Goal: Information Seeking & Learning: Check status

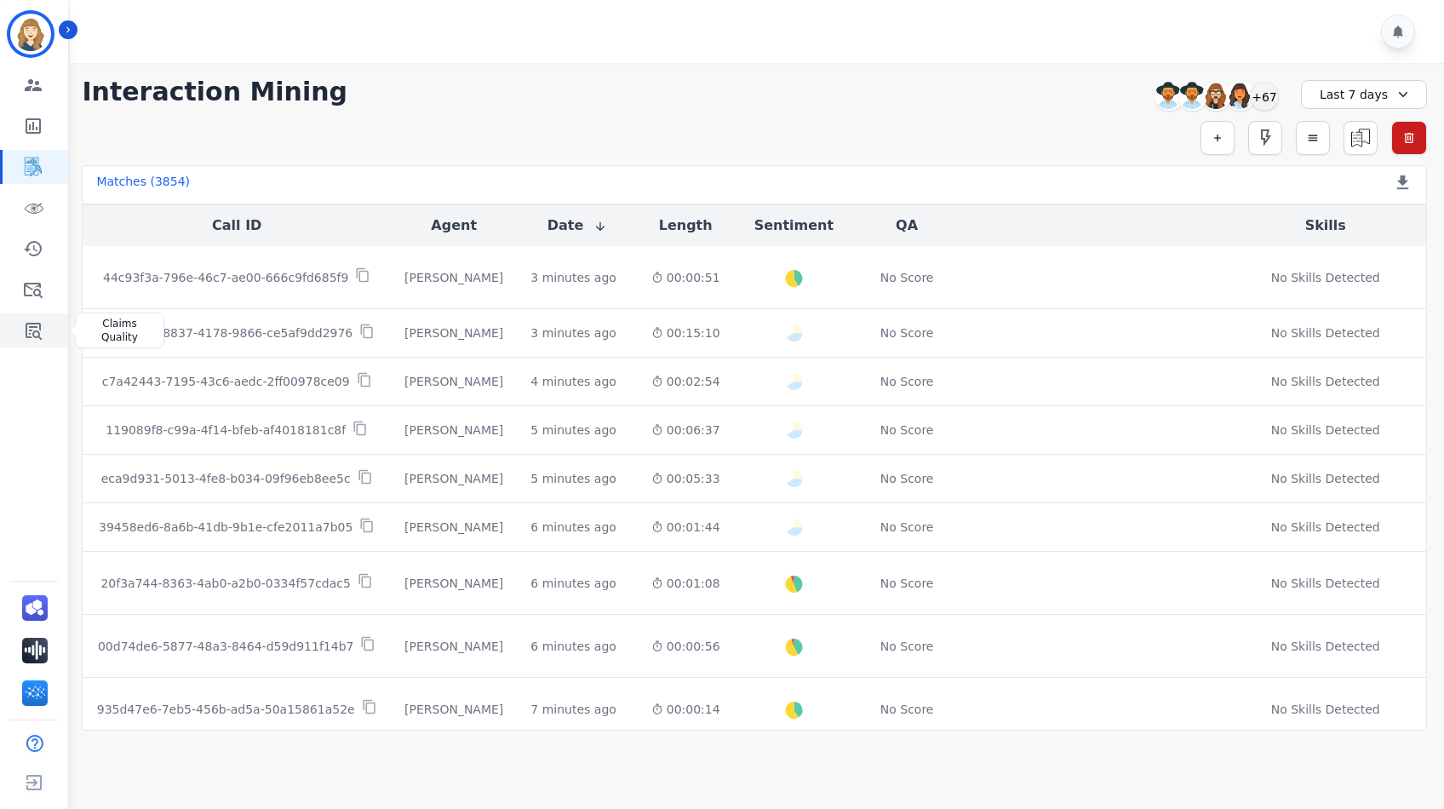
click at [34, 333] on icon "Sidebar" at bounding box center [33, 330] width 20 height 20
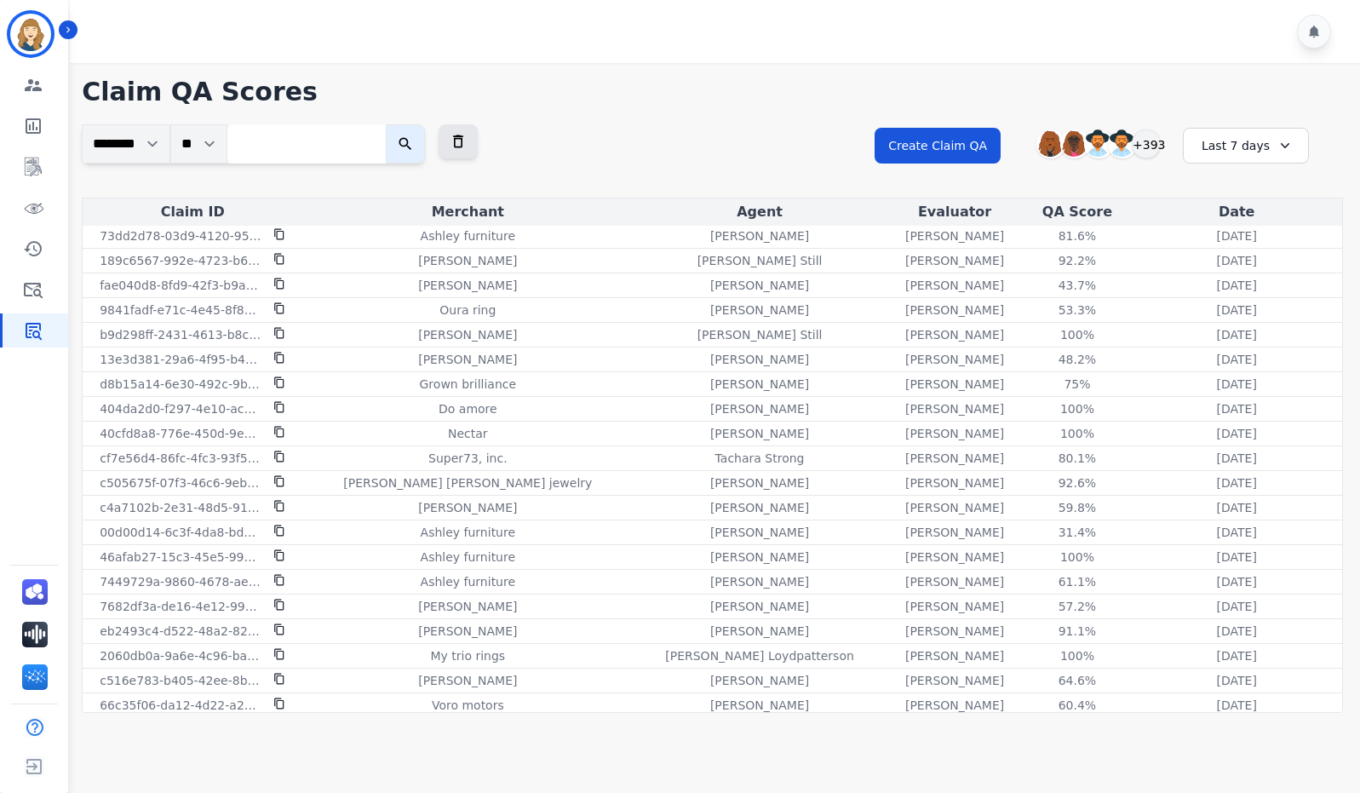
scroll to position [1538, 0]
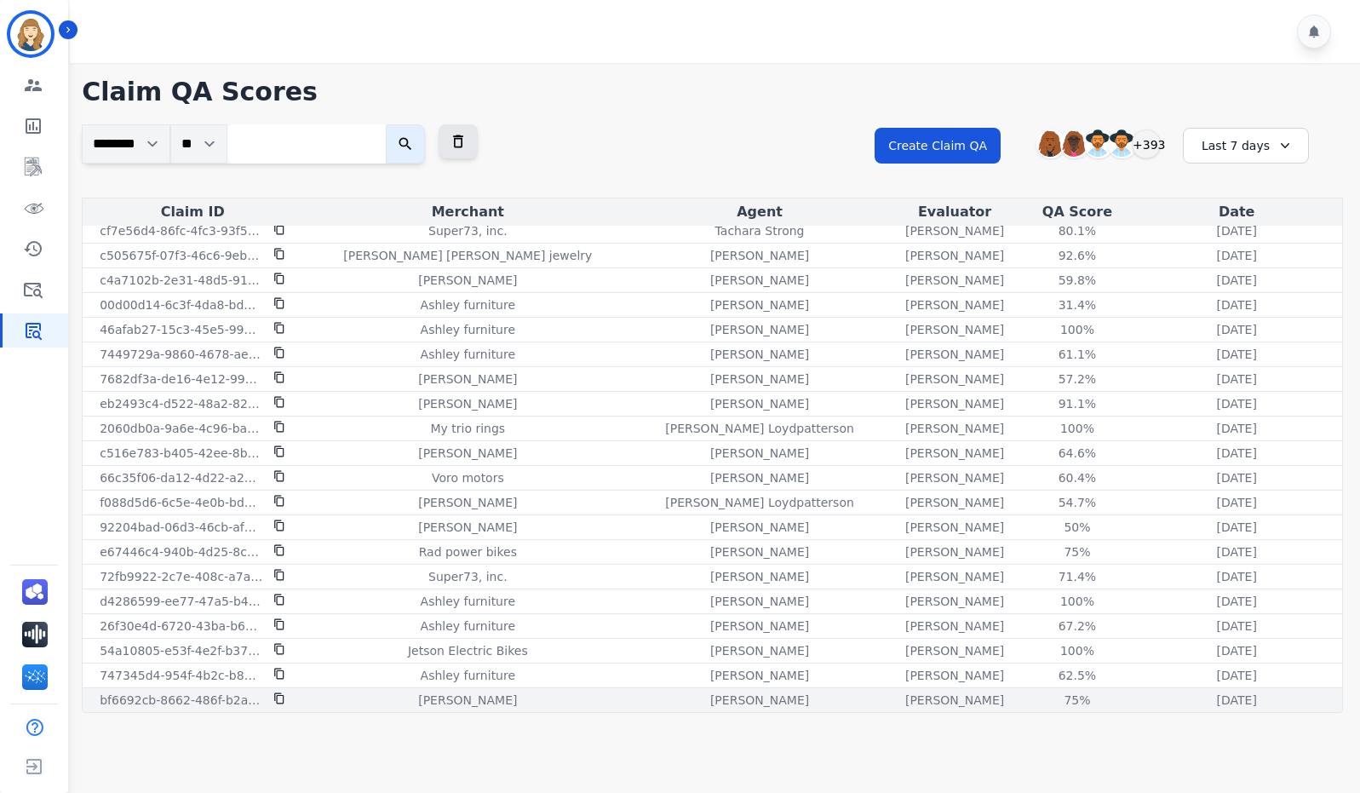
drag, startPoint x: 160, startPoint y: 211, endPoint x: 1277, endPoint y: 705, distance: 1220.9
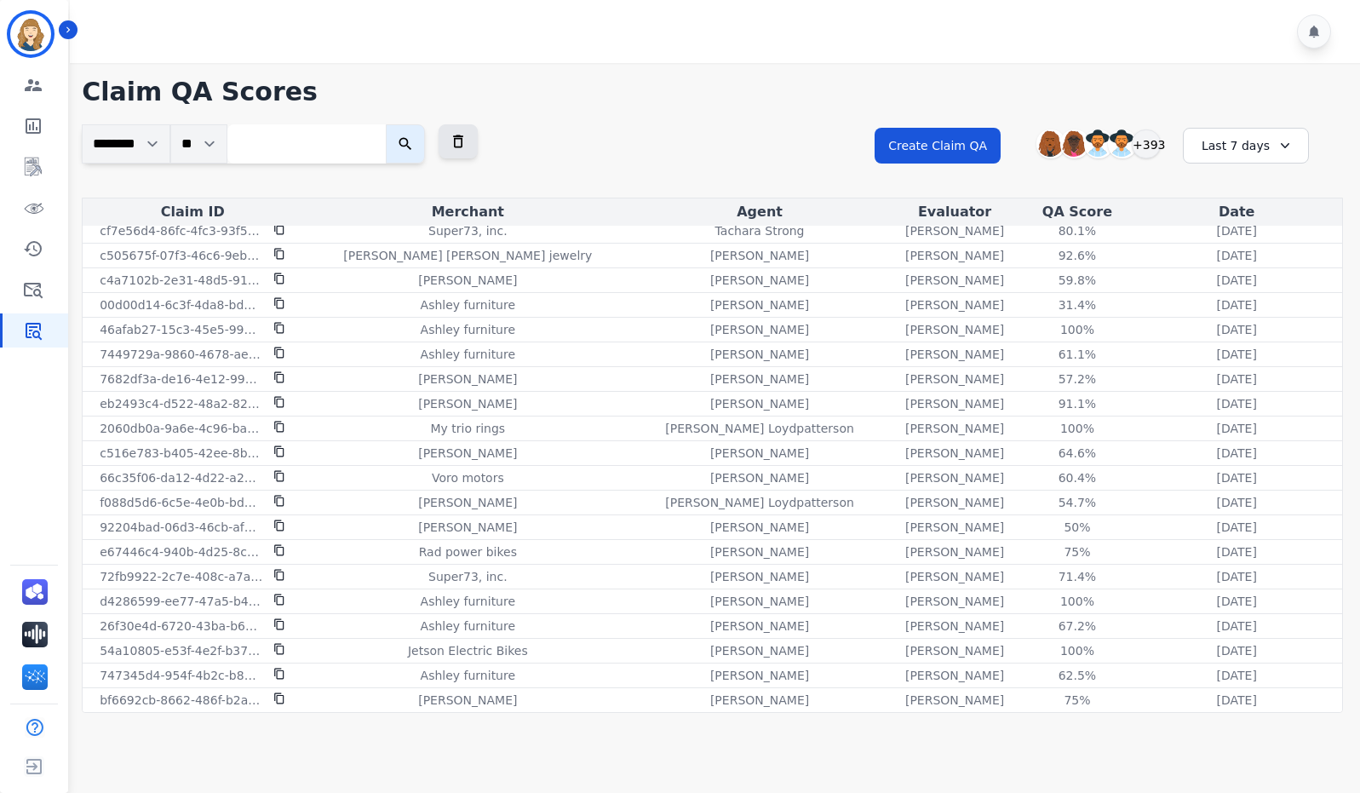
copy table "Claim ID Merchant Agent Evaluator QA Score Date 80f8e38e-9c93-4568-babb-018cc22…"
click at [1282, 148] on icon at bounding box center [1285, 145] width 17 height 17
click at [1266, 331] on li "Last 12 months" at bounding box center [1256, 340] width 85 height 34
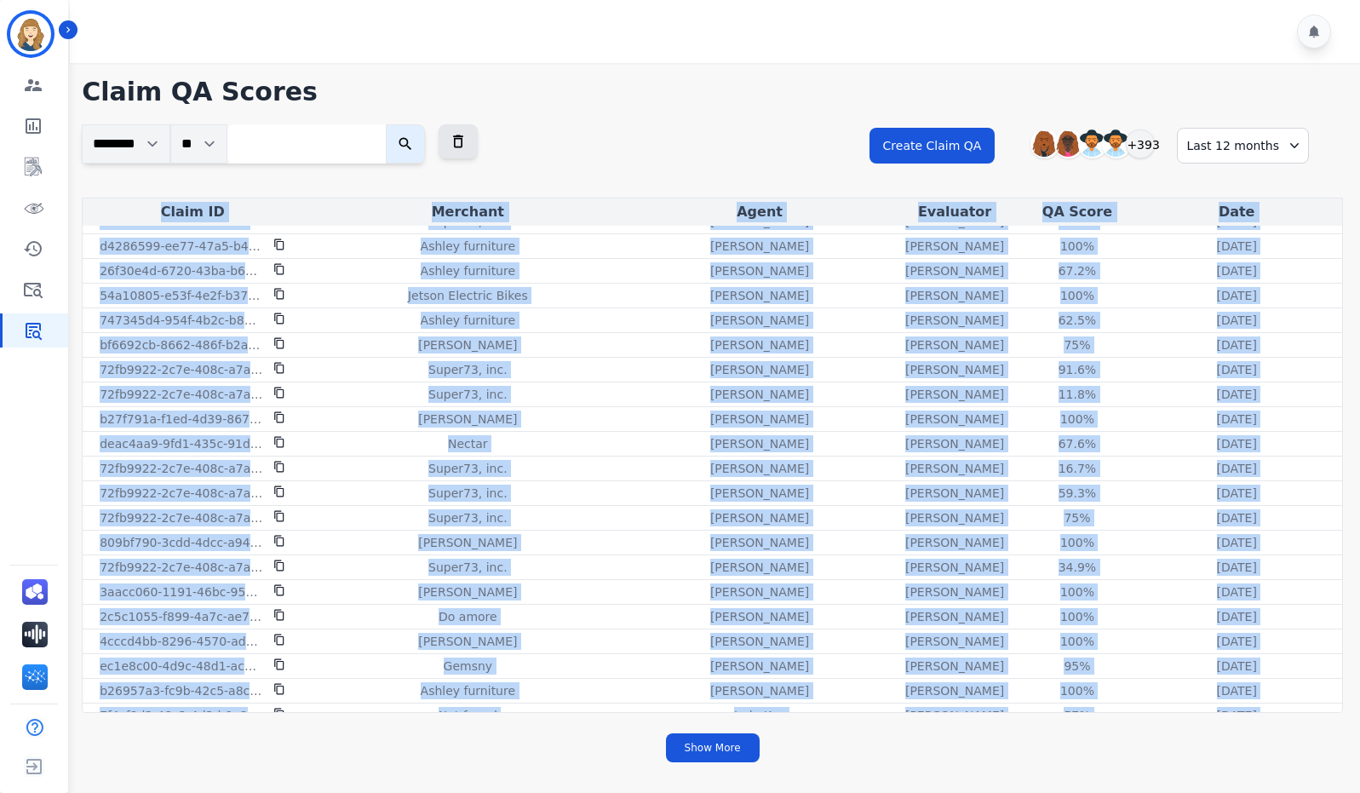
scroll to position [1983, 0]
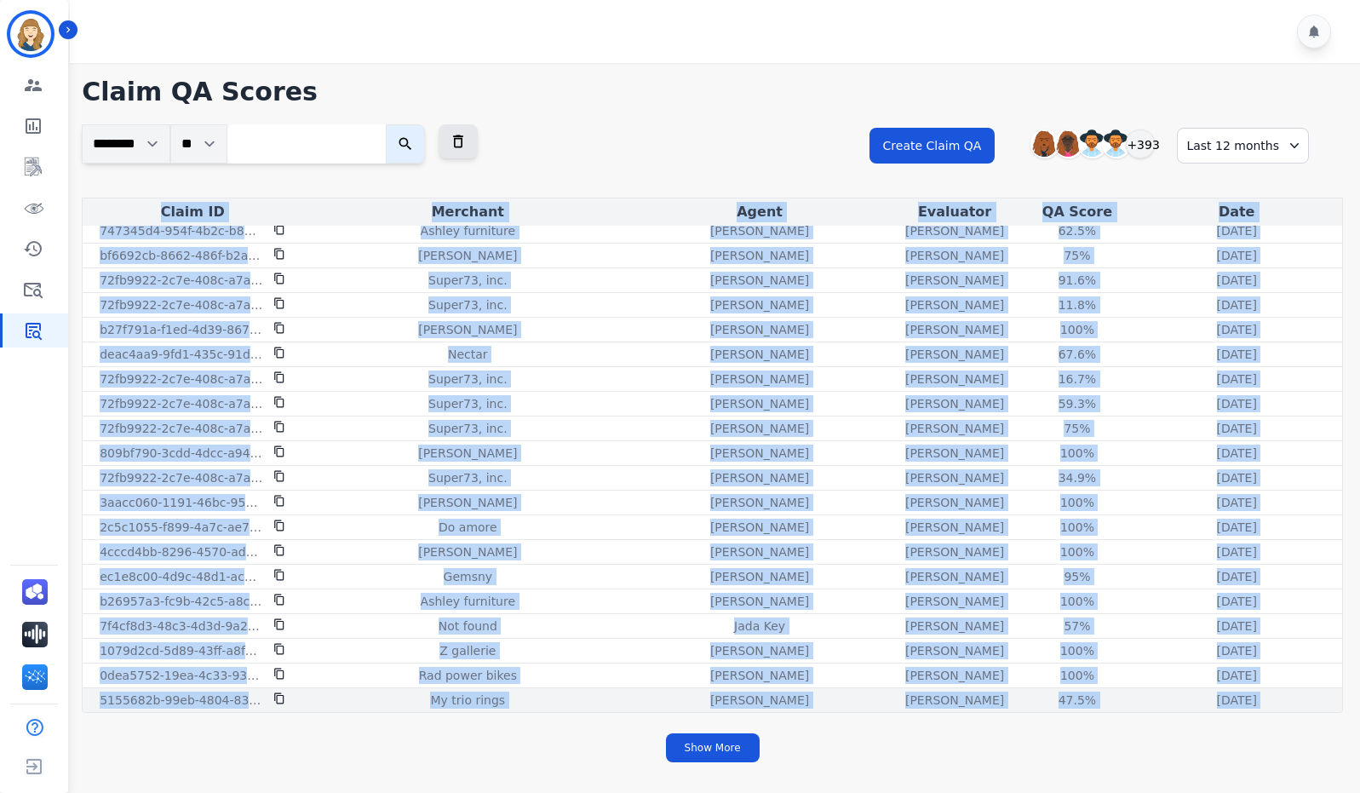
drag, startPoint x: 165, startPoint y: 209, endPoint x: 1267, endPoint y: 711, distance: 1211.2
copy table "Claim ID Merchant Agent Evaluator QA Score Date 80f8e38e-9c93-4568-babb-018cc22…"
click at [714, 750] on button "Show More" at bounding box center [713, 747] width 94 height 29
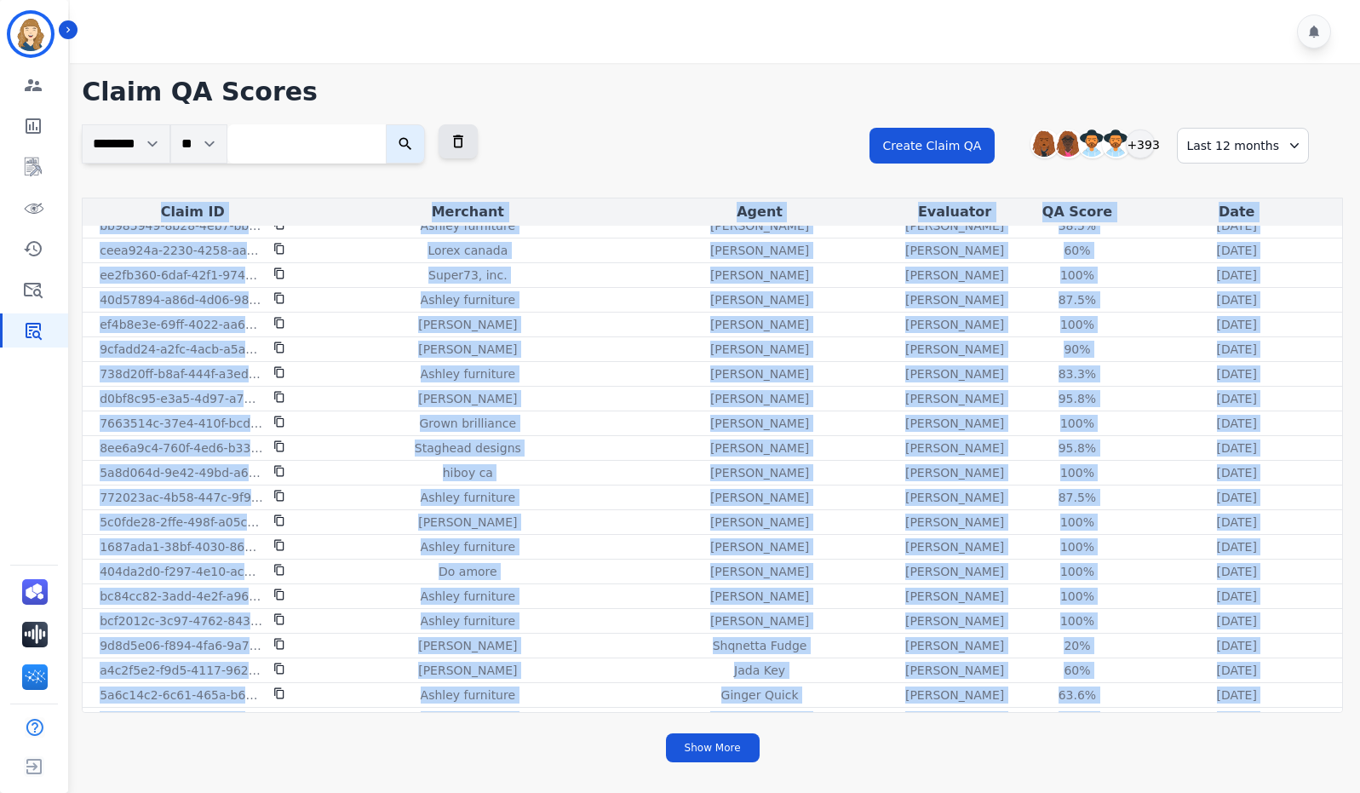
scroll to position [4452, 0]
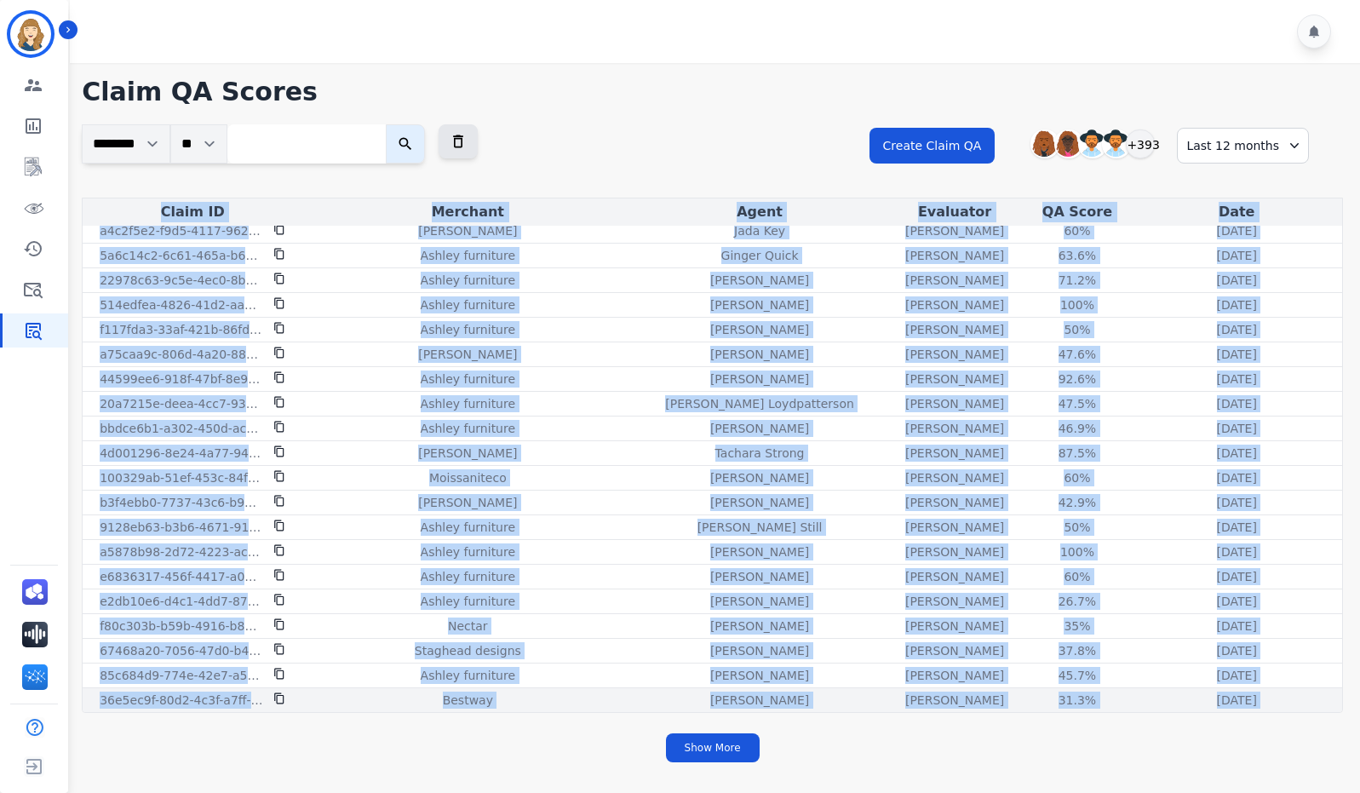
drag, startPoint x: 89, startPoint y: 387, endPoint x: 1295, endPoint y: 705, distance: 1247.3
copy tbody "f4eec00e-625f-4469-90da-34953c6b474f Keh camera Julius Johnson Jessica Olivarez…"
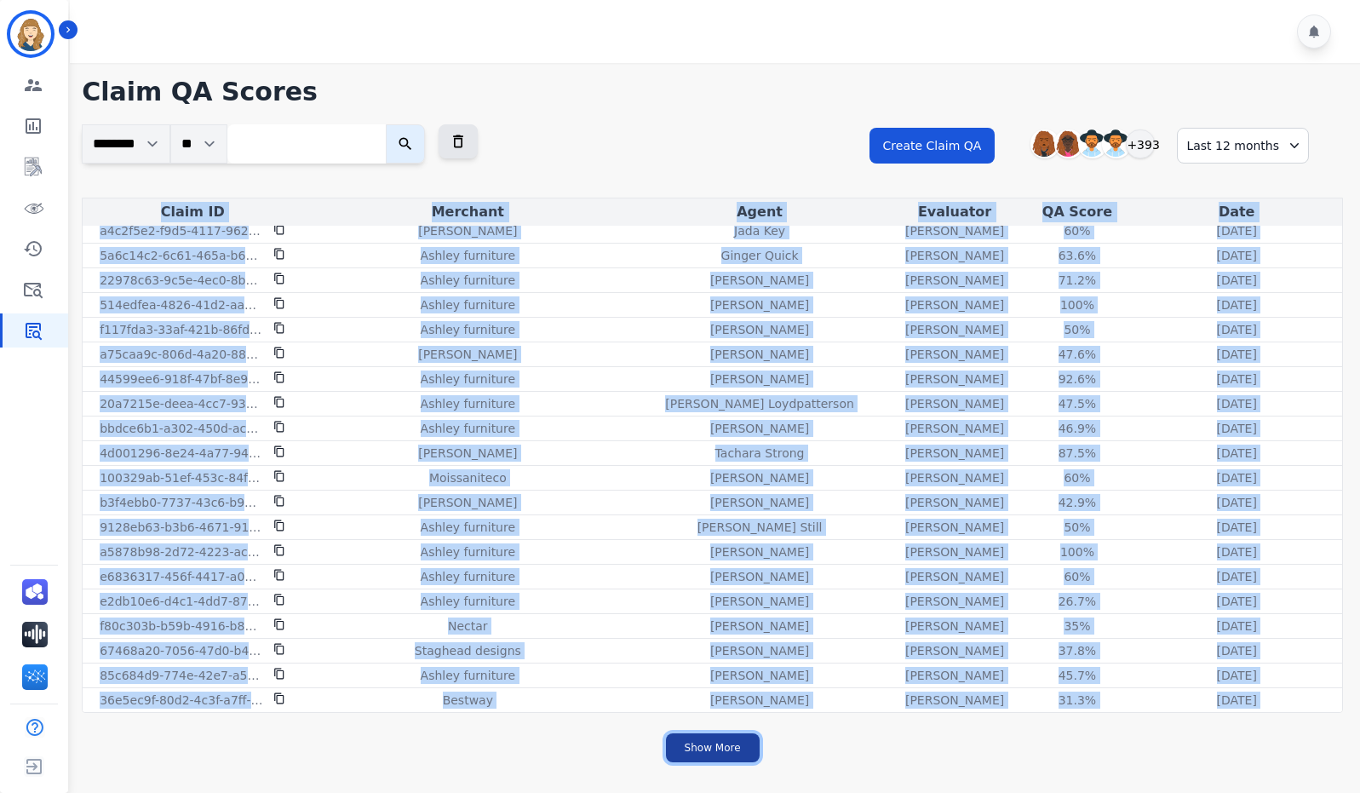
click at [717, 745] on button "Show More" at bounding box center [713, 747] width 94 height 29
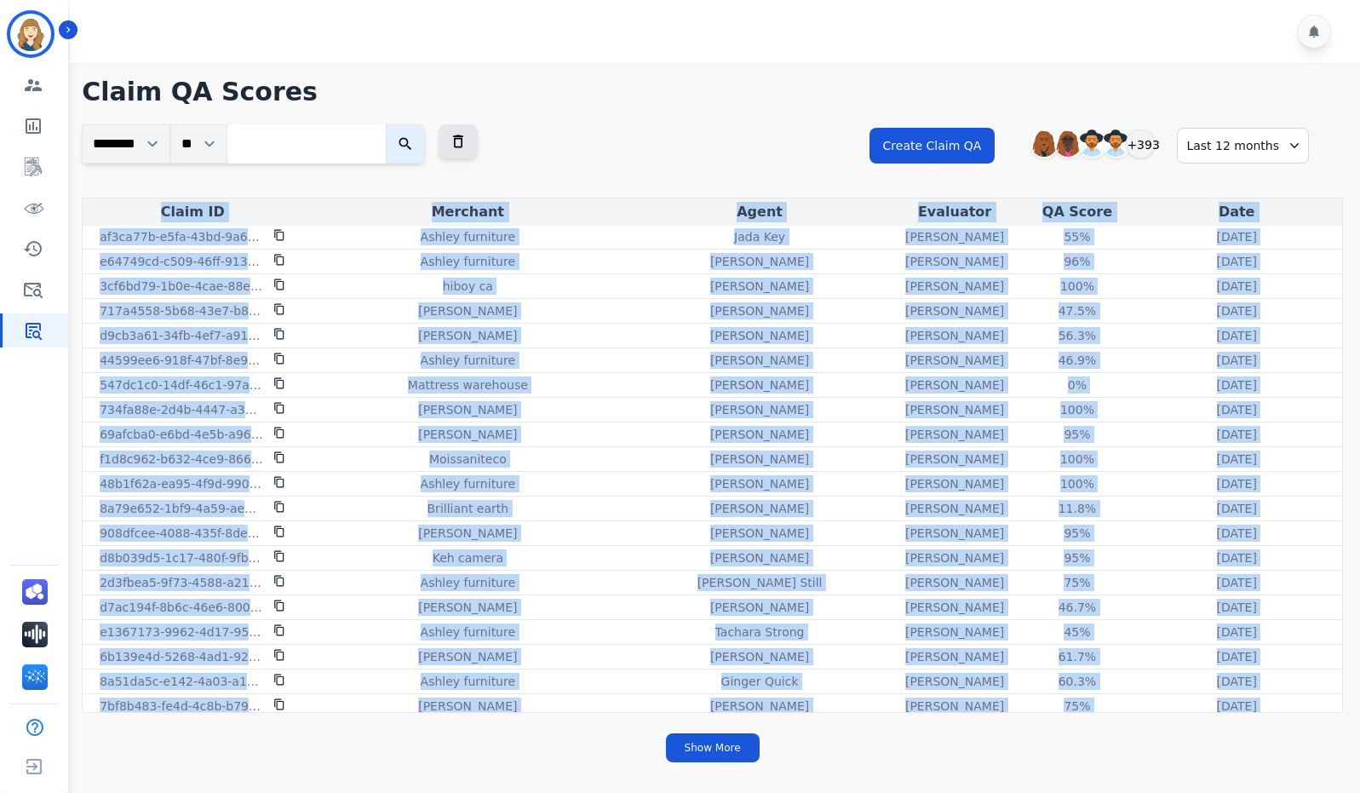
scroll to position [6922, 0]
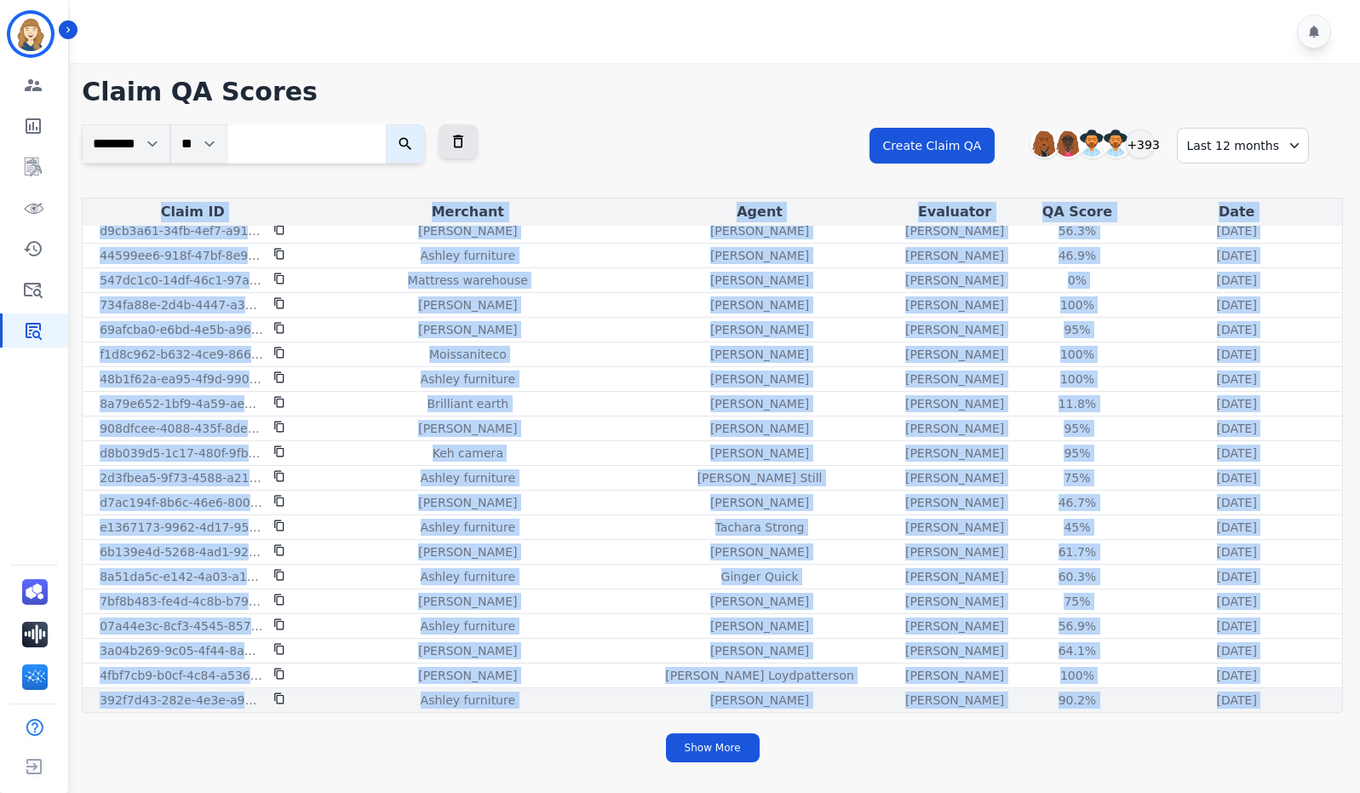
drag, startPoint x: 100, startPoint y: 573, endPoint x: 1284, endPoint y: 707, distance: 1192.2
copy tbody "feaba5b4-1151-4681-8542-8ca56bb1f8b5 Ashley - Reguard Ken Lewton Olivia Walker …"
click at [703, 748] on button "Show More" at bounding box center [713, 747] width 94 height 29
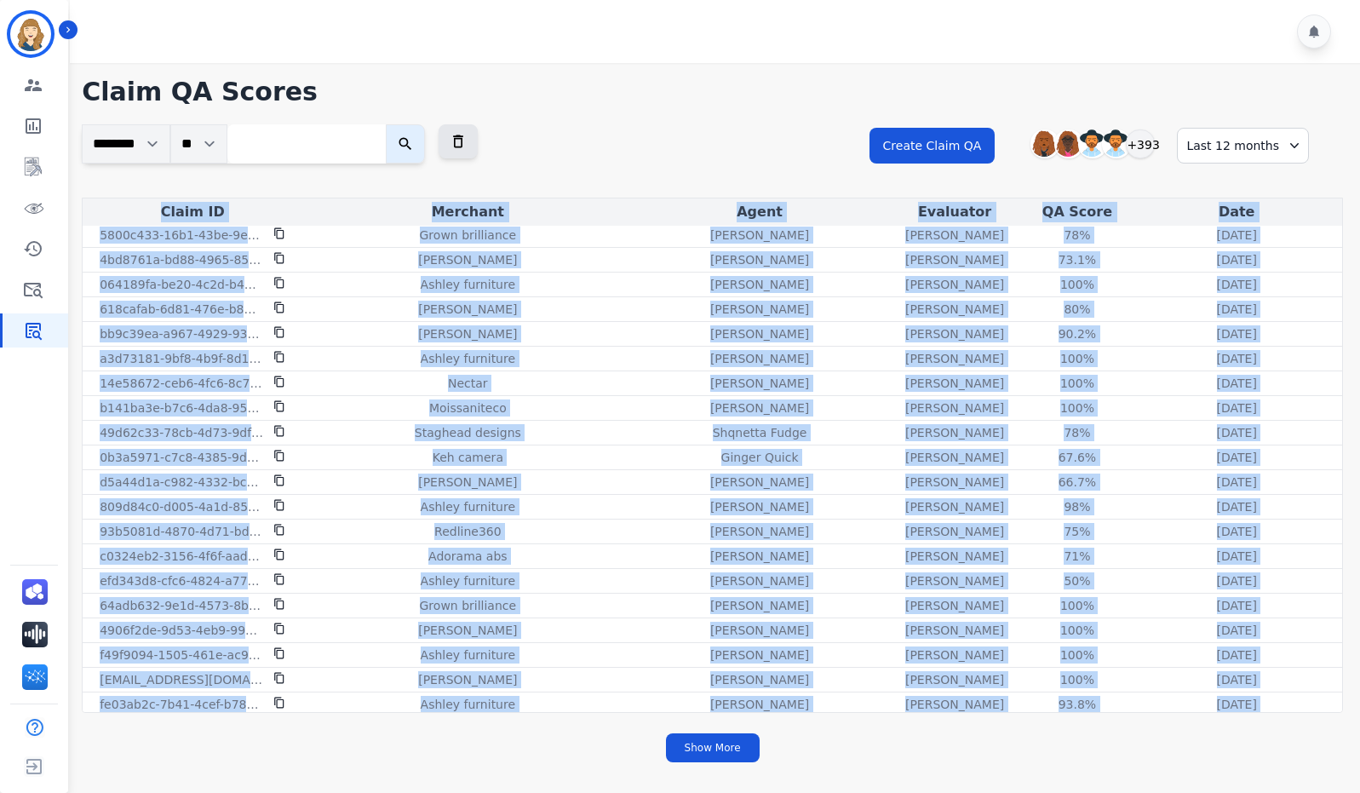
scroll to position [9392, 0]
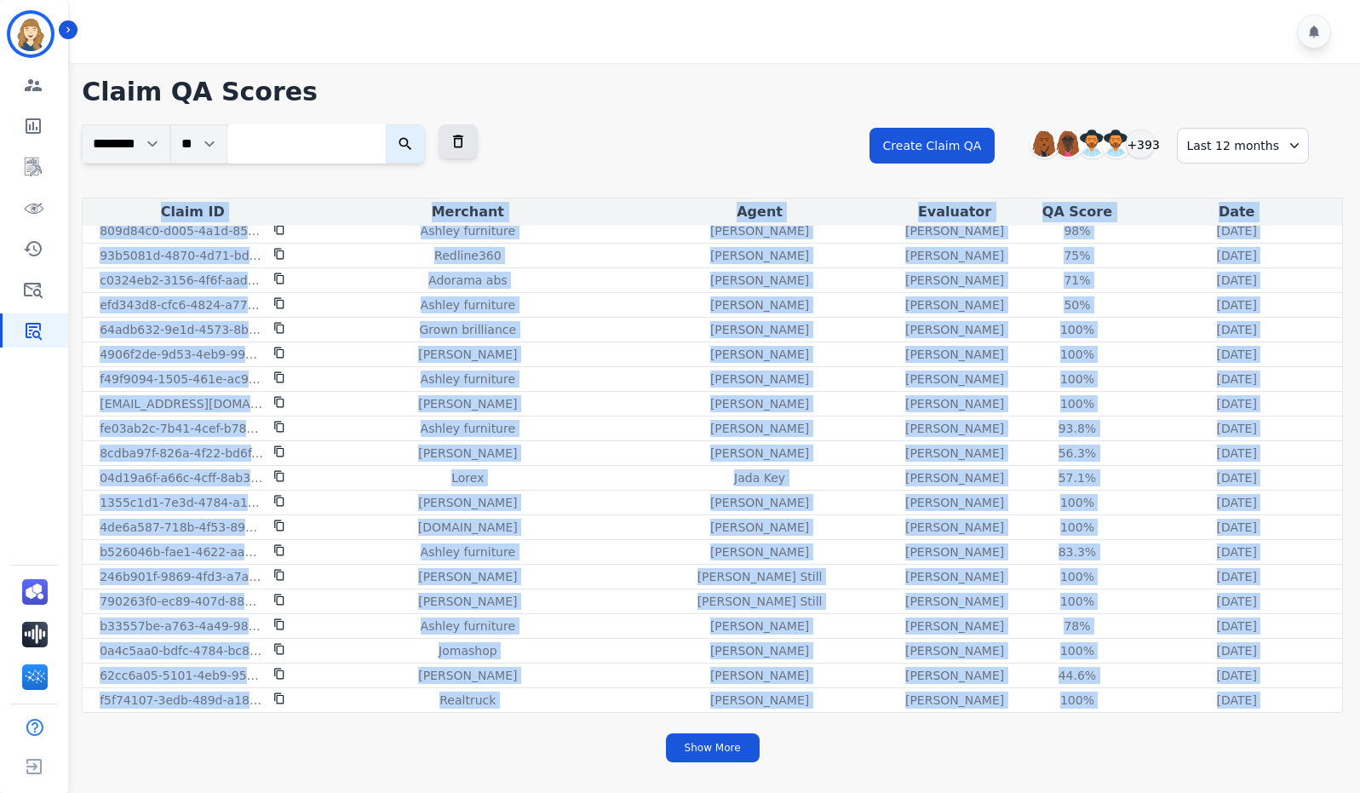
drag, startPoint x: 94, startPoint y: 587, endPoint x: 1282, endPoint y: 734, distance: 1197.2
click at [1282, 734] on div "**********" at bounding box center [712, 417] width 1295 height 709
copy div "fb2ee641-f77f-42ba-acc5-4080298ec07f Ashley furniture Yalanda Boothbanks Andrea…"
click at [716, 749] on button "Show More" at bounding box center [713, 747] width 94 height 29
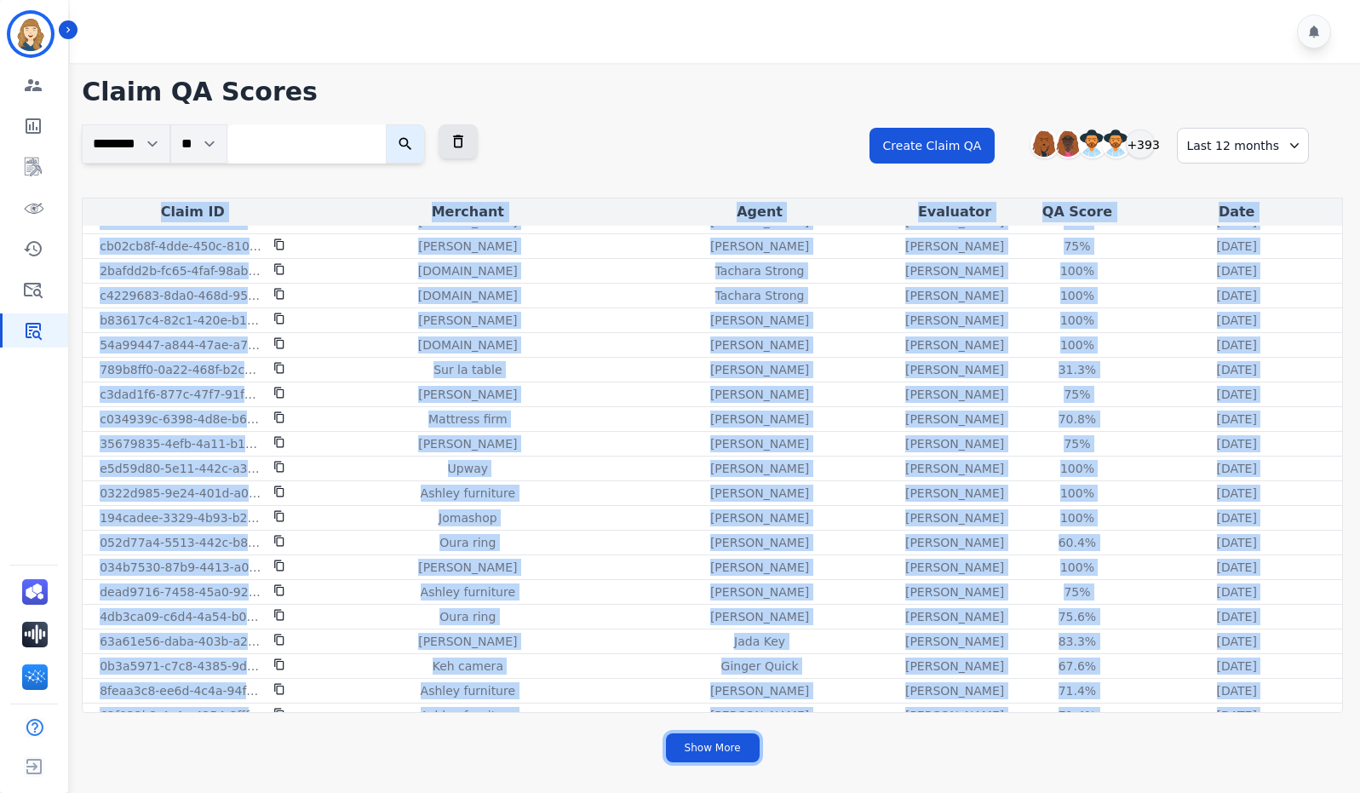
scroll to position [10148, 0]
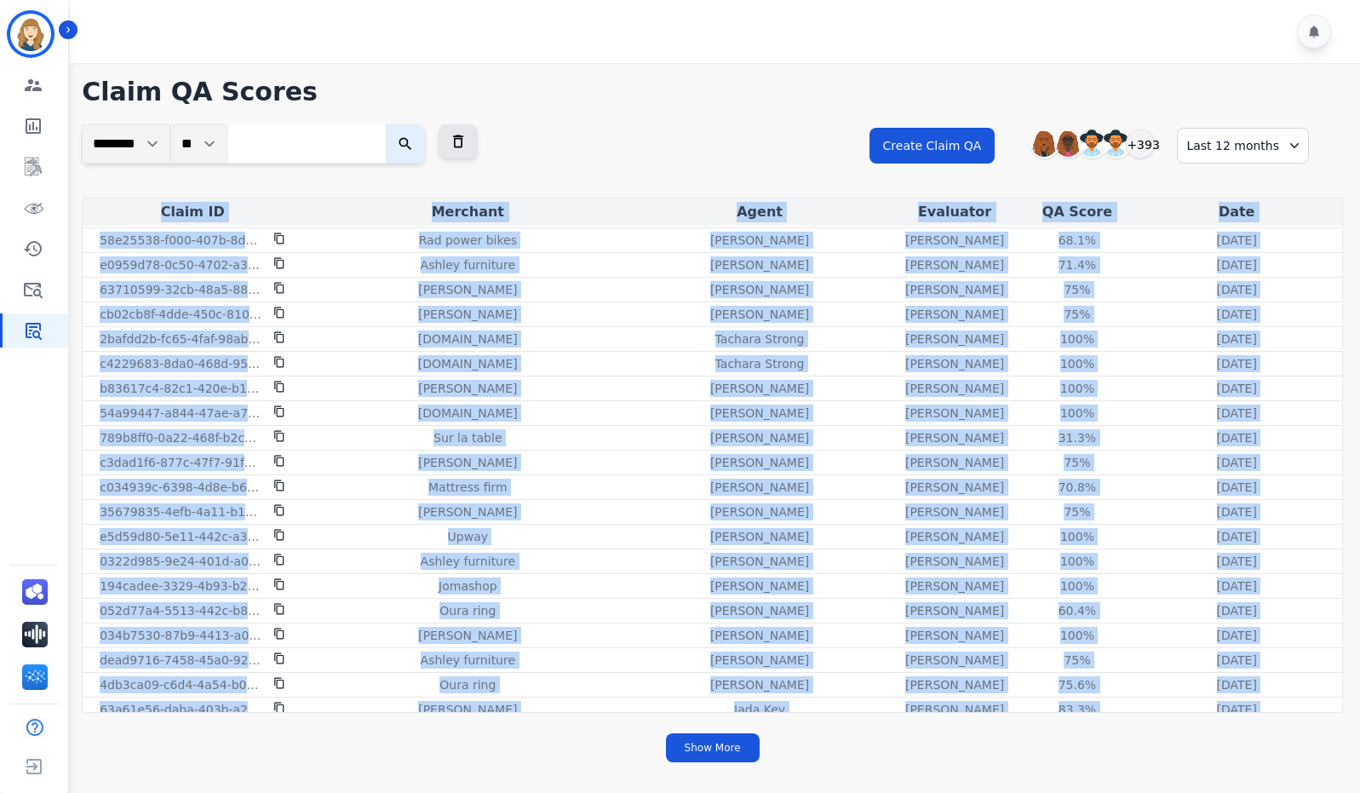
click at [836, 768] on div "Show More" at bounding box center [712, 747] width 1261 height 49
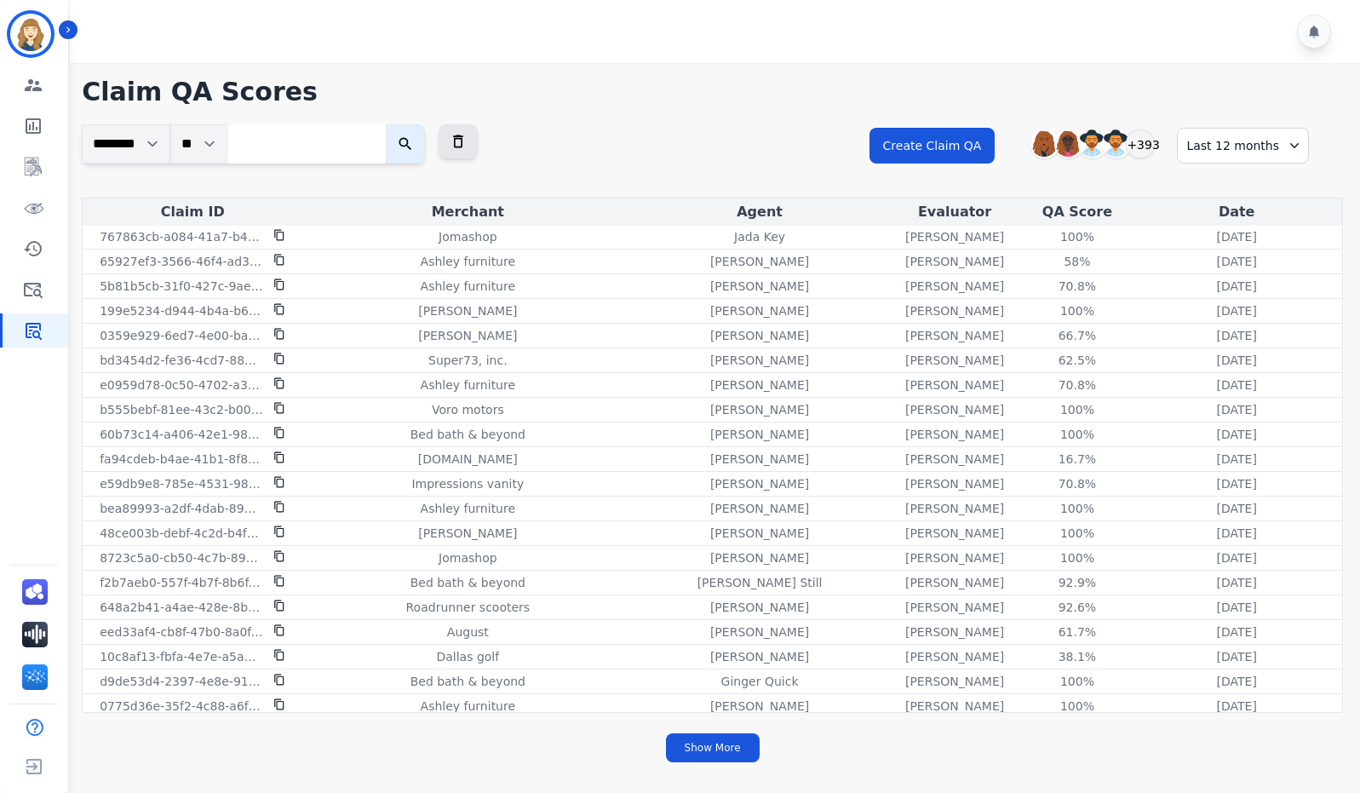
scroll to position [11862, 0]
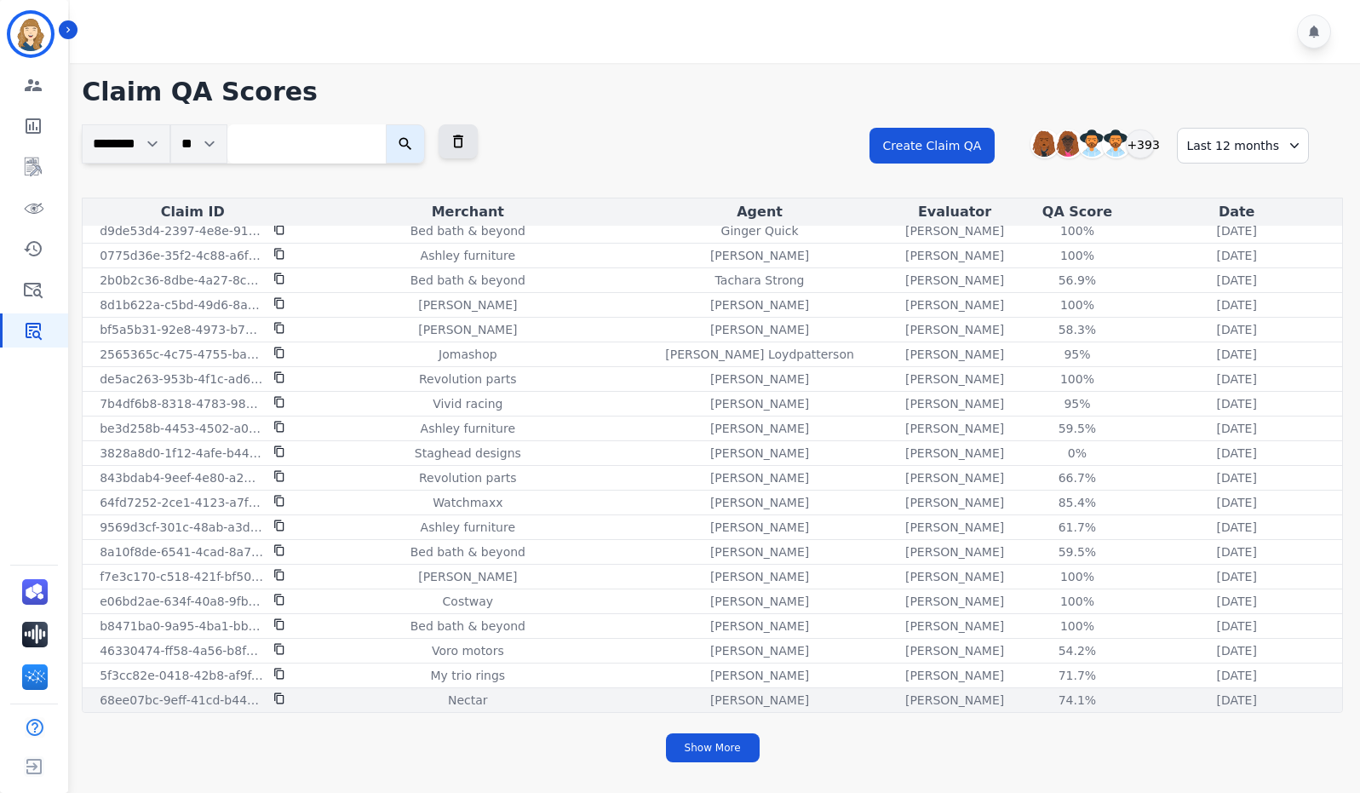
drag, startPoint x: 92, startPoint y: 478, endPoint x: 1263, endPoint y: 705, distance: 1192.9
copy tbody "0292af3a-337b-49c4-97b4-88fc687531f8 Ashley furniture Yalanda Boothbanks Andrea…"
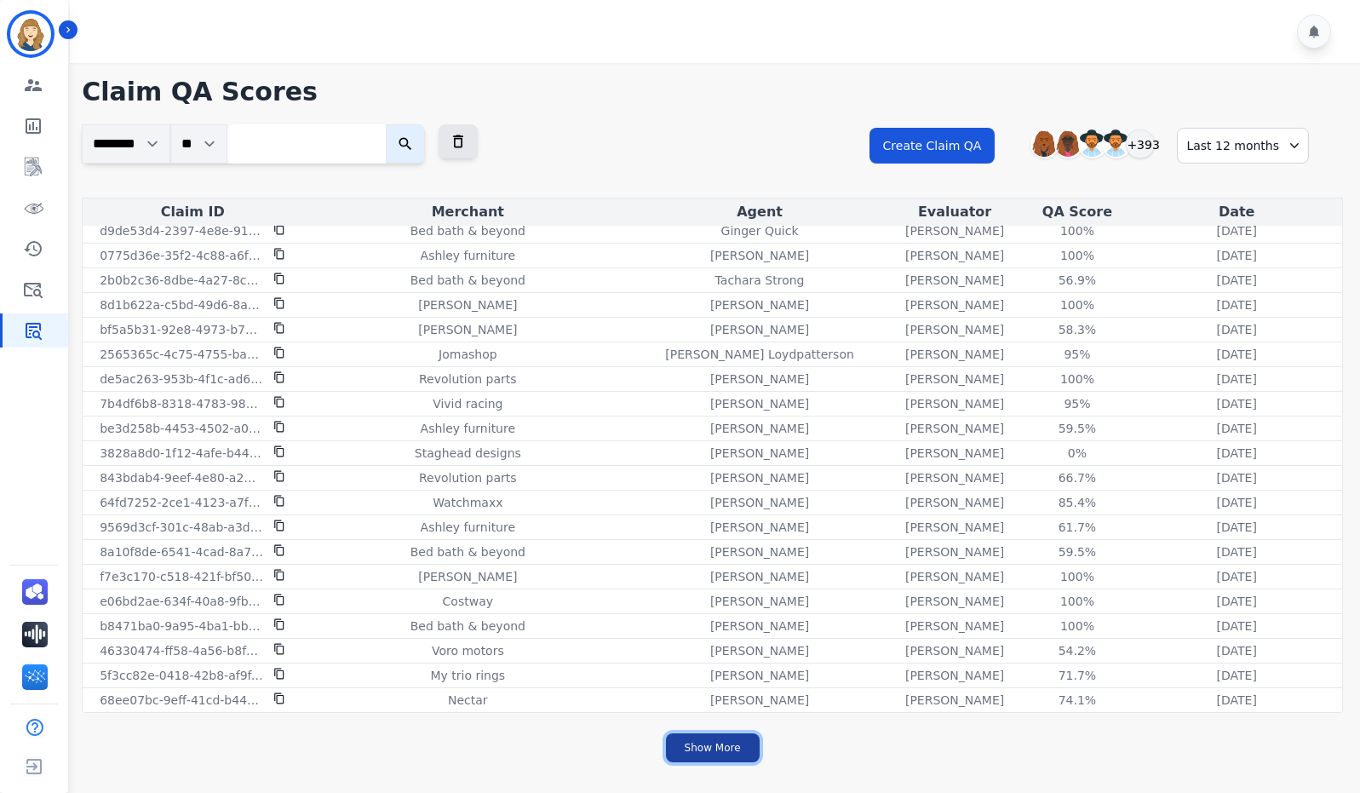
click at [714, 745] on button "Show More" at bounding box center [713, 747] width 94 height 29
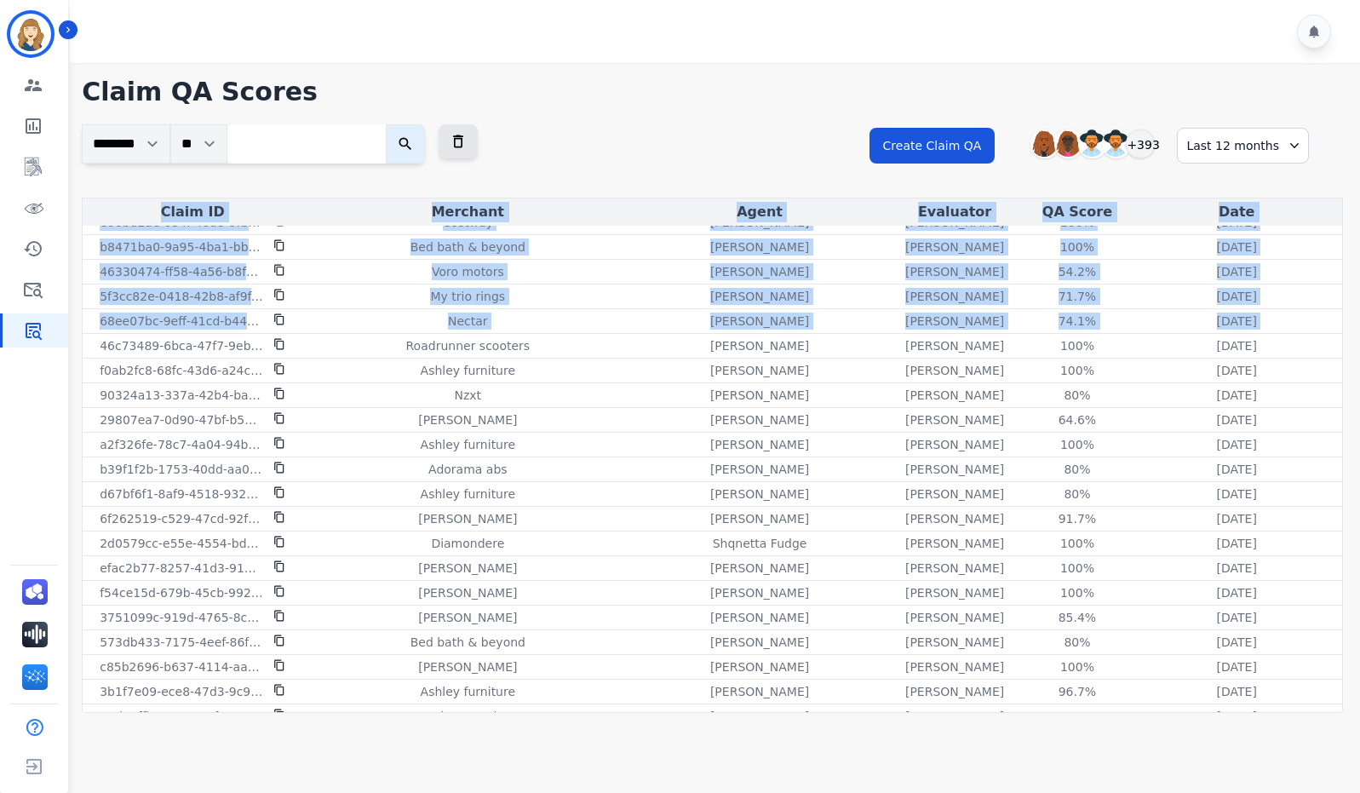
scroll to position [12282, 0]
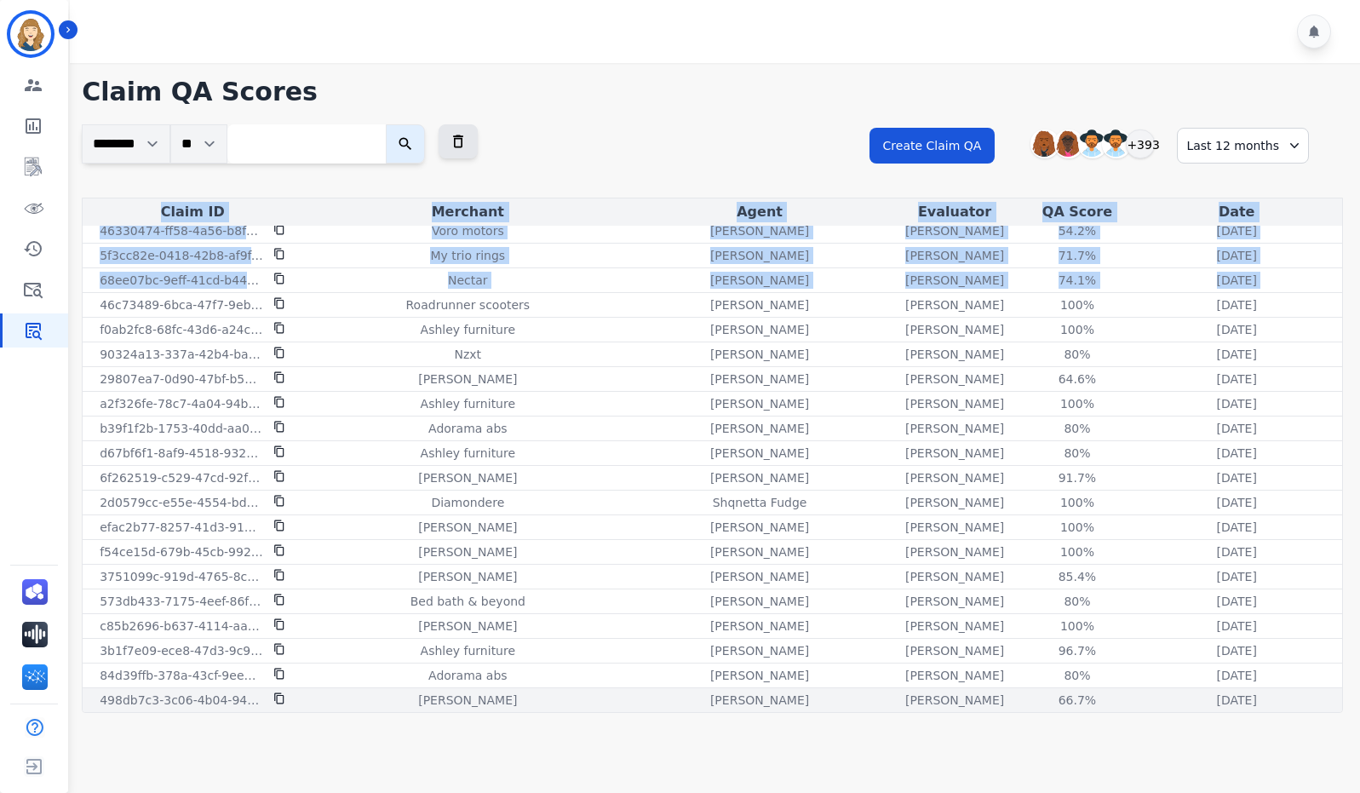
drag, startPoint x: 93, startPoint y: 507, endPoint x: 1251, endPoint y: 707, distance: 1175.4
copy tbody "46c73489-6bca-47f7-9eb1-30f400516046 Roadrunner scooters Chantelle Mapp Olivia …"
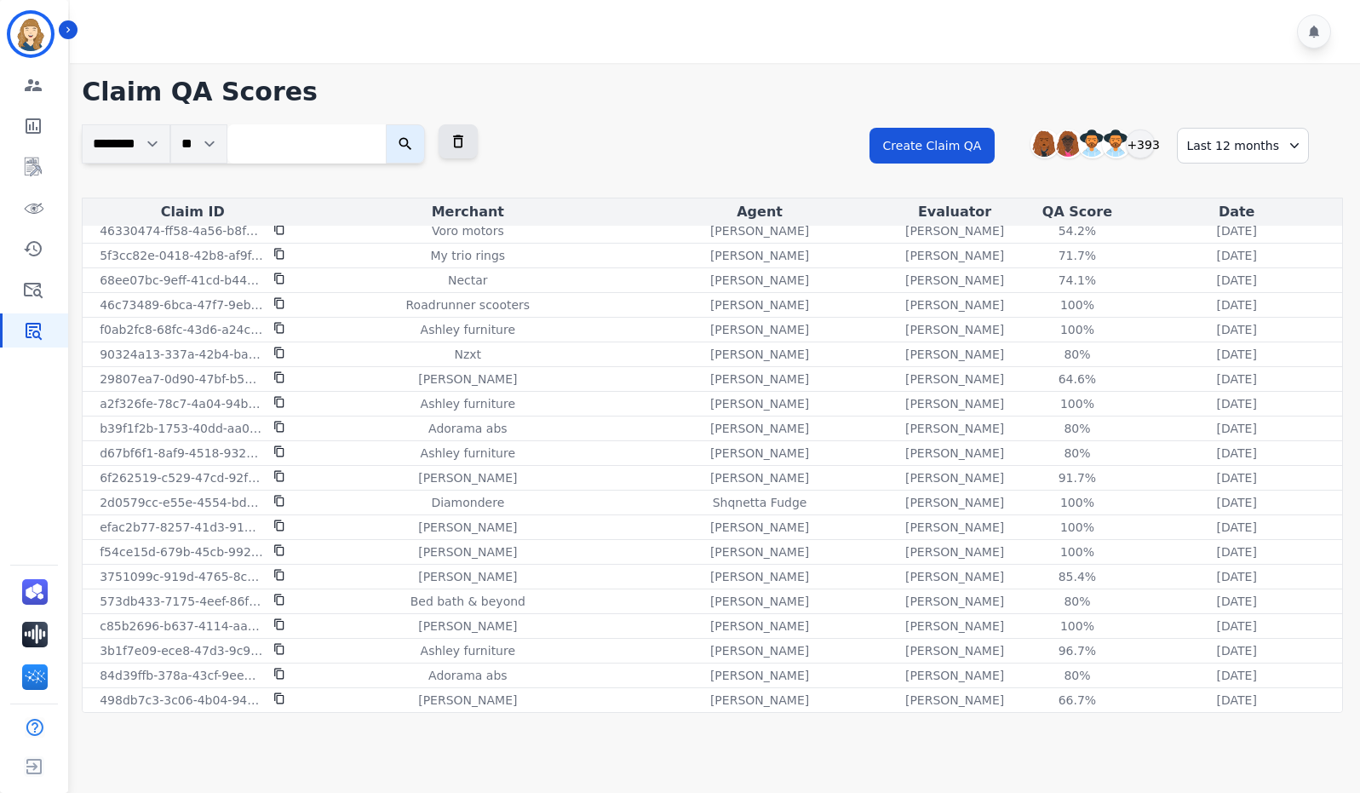
click at [308, 142] on input "search" at bounding box center [306, 143] width 158 height 39
paste input "**********"
type input "**********"
click at [399, 124] on button "submit" at bounding box center [418, 143] width 39 height 39
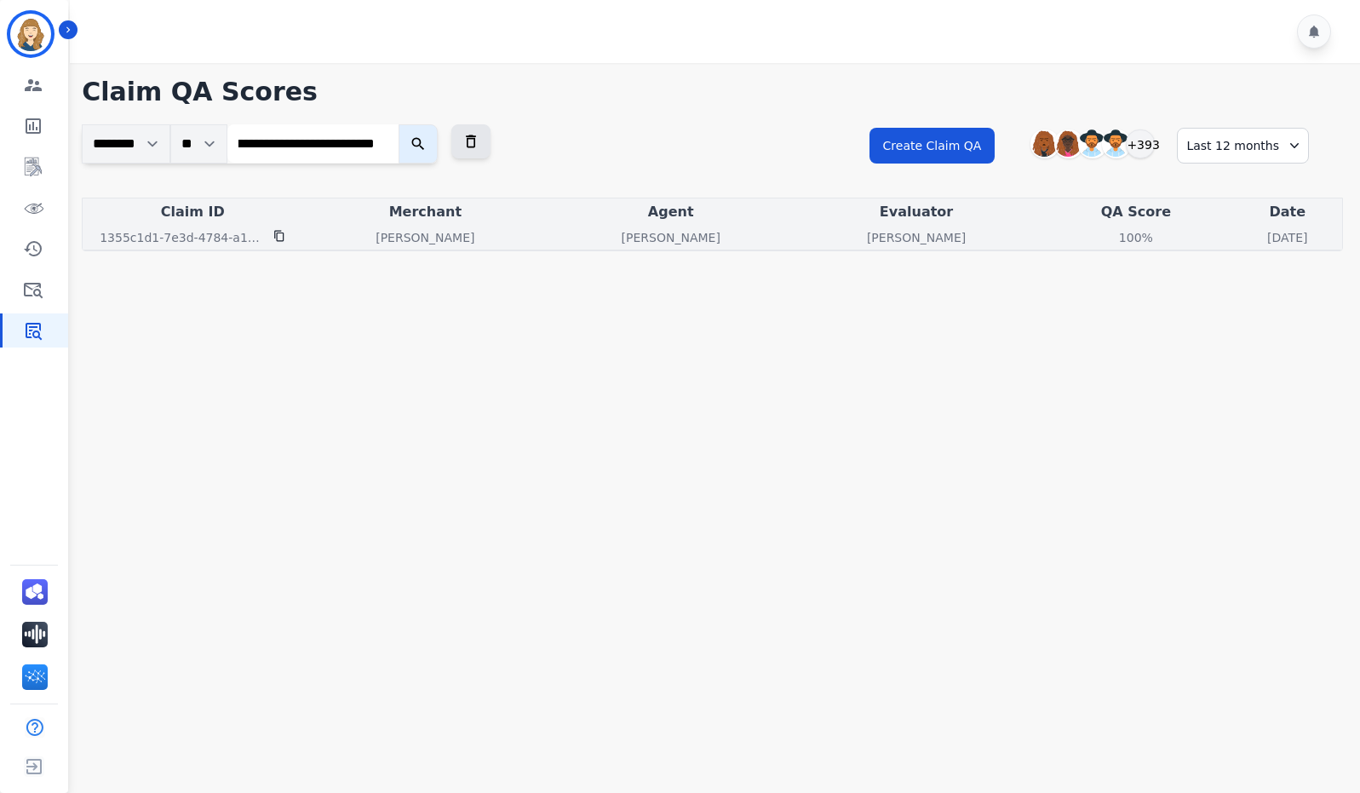
click at [280, 238] on icon at bounding box center [279, 236] width 12 height 12
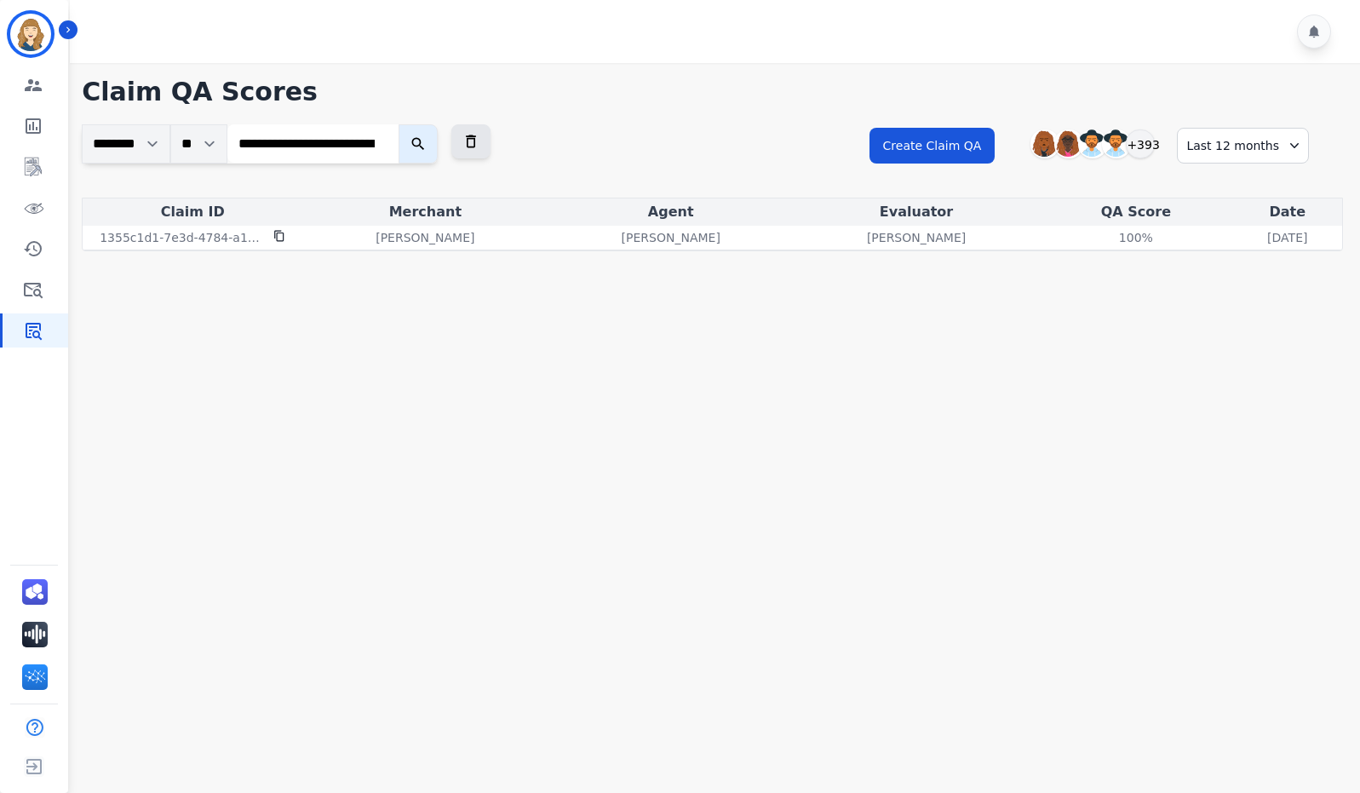
click at [387, 143] on input "**********" at bounding box center [312, 143] width 171 height 38
click at [306, 146] on input "search" at bounding box center [312, 143] width 171 height 38
paste input "**********"
type input "**********"
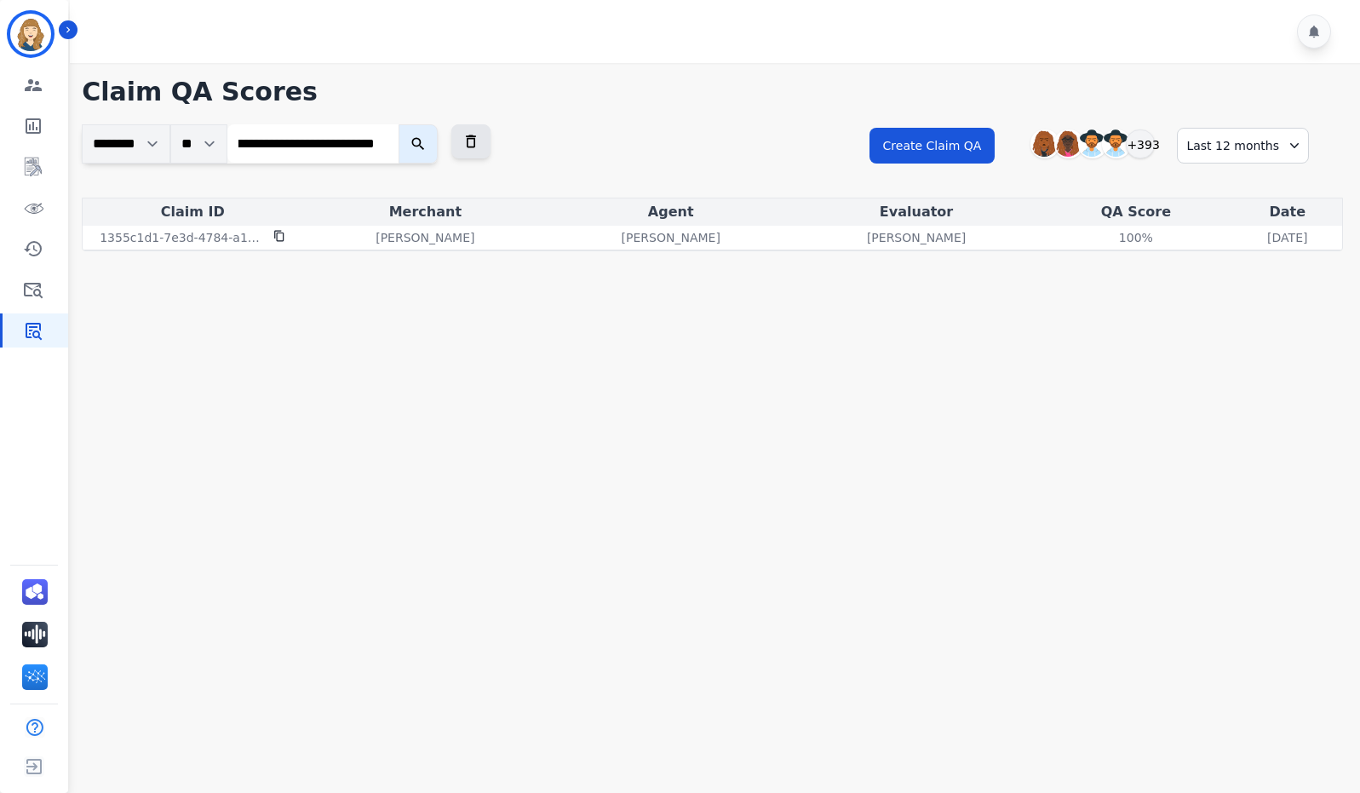
click at [399, 124] on button "submit" at bounding box center [418, 143] width 39 height 39
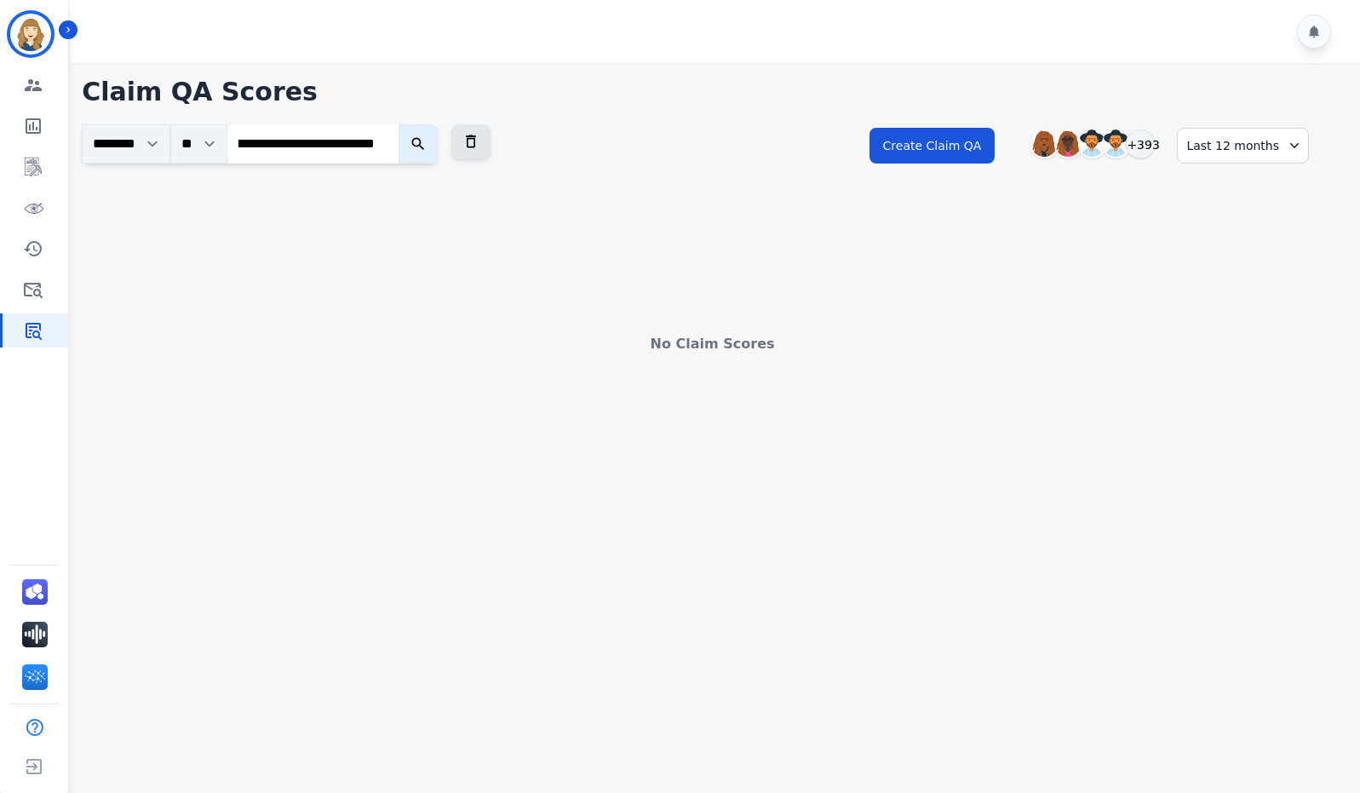
scroll to position [0, 0]
click at [345, 148] on input "**********" at bounding box center [312, 143] width 171 height 38
click at [389, 143] on input "**********" at bounding box center [312, 143] width 171 height 38
click at [314, 149] on input "search" at bounding box center [312, 143] width 171 height 38
paste input "**********"
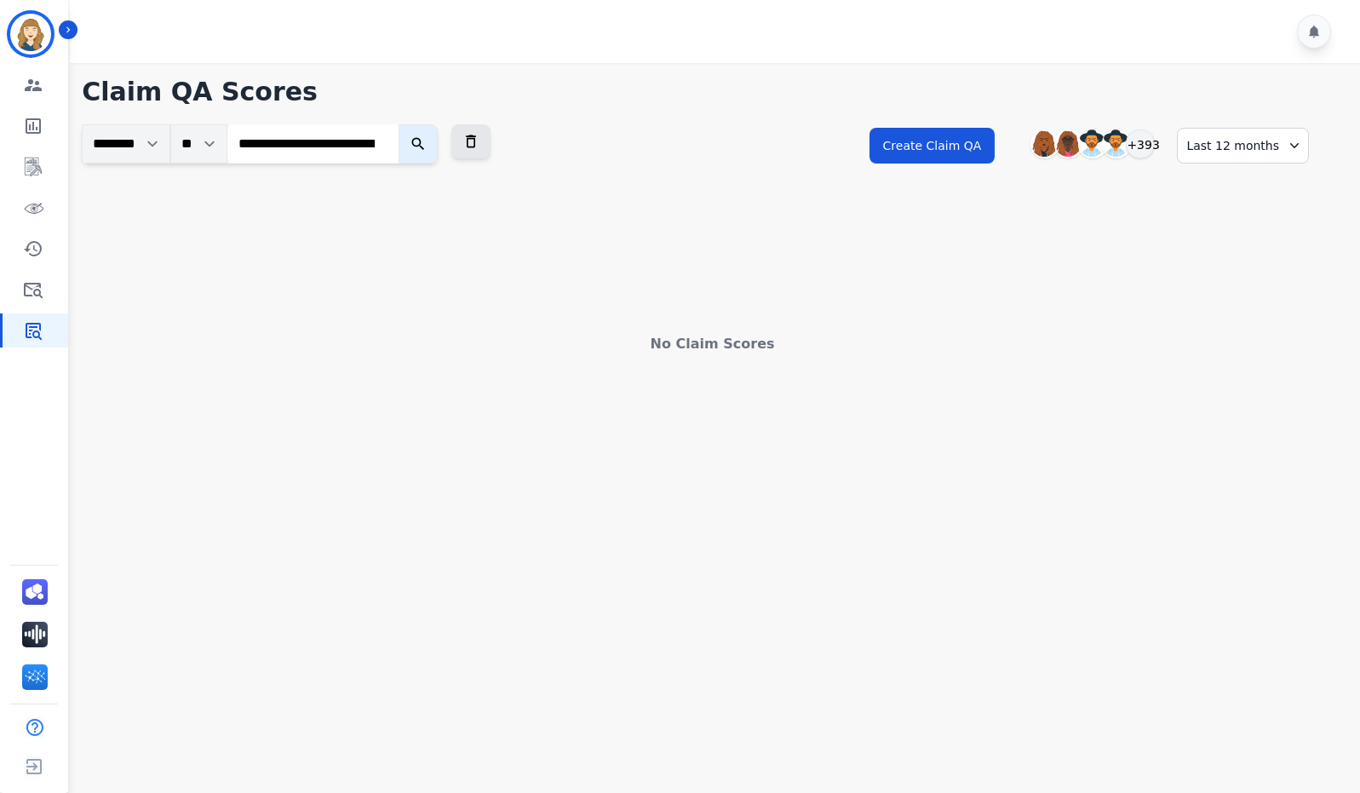
scroll to position [0, 124]
type input "**********"
click at [399, 124] on button "submit" at bounding box center [418, 143] width 39 height 39
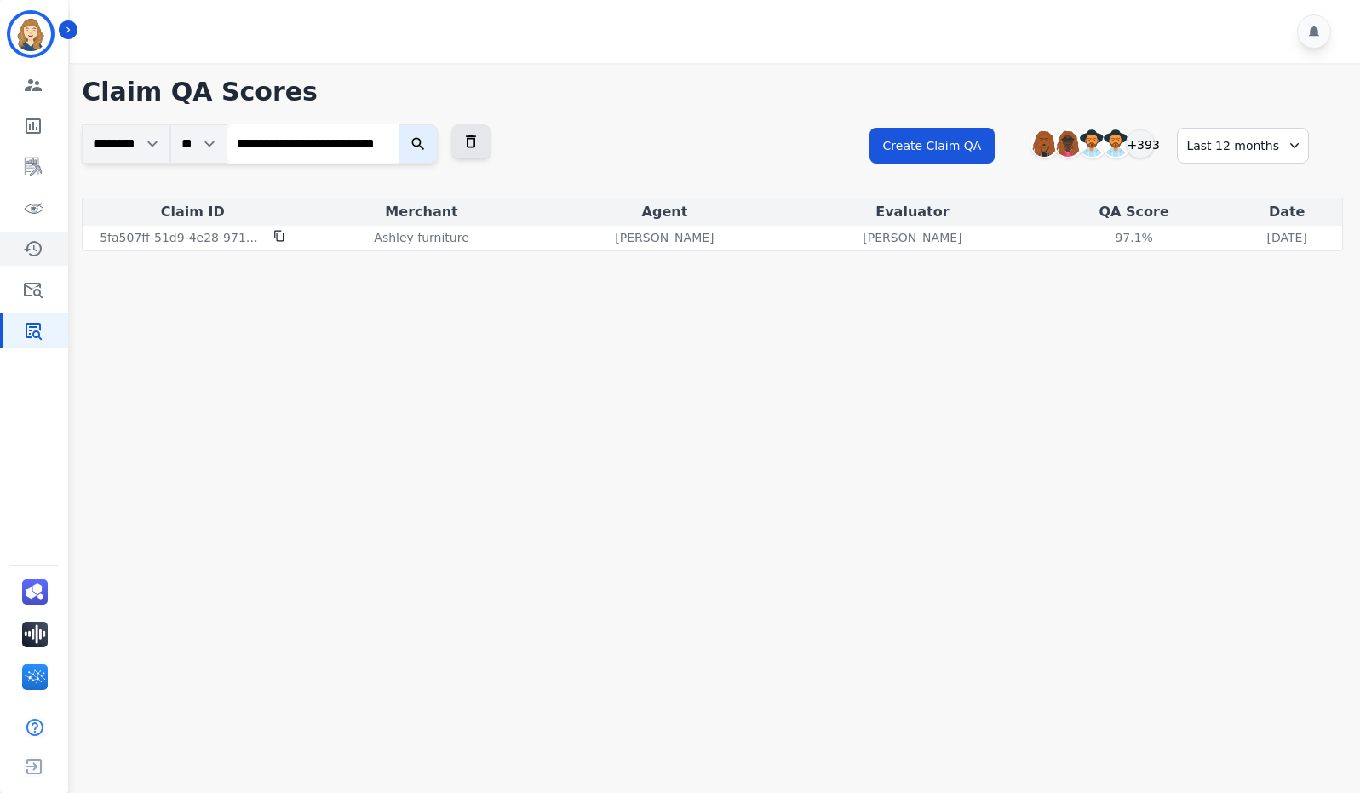
scroll to position [0, 0]
click at [386, 143] on input "**********" at bounding box center [312, 143] width 171 height 38
click at [1317, 150] on div "**********" at bounding box center [1107, 160] width 474 height 73
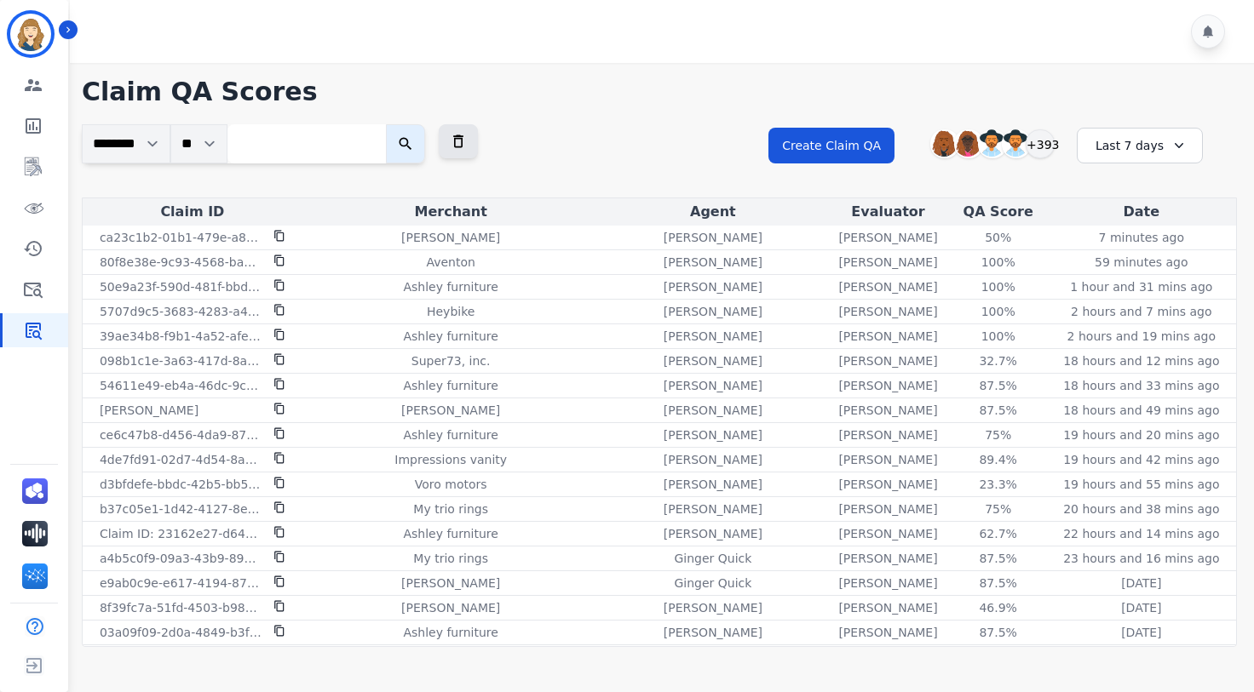
click at [1176, 150] on icon at bounding box center [1178, 145] width 17 height 17
click at [1140, 336] on li "Last 12 months" at bounding box center [1150, 340] width 85 height 34
click at [678, 677] on button "Show More" at bounding box center [656, 682] width 94 height 29
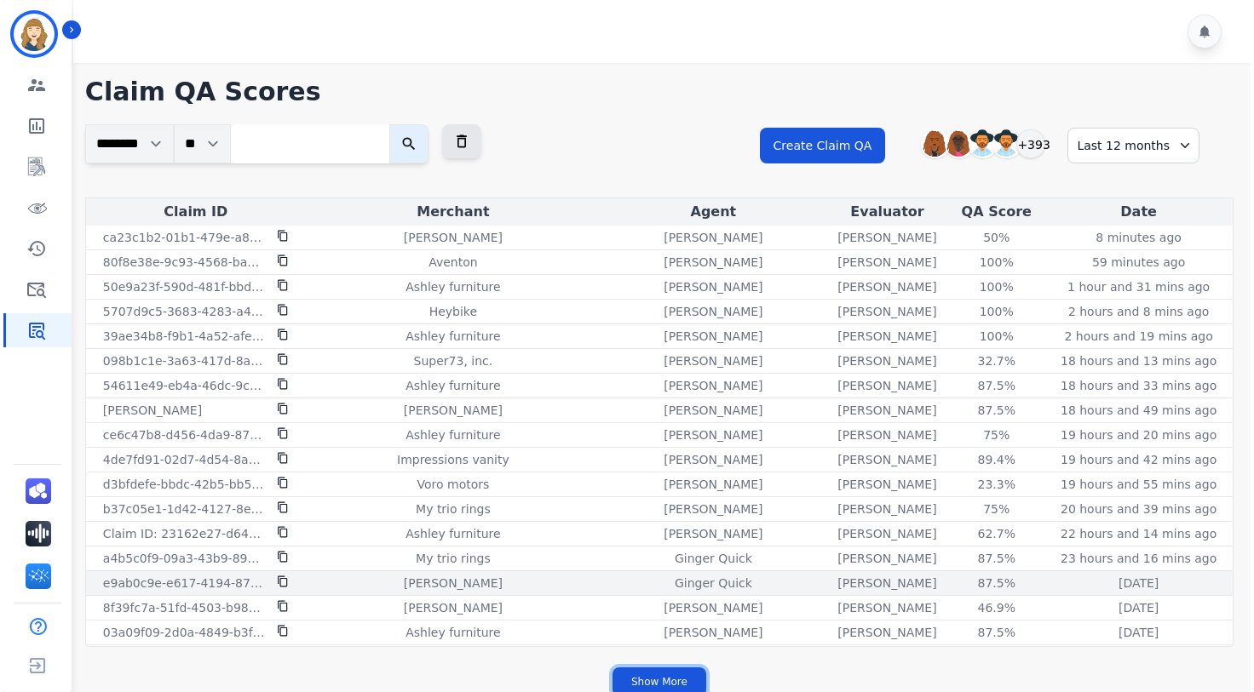
scroll to position [341, 0]
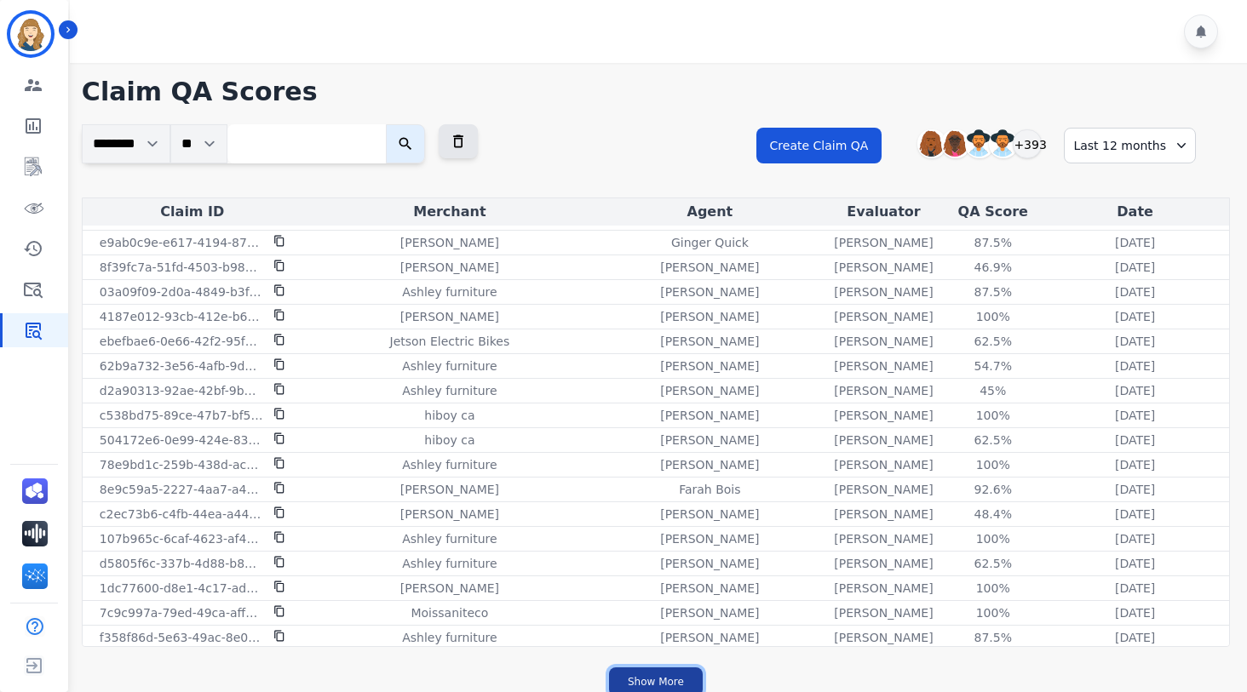
click at [646, 678] on button "Show More" at bounding box center [656, 682] width 94 height 29
click at [687, 676] on button "Show More" at bounding box center [656, 682] width 94 height 29
click at [687, 677] on button "Show More" at bounding box center [656, 682] width 94 height 29
click at [684, 676] on button "Show More" at bounding box center [656, 682] width 94 height 29
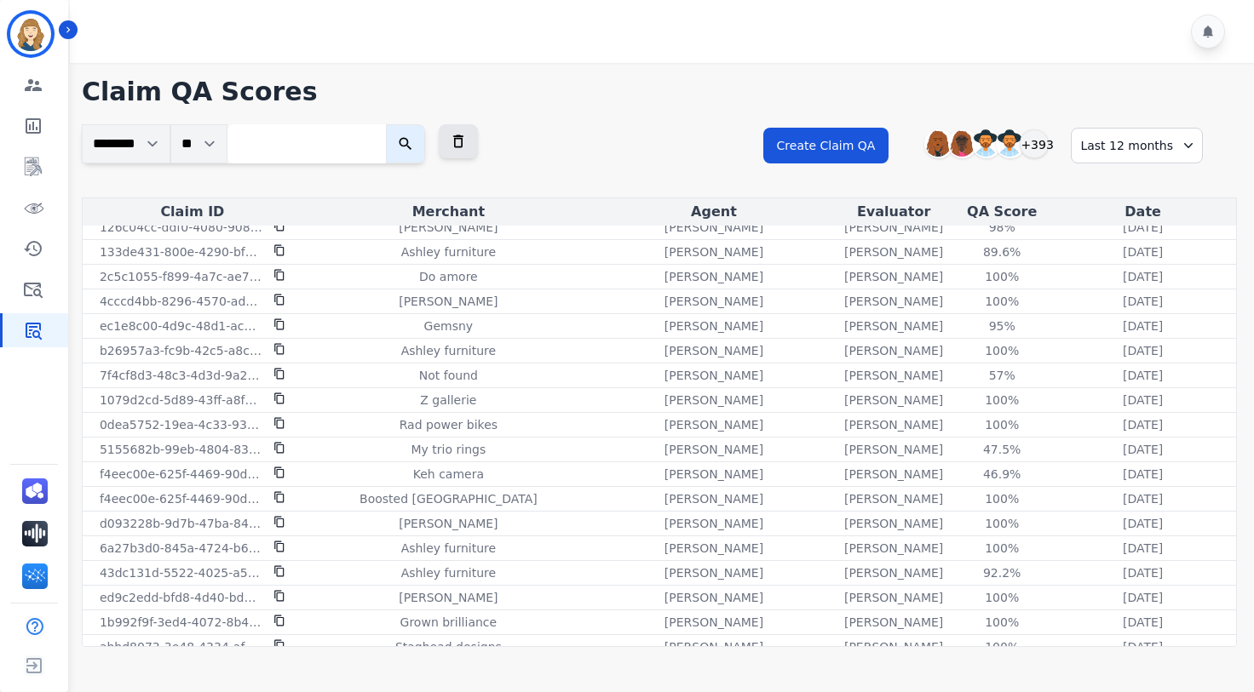
scroll to position [2639, 0]
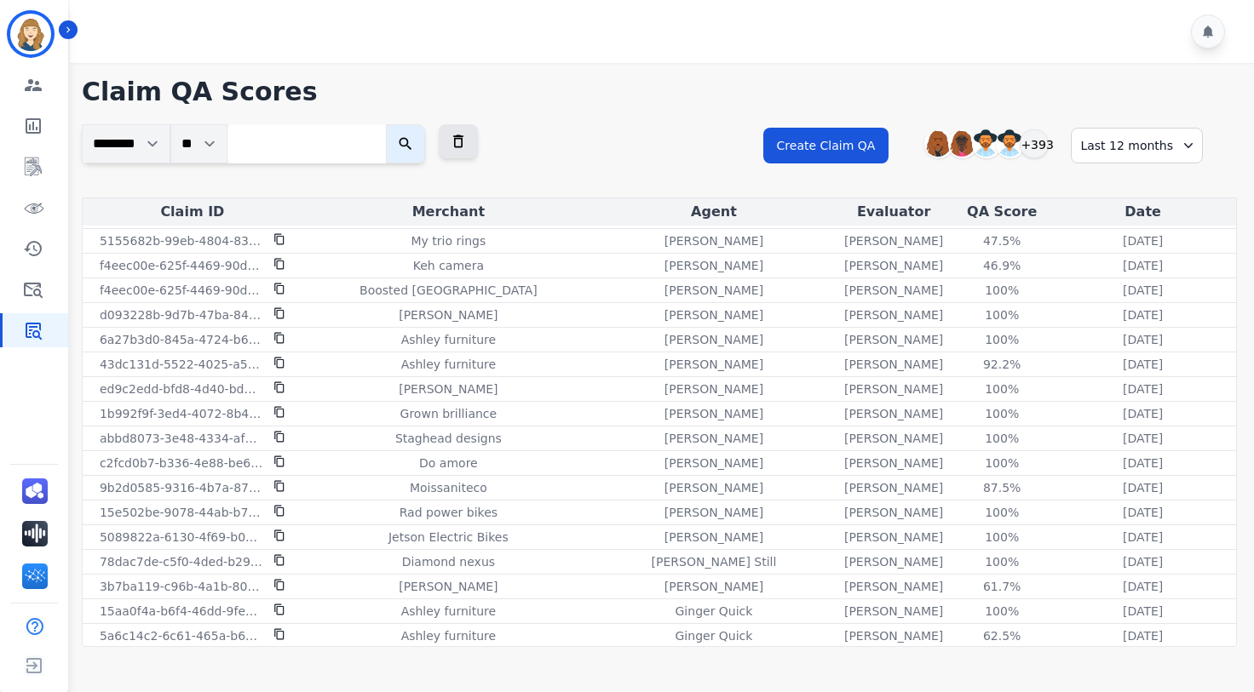
click at [657, 98] on h1 "Claim QA Scores" at bounding box center [659, 92] width 1155 height 31
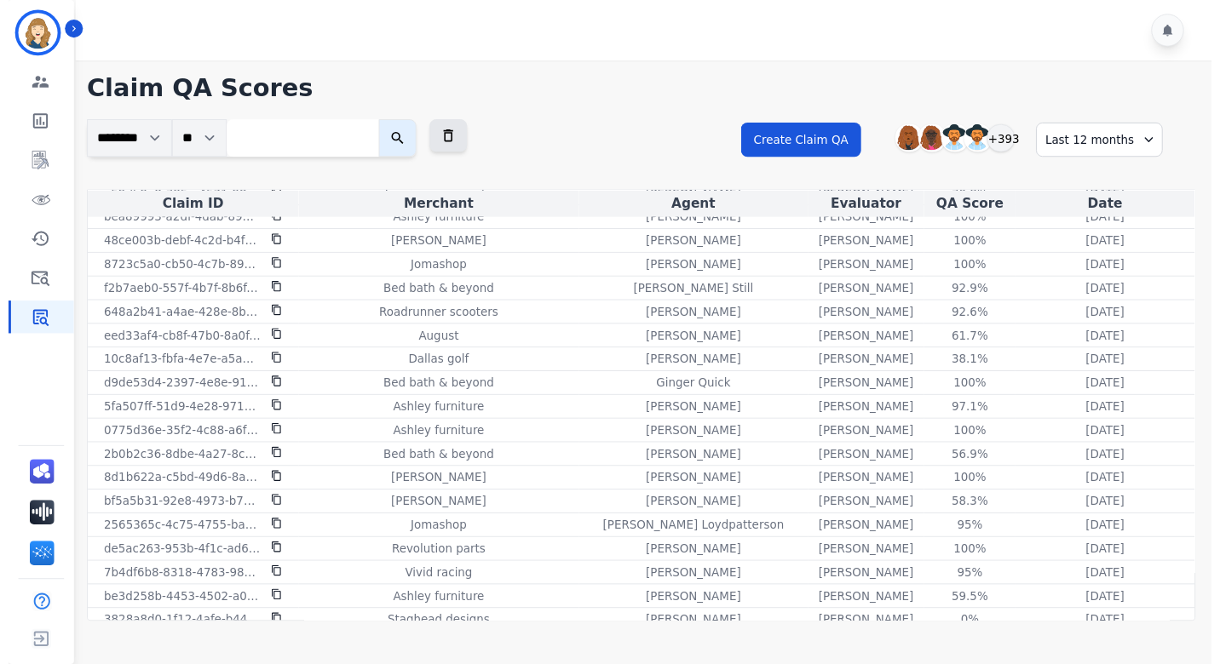
scroll to position [12904, 0]
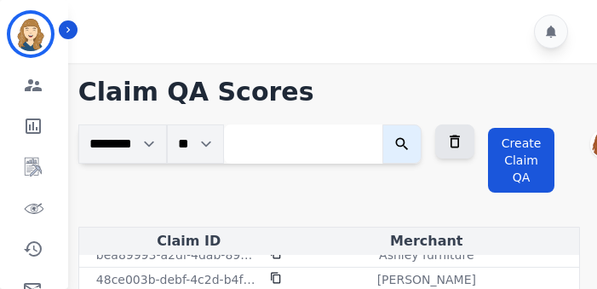
click at [497, 25] on div at bounding box center [334, 31] width 536 height 63
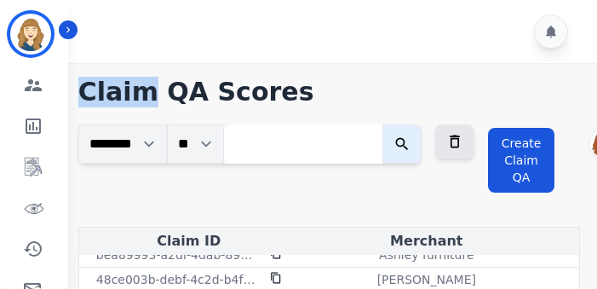
click at [497, 25] on div at bounding box center [334, 31] width 536 height 63
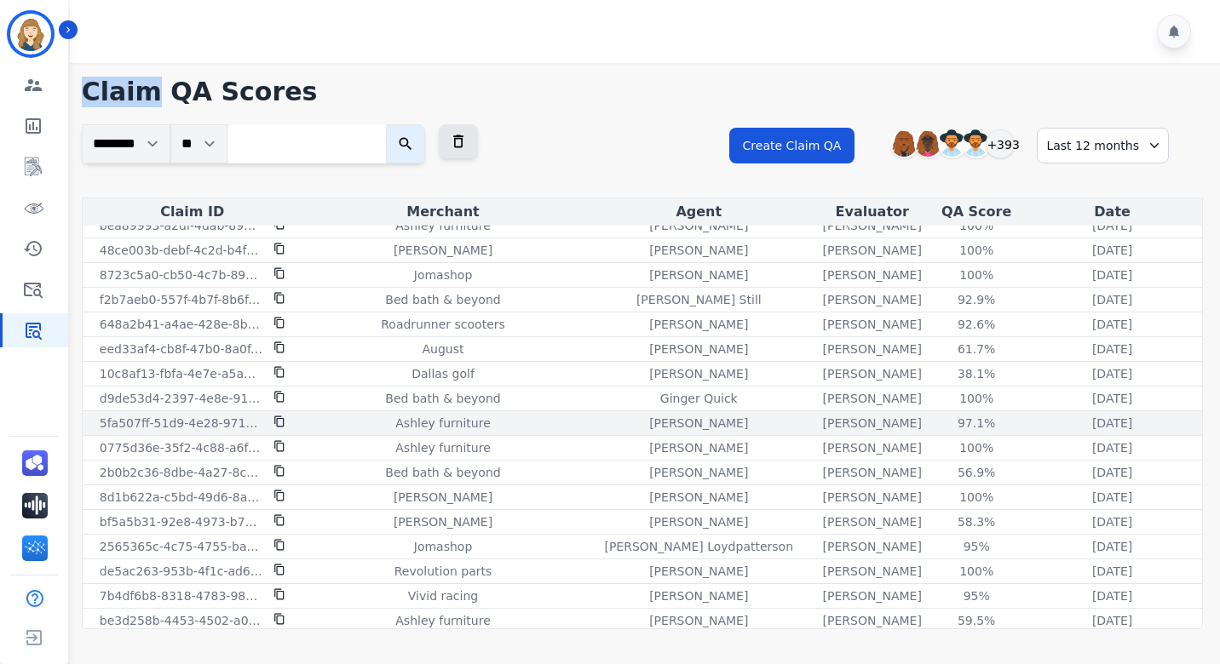
drag, startPoint x: 1160, startPoint y: 427, endPoint x: 93, endPoint y: 418, distance: 1067.2
click at [93, 418] on tr "5fa507ff-51d9-4e28-9715-f928f5e6a68d Ashley furniture [PERSON_NAME] [PERSON_NAM…" at bounding box center [642, 423] width 1119 height 25
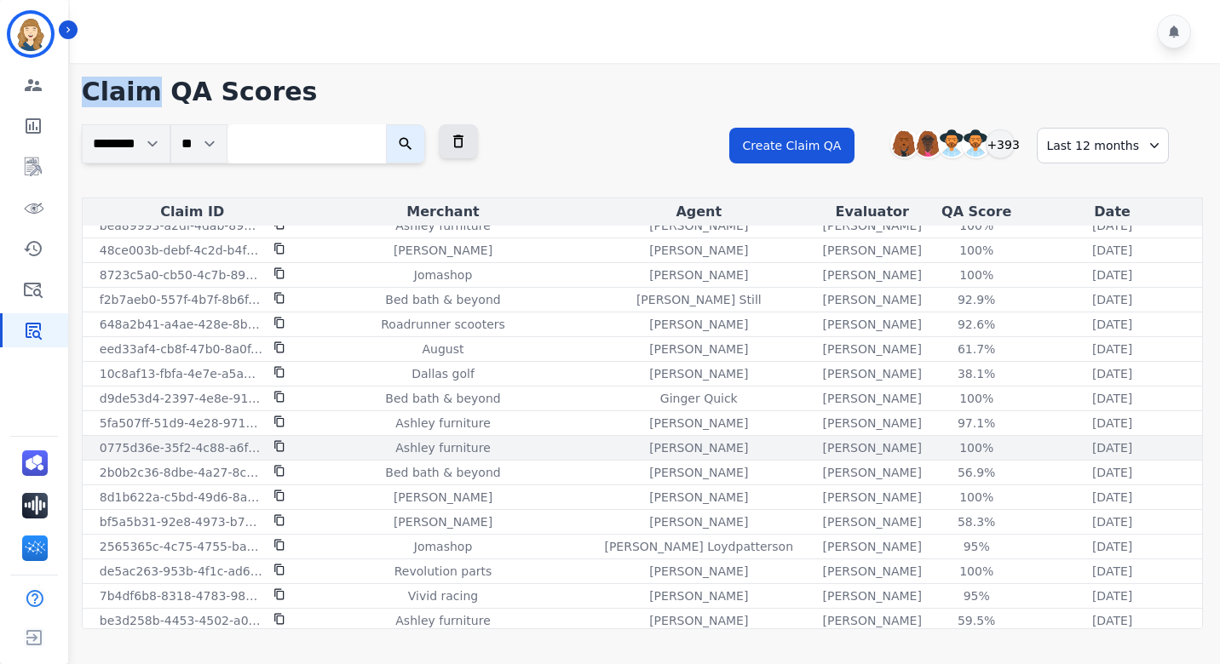
copy tr "5fa507ff-51d9-4e28-9715-f928f5e6a68d Ashley furniture [PERSON_NAME] [PERSON_NAM…"
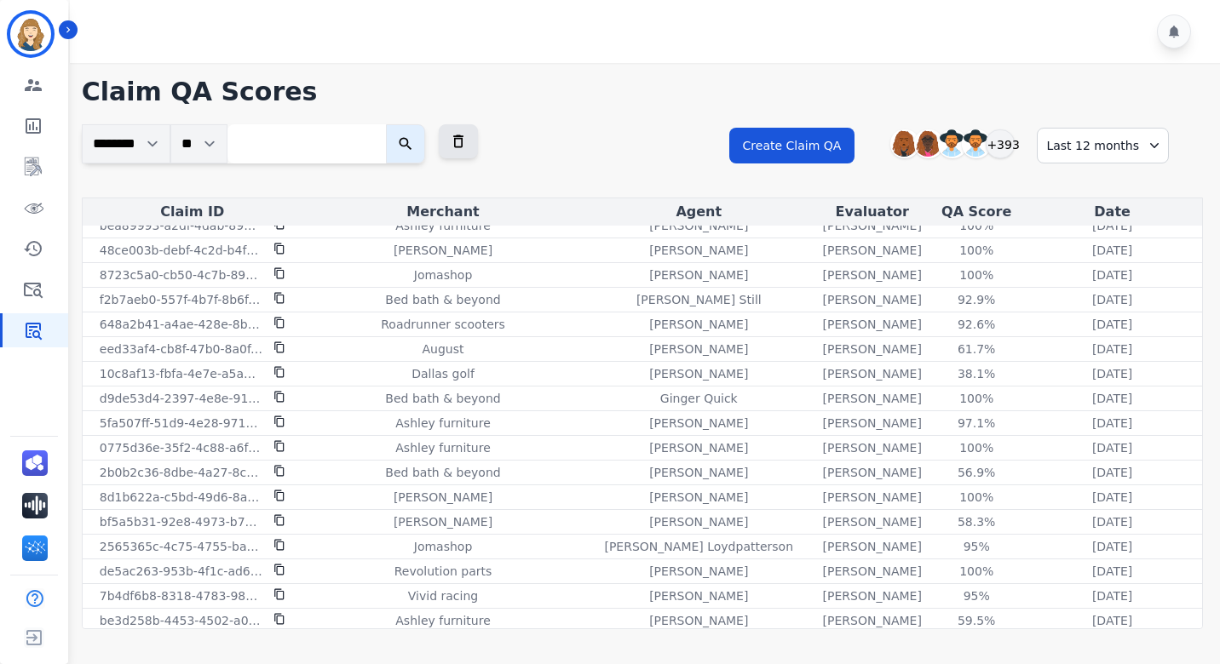
scroll to position [4590, 0]
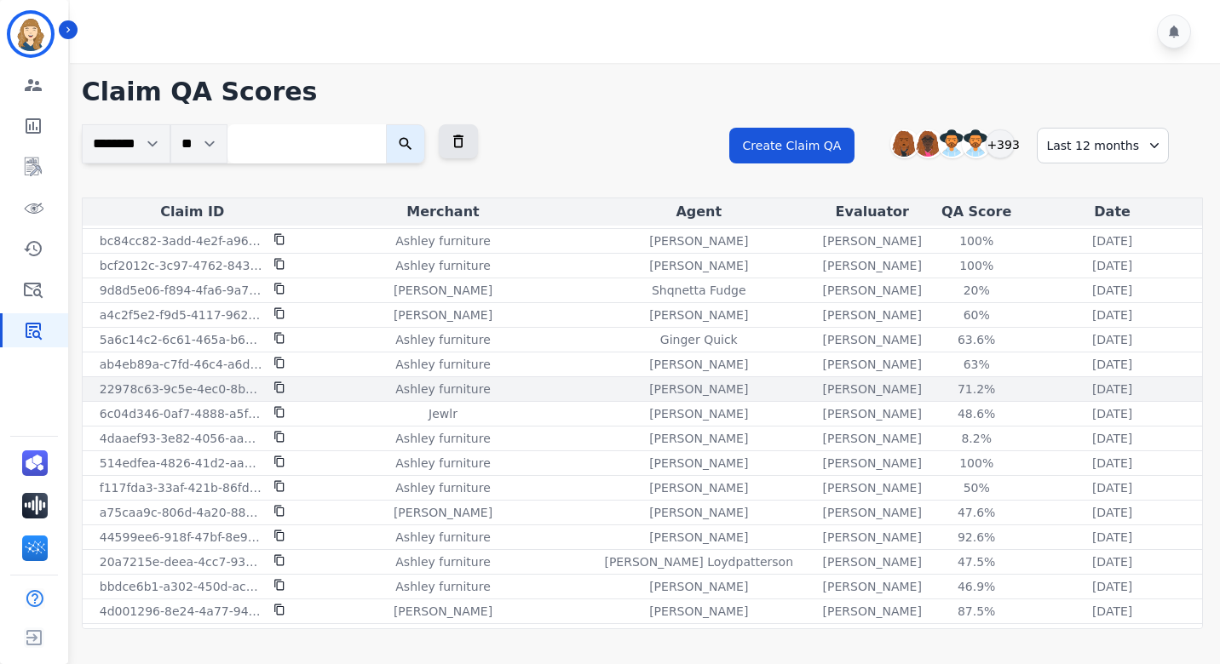
click at [278, 388] on icon at bounding box center [279, 388] width 12 height 12
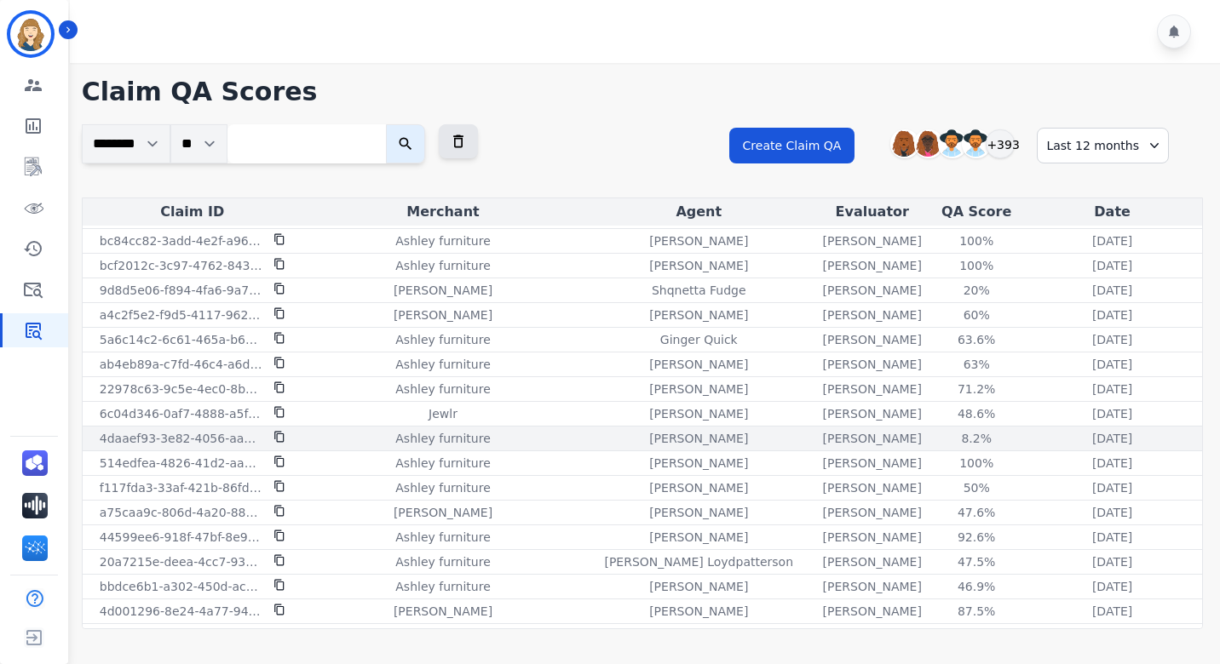
drag, startPoint x: 95, startPoint y: 414, endPoint x: 1144, endPoint y: 439, distance: 1048.7
copy tbody "6c04d346-0af7-4888-a5f7-5cfe3f321366 Jewlr [PERSON_NAME] [PERSON_NAME] 48.6% Se…"
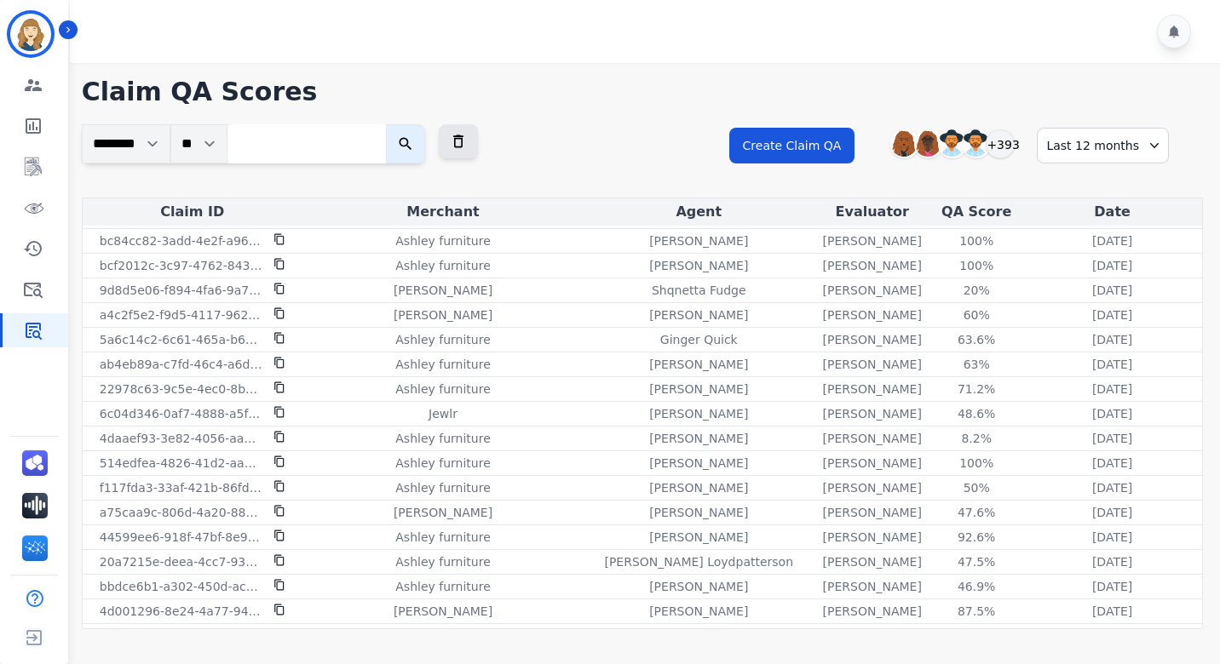
click at [643, 76] on div "**********" at bounding box center [642, 351] width 1155 height 577
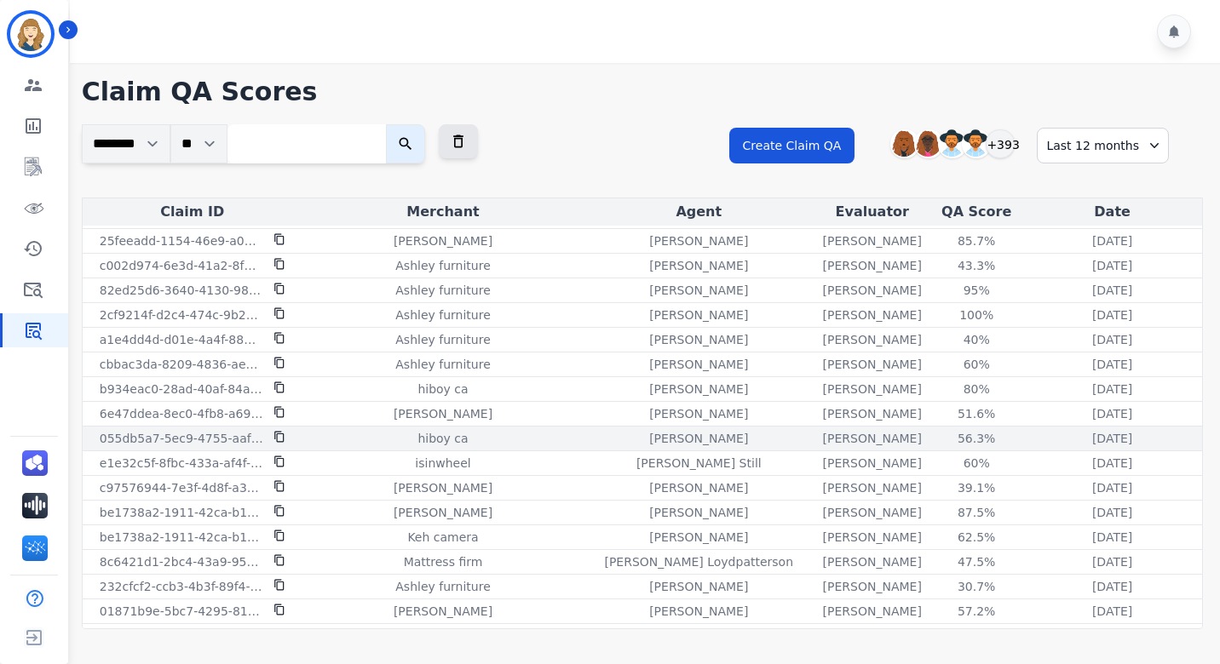
click at [278, 436] on icon at bounding box center [279, 437] width 12 height 12
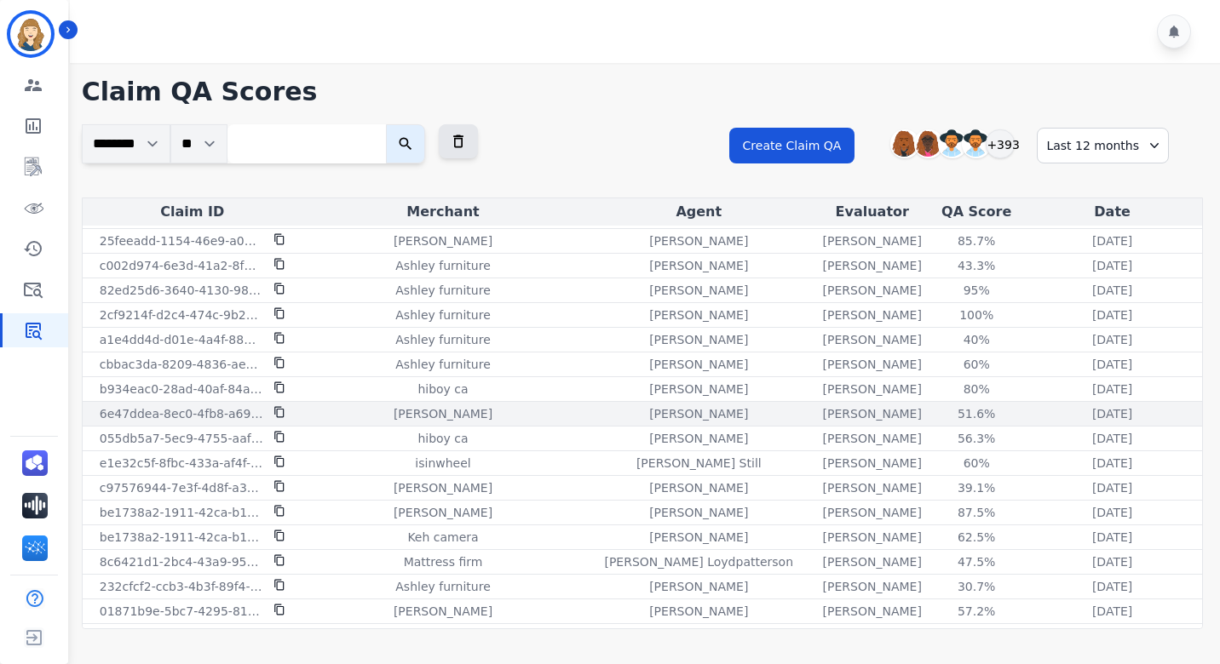
drag, startPoint x: 94, startPoint y: 411, endPoint x: 1128, endPoint y: 416, distance: 1033.9
click at [1128, 416] on tr "6e47ddea-8ec0-4fb8-a697-9ae36ef9d569 [PERSON_NAME] [PERSON_NAME] [PERSON_NAME] …" at bounding box center [642, 414] width 1119 height 25
copy tr "6e47ddea-8ec0-4fb8-a697-9ae36ef9d569 [PERSON_NAME] [PERSON_NAME] [PERSON_NAME] …"
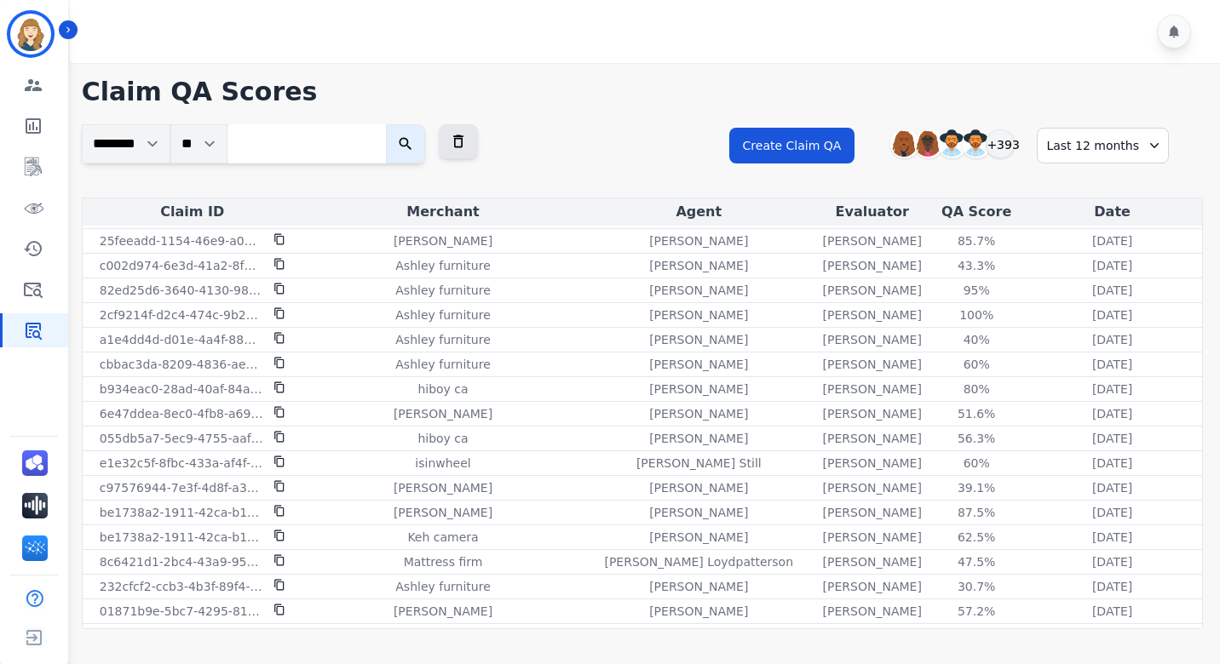
click at [708, 49] on div at bounding box center [647, 31] width 1155 height 63
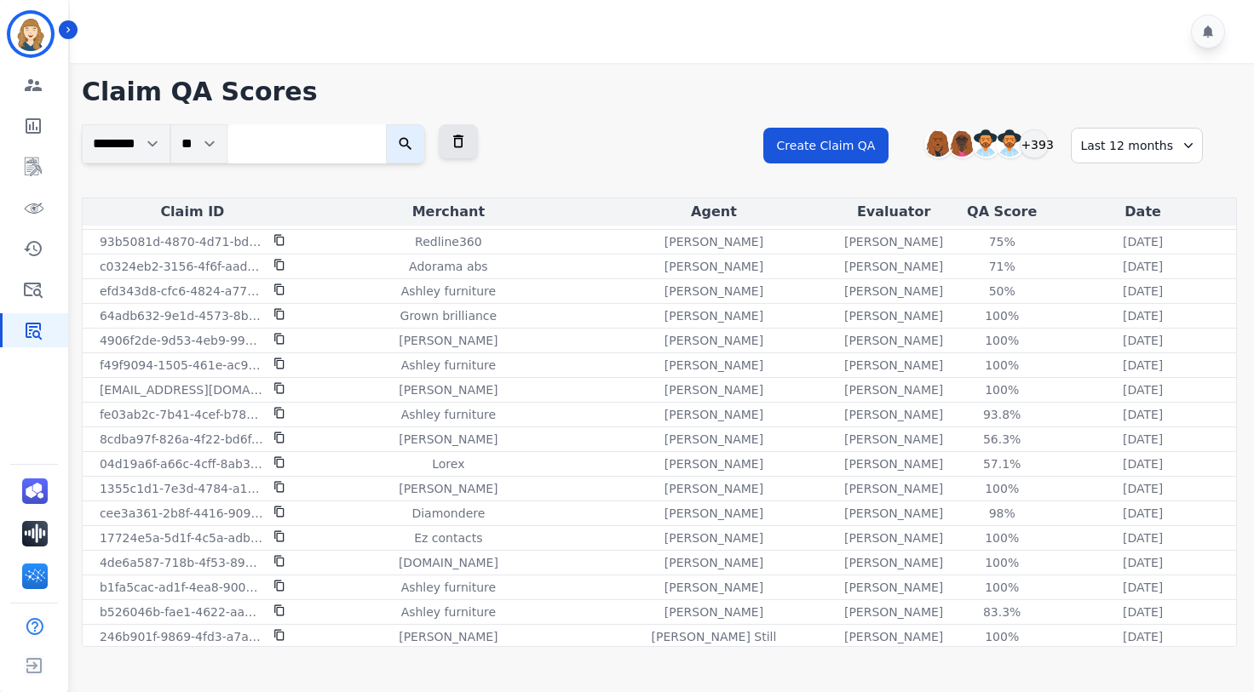
scroll to position [12336, 0]
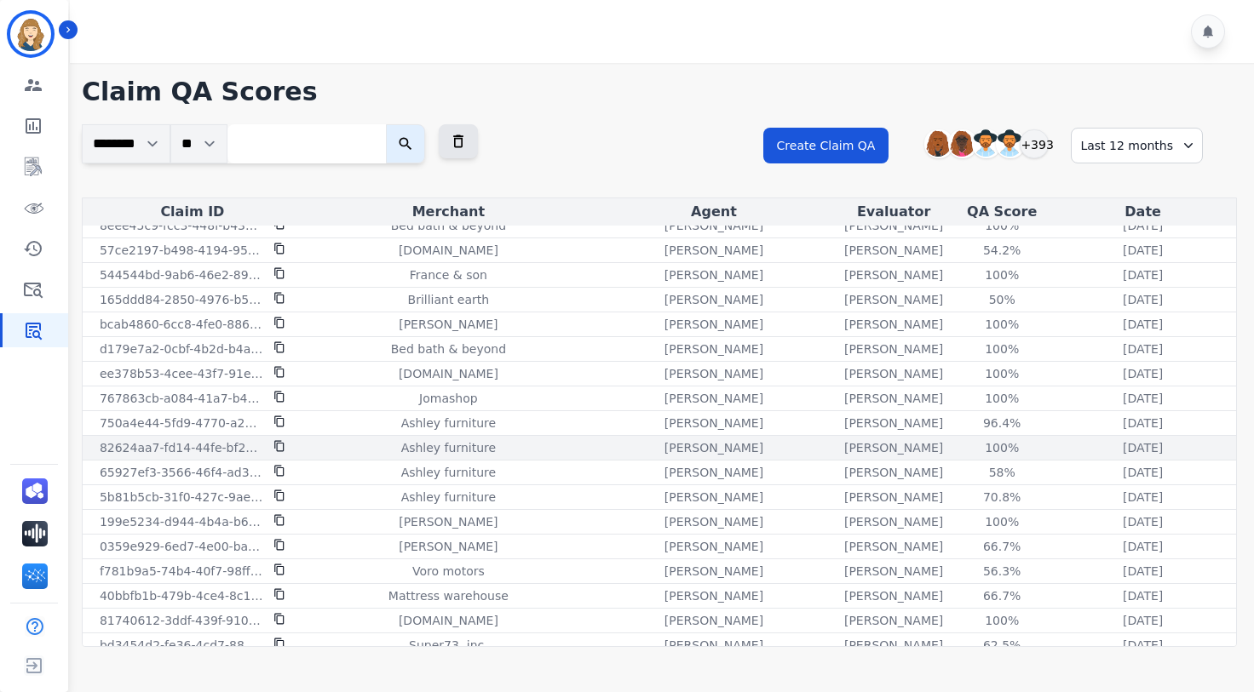
click at [277, 447] on icon at bounding box center [279, 446] width 12 height 12
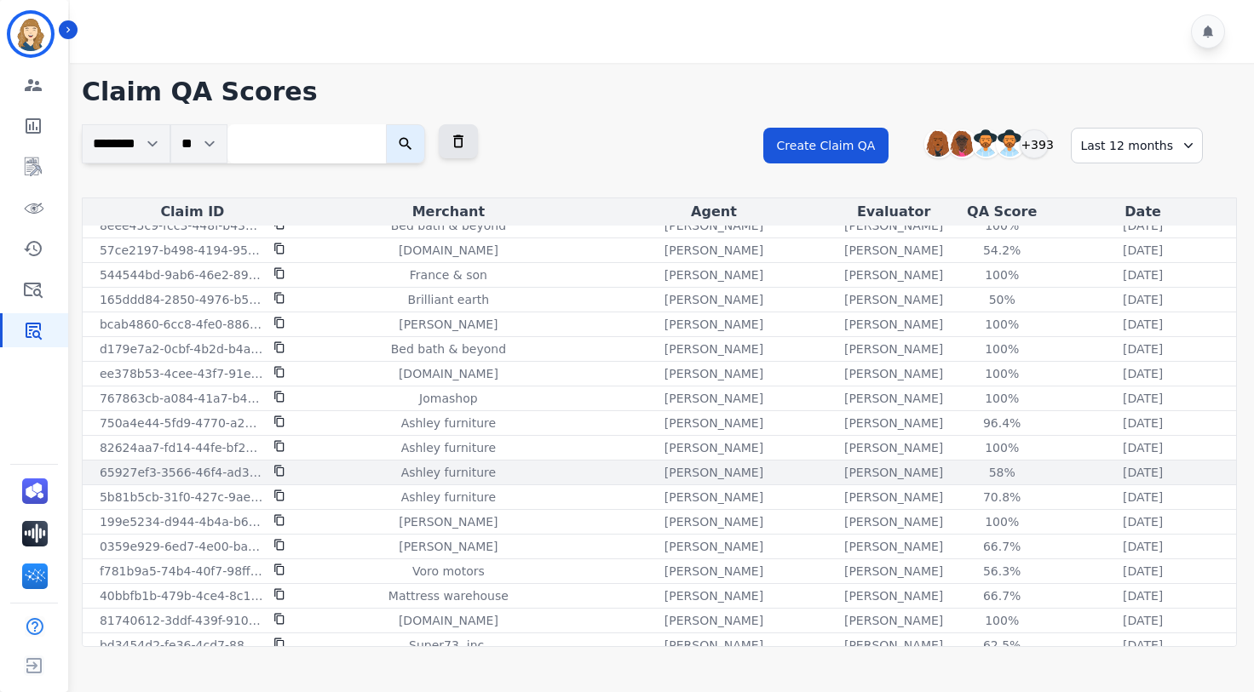
click at [275, 471] on icon at bounding box center [278, 471] width 9 height 11
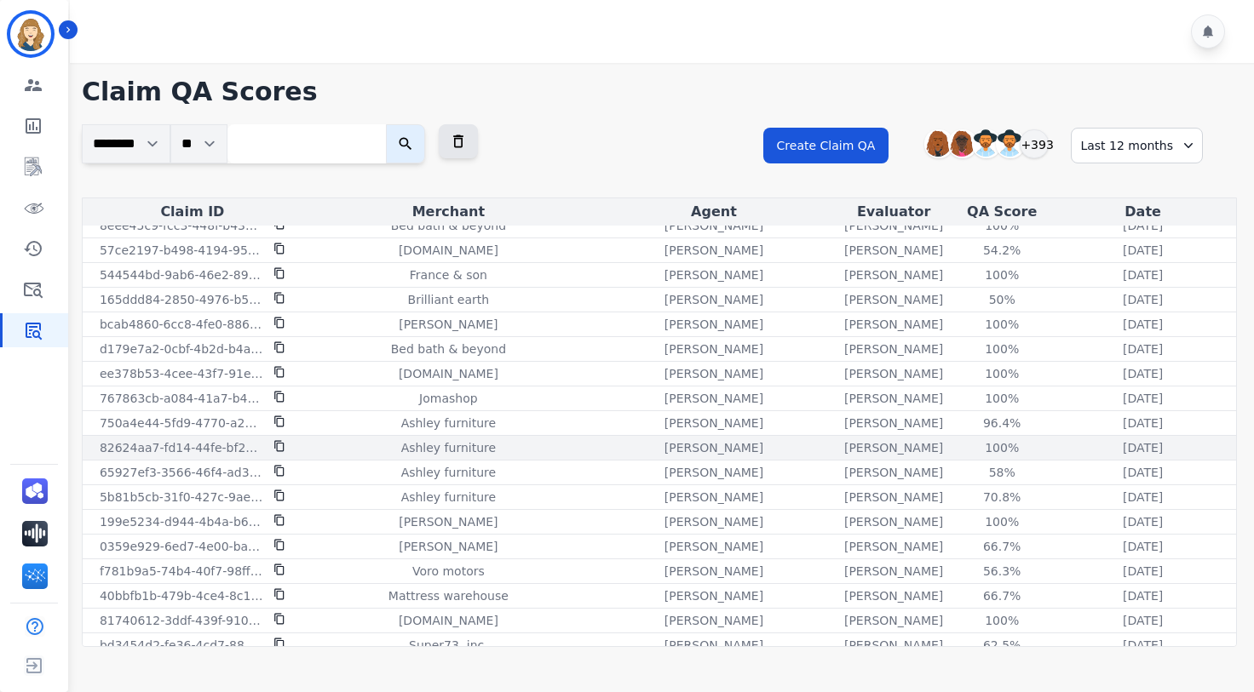
drag, startPoint x: 94, startPoint y: 423, endPoint x: 1157, endPoint y: 447, distance: 1064.0
copy tbody "750a4e44-5fd9-4770-a27a-b850f3502c72 Ashley furniture [PERSON_NAME] [PERSON_NAM…"
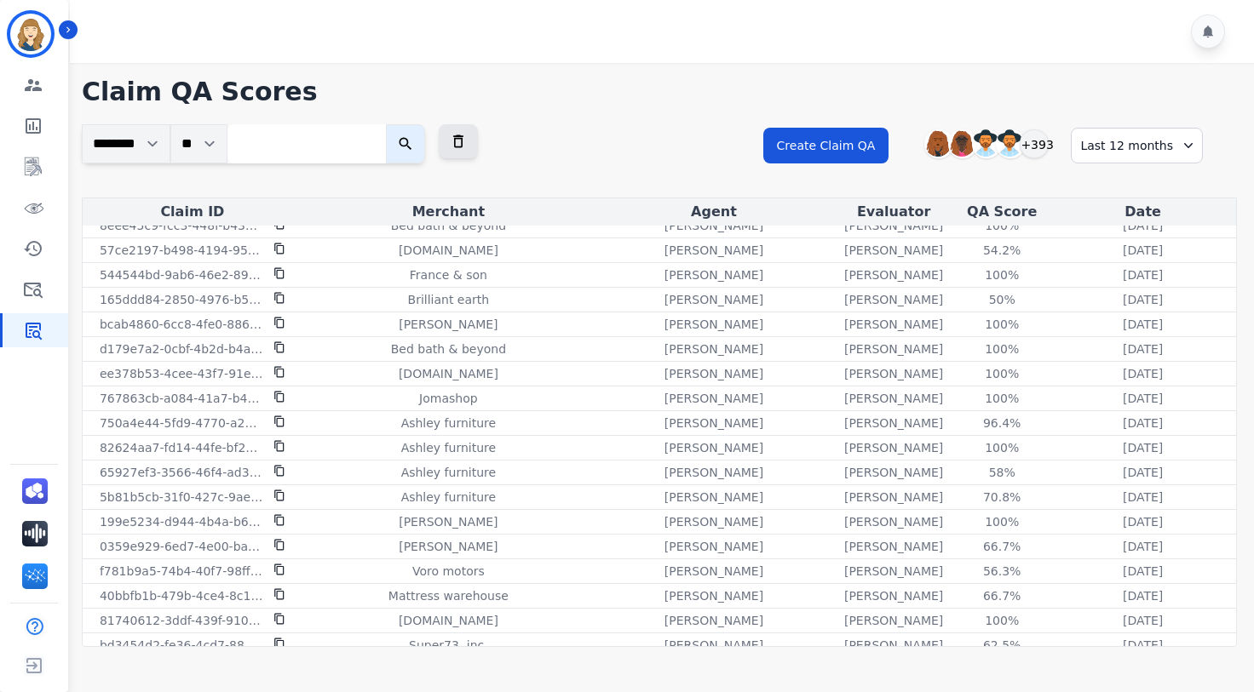
click at [624, 43] on div at bounding box center [664, 31] width 1189 height 63
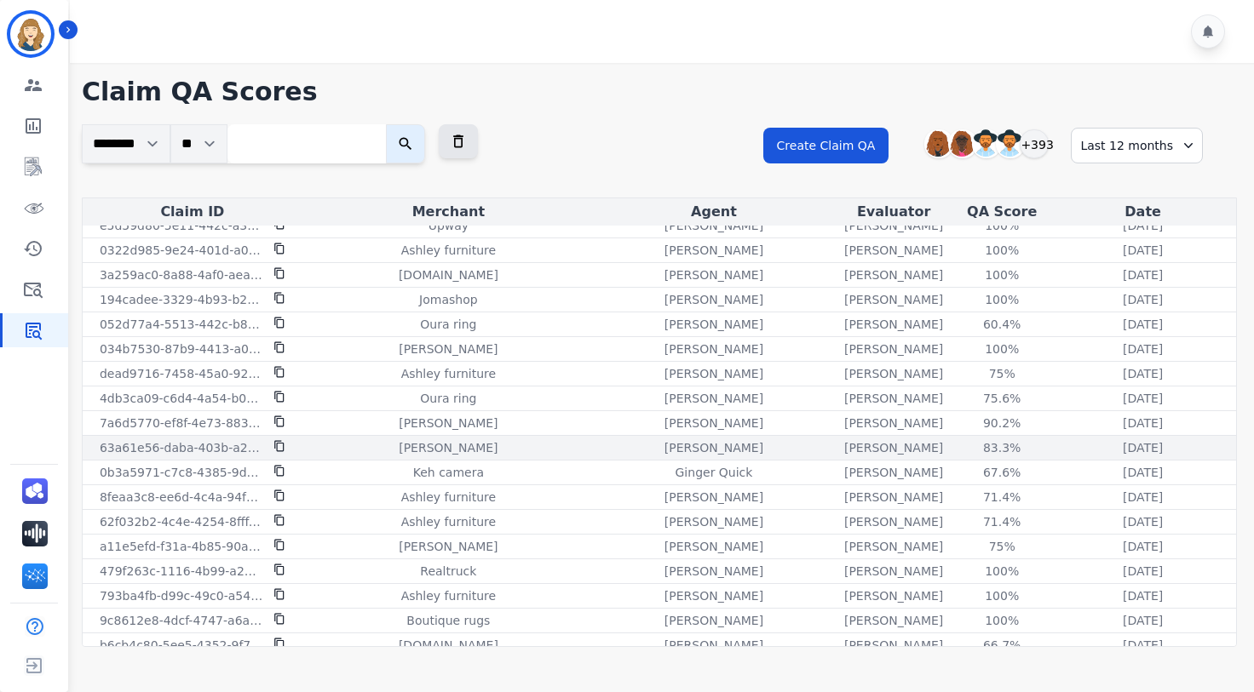
click at [278, 445] on icon at bounding box center [279, 446] width 12 height 12
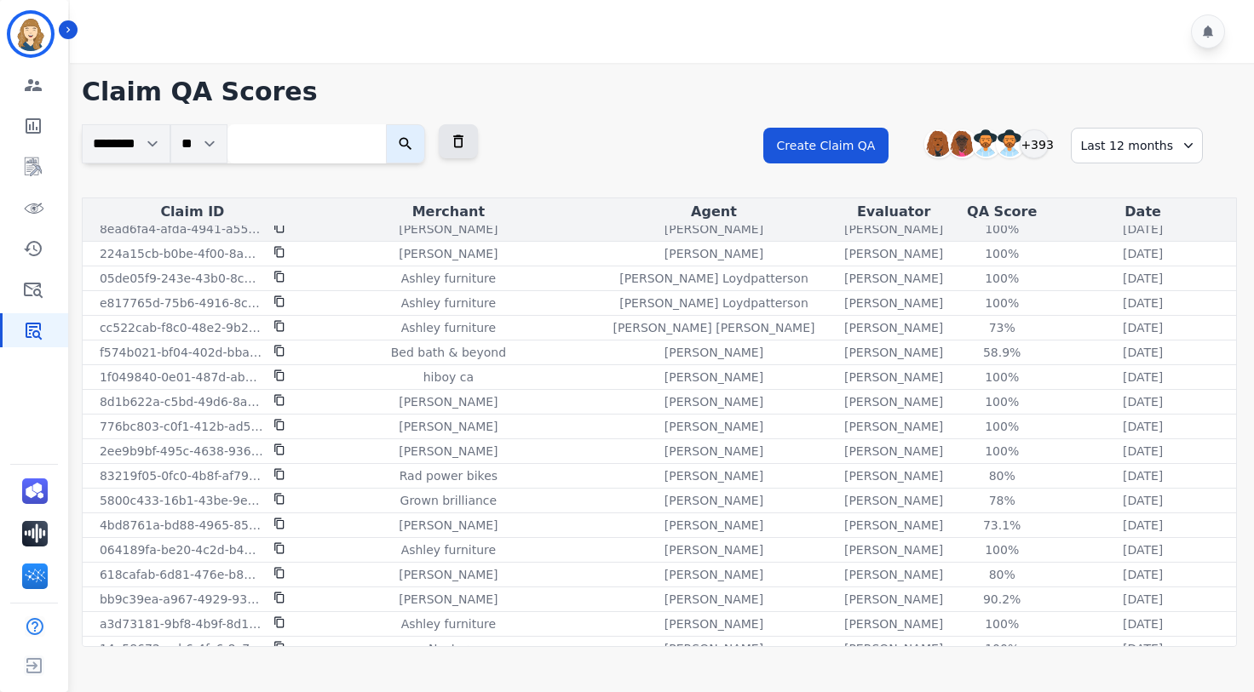
scroll to position [9687, 0]
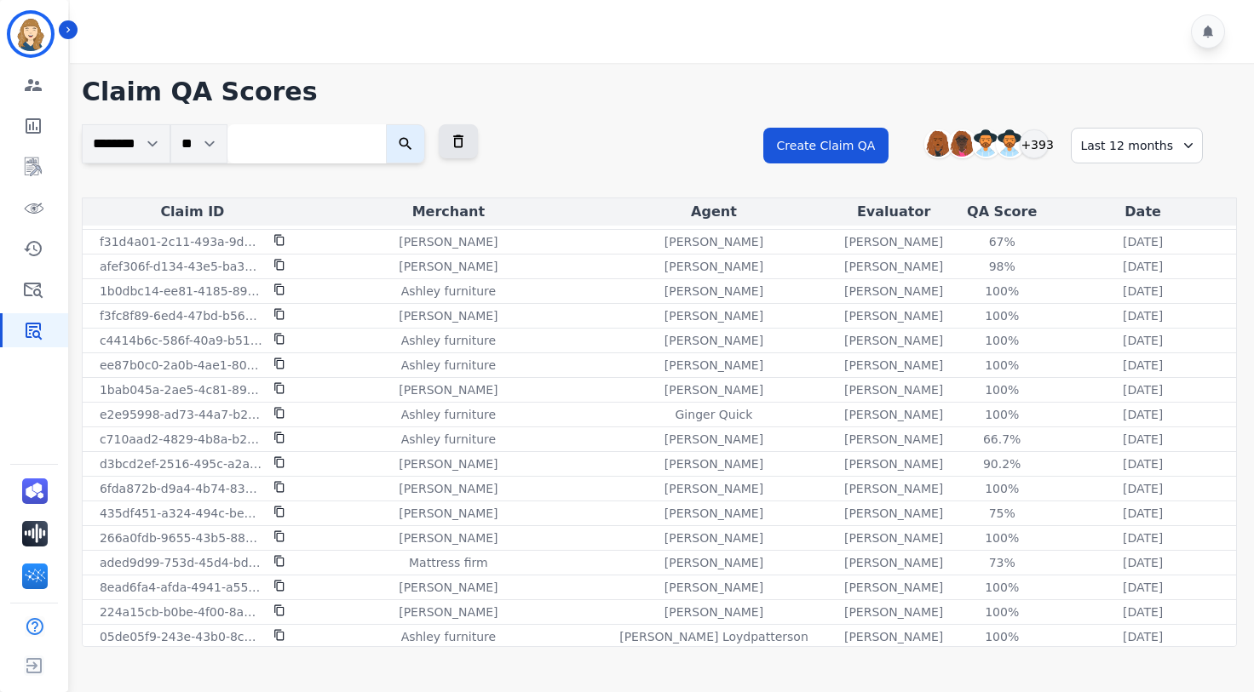
drag, startPoint x: 1178, startPoint y: 635, endPoint x: 144, endPoint y: 210, distance: 1118.2
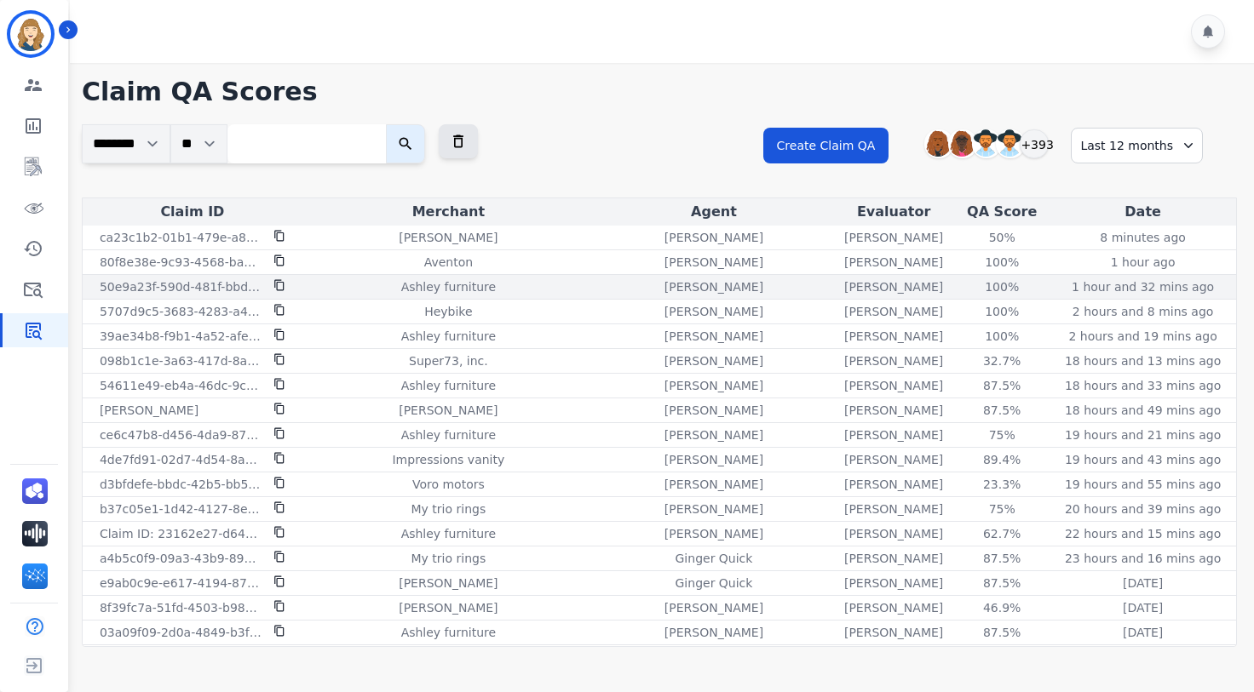
copy table "Lorem IP Dolorsit Ametc Adipiscin EL Seddo Eius te54i0u3-31l1-162e-d785-m66al70…"
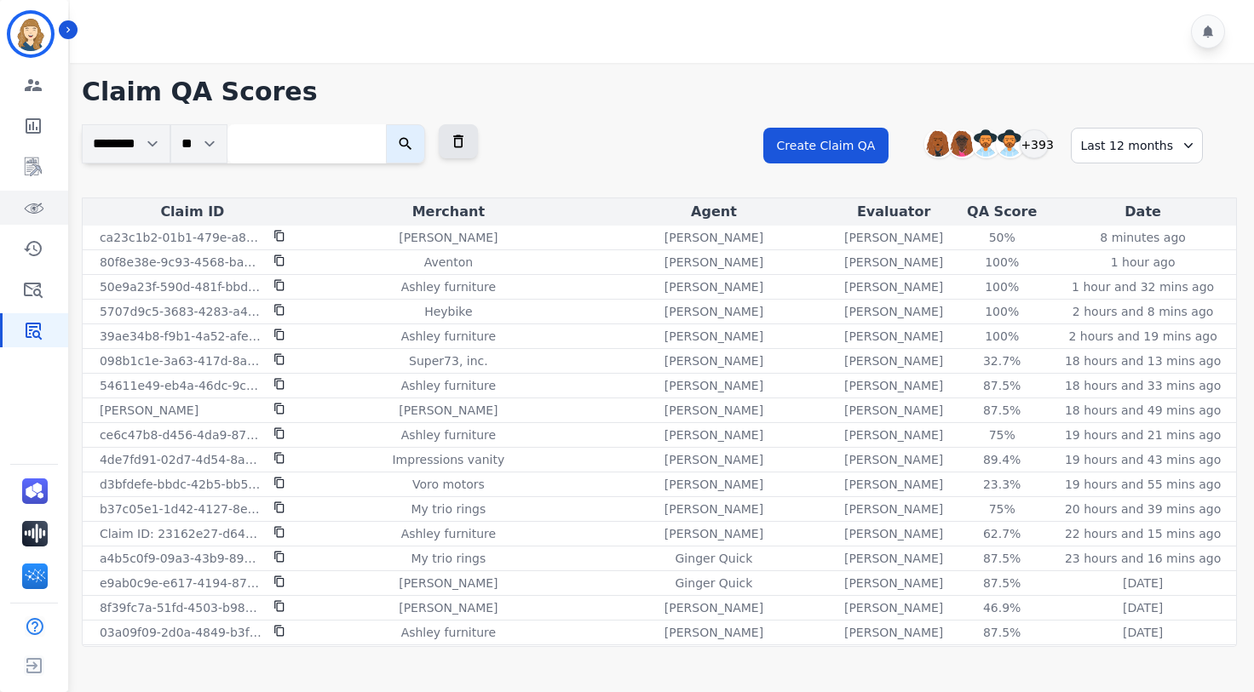
copy table "Lorem IP Dolorsit Ametc Adipiscin EL Seddo Eius te54i0u3-31l1-162e-d785-m66al70…"
click at [723, 114] on div "**********" at bounding box center [659, 360] width 1189 height 594
click at [652, 91] on h1 "Claim QA Scores" at bounding box center [659, 92] width 1155 height 31
click at [663, 53] on div at bounding box center [664, 31] width 1189 height 63
click at [627, 103] on h1 "Claim QA Scores" at bounding box center [659, 92] width 1155 height 31
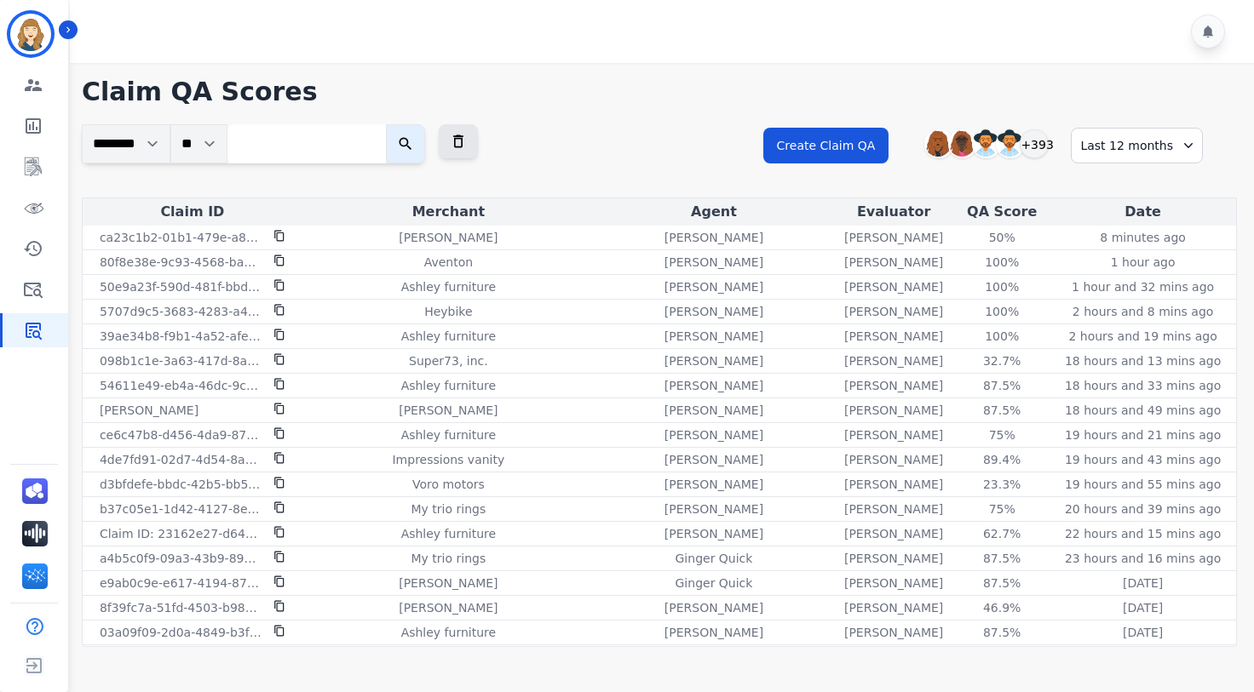
scroll to position [1790, 0]
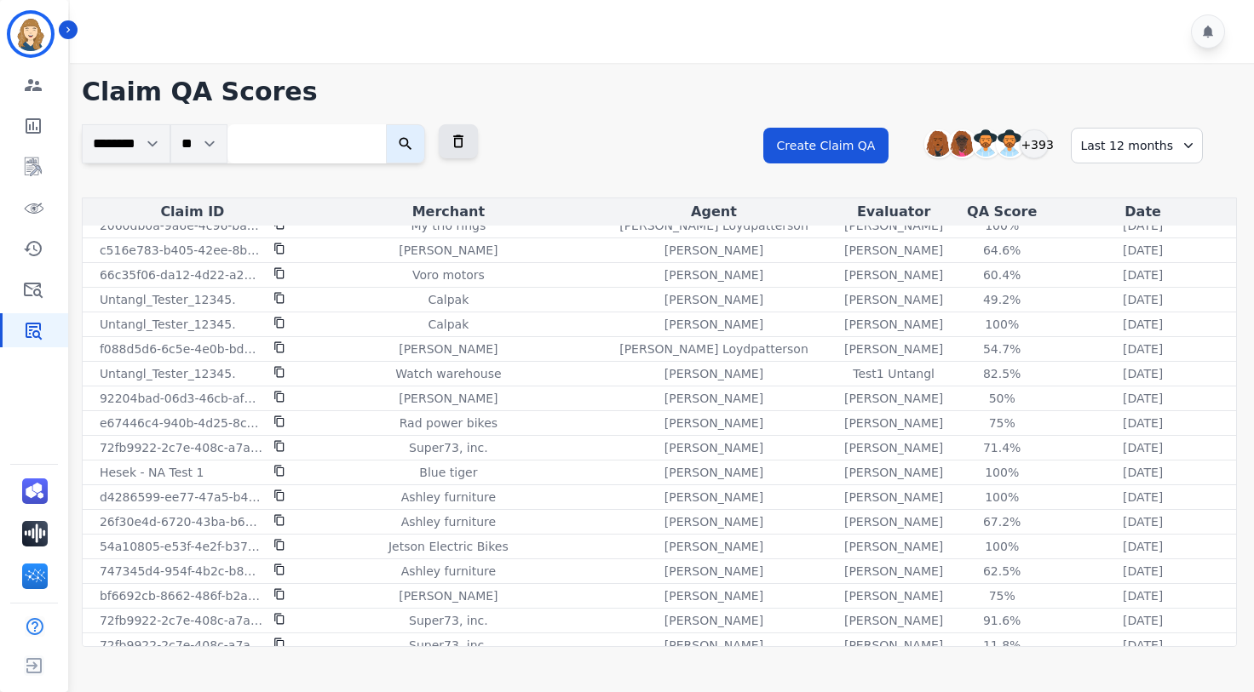
click at [298, 144] on input "search" at bounding box center [306, 143] width 158 height 39
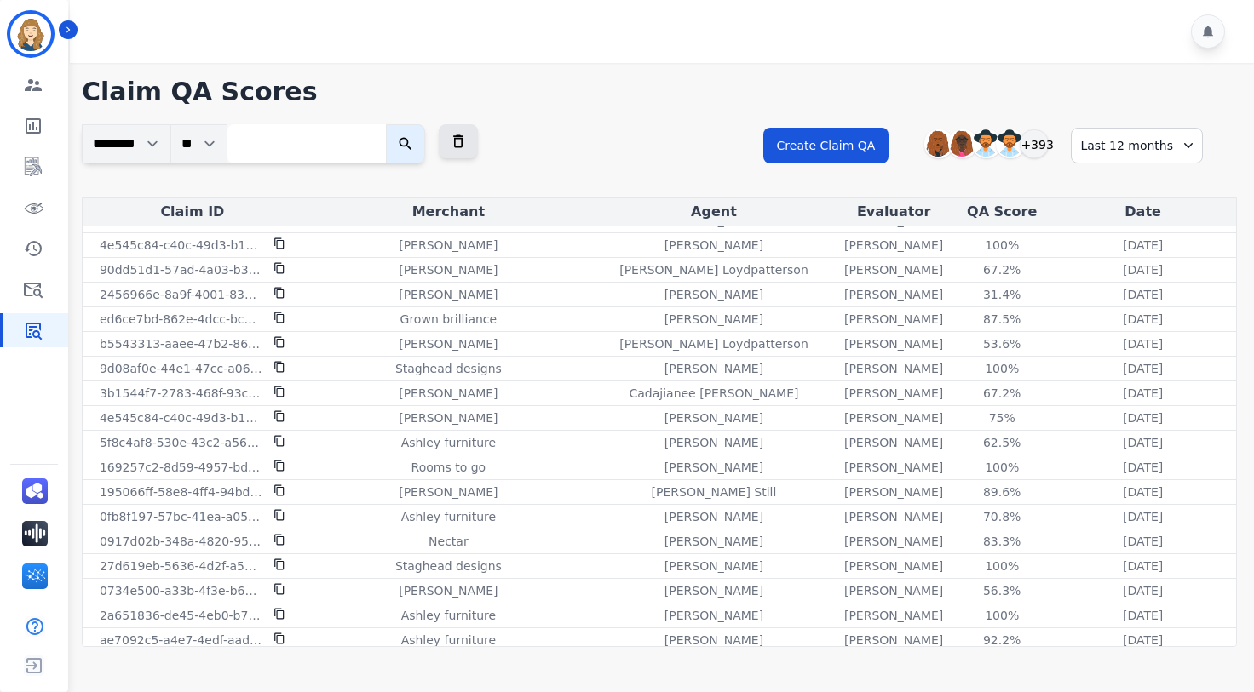
scroll to position [3179, 0]
click at [655, 115] on div "**********" at bounding box center [659, 360] width 1189 height 594
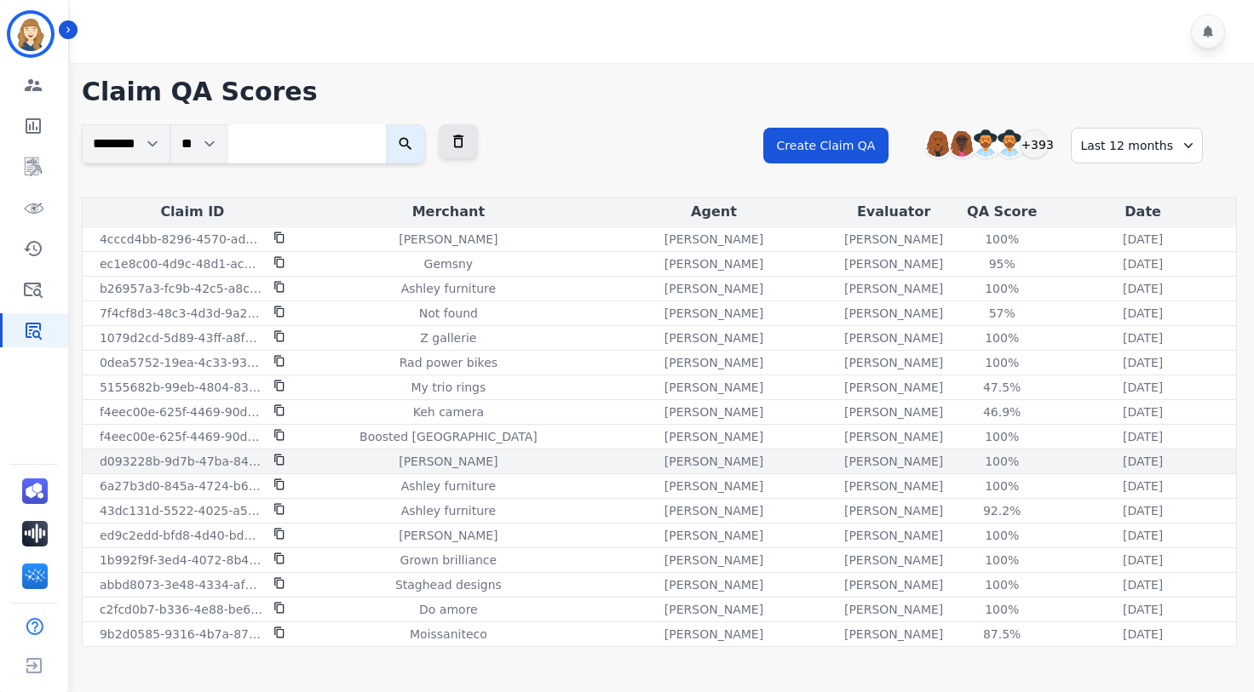
scroll to position [2515, 0]
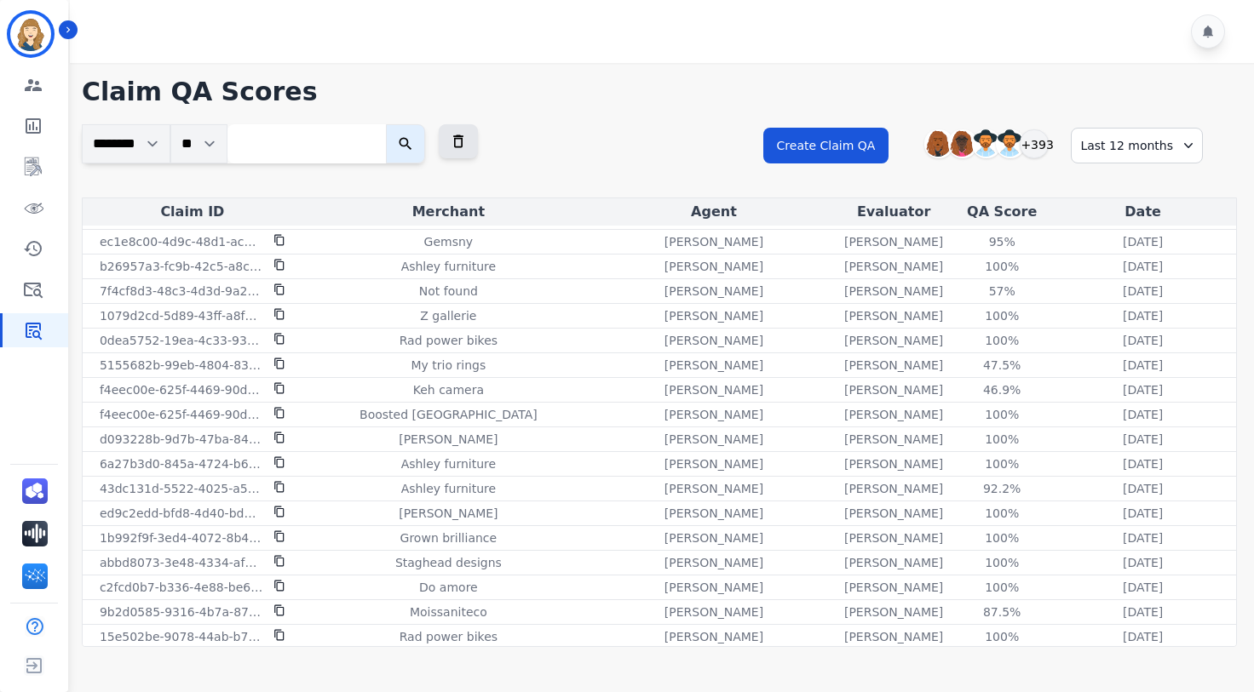
click at [278, 365] on icon at bounding box center [279, 364] width 12 height 12
click at [279, 151] on input "search" at bounding box center [306, 143] width 158 height 39
paste input "**********"
type input "**********"
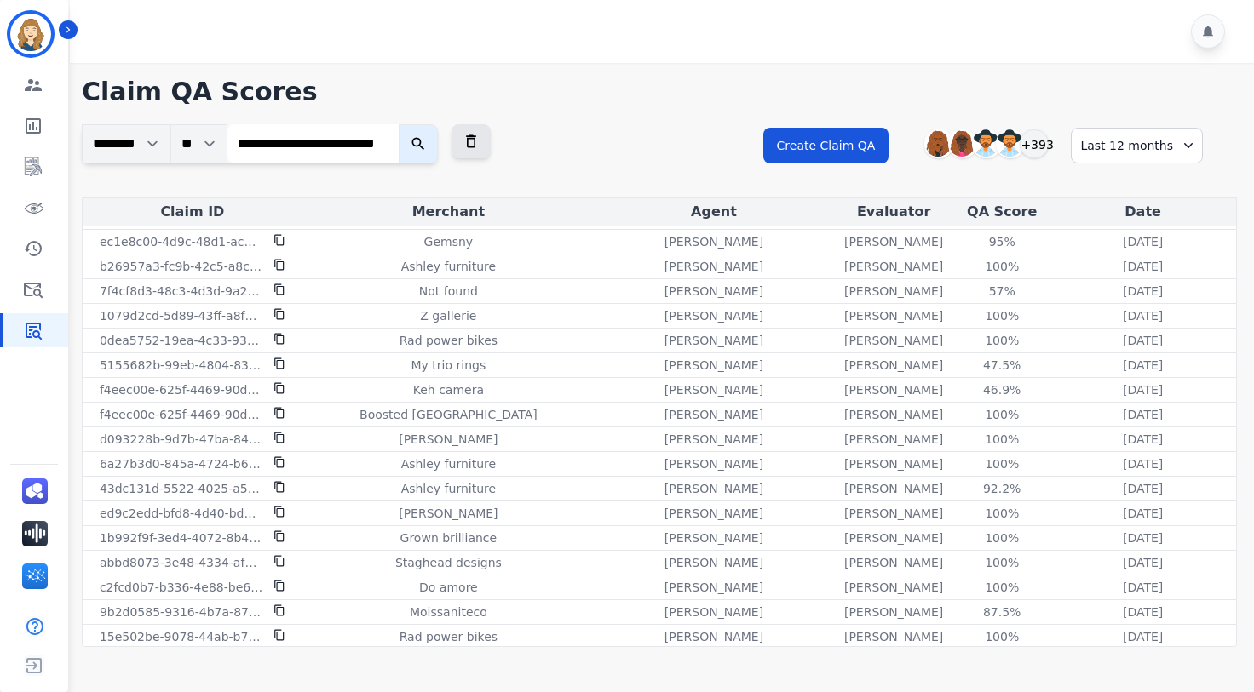
click at [399, 124] on button "submit" at bounding box center [418, 143] width 39 height 39
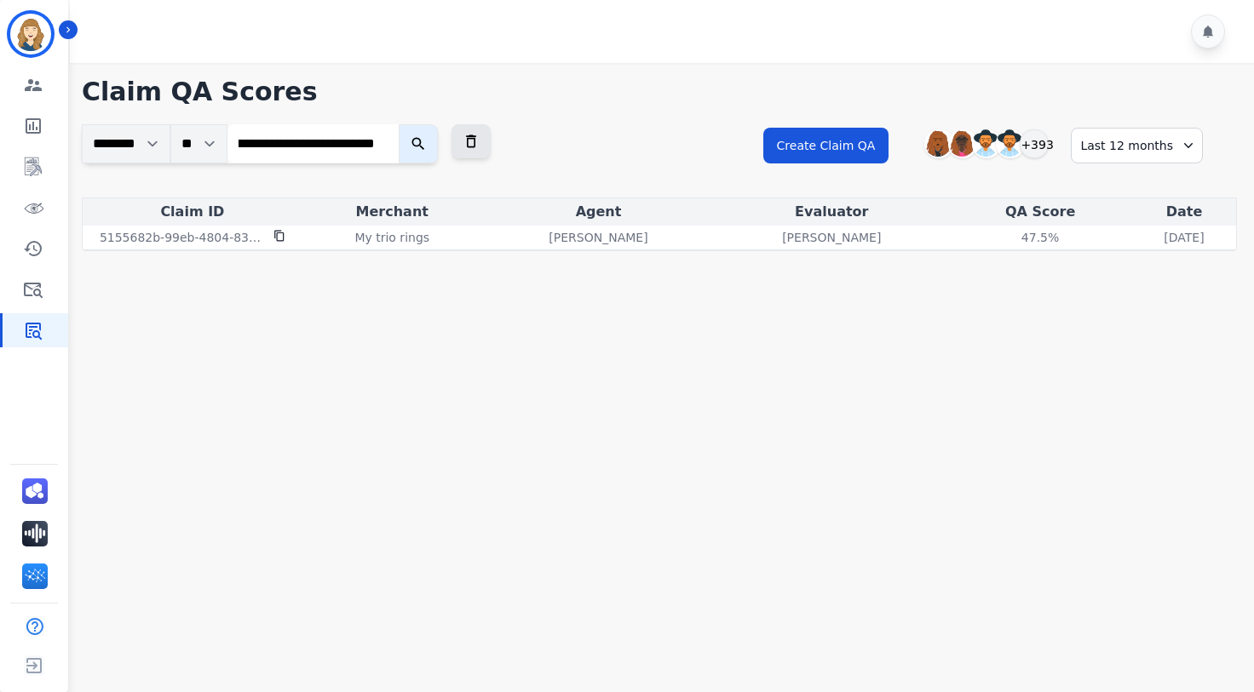
scroll to position [0, 0]
click at [345, 150] on input "**********" at bounding box center [312, 143] width 171 height 38
click at [399, 124] on button "submit" at bounding box center [418, 143] width 39 height 39
click at [386, 144] on input "**********" at bounding box center [312, 143] width 171 height 38
click at [426, 142] on icon "submit" at bounding box center [418, 143] width 17 height 17
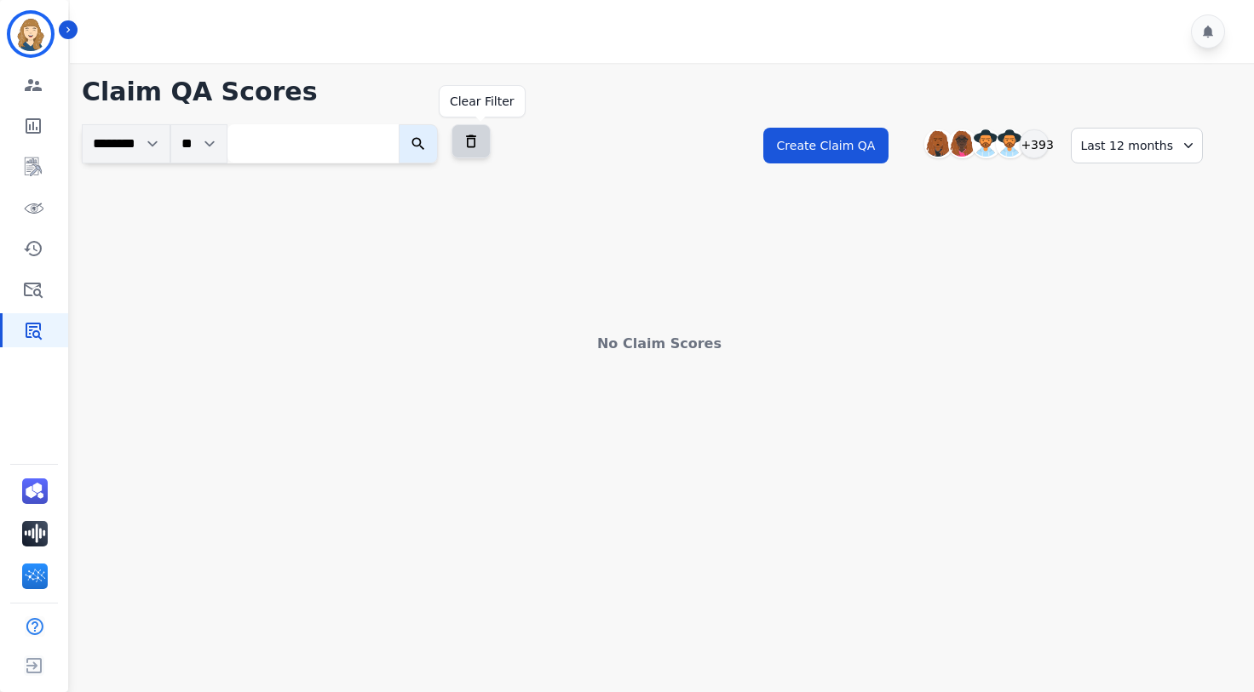
click at [479, 139] on icon at bounding box center [470, 141] width 17 height 17
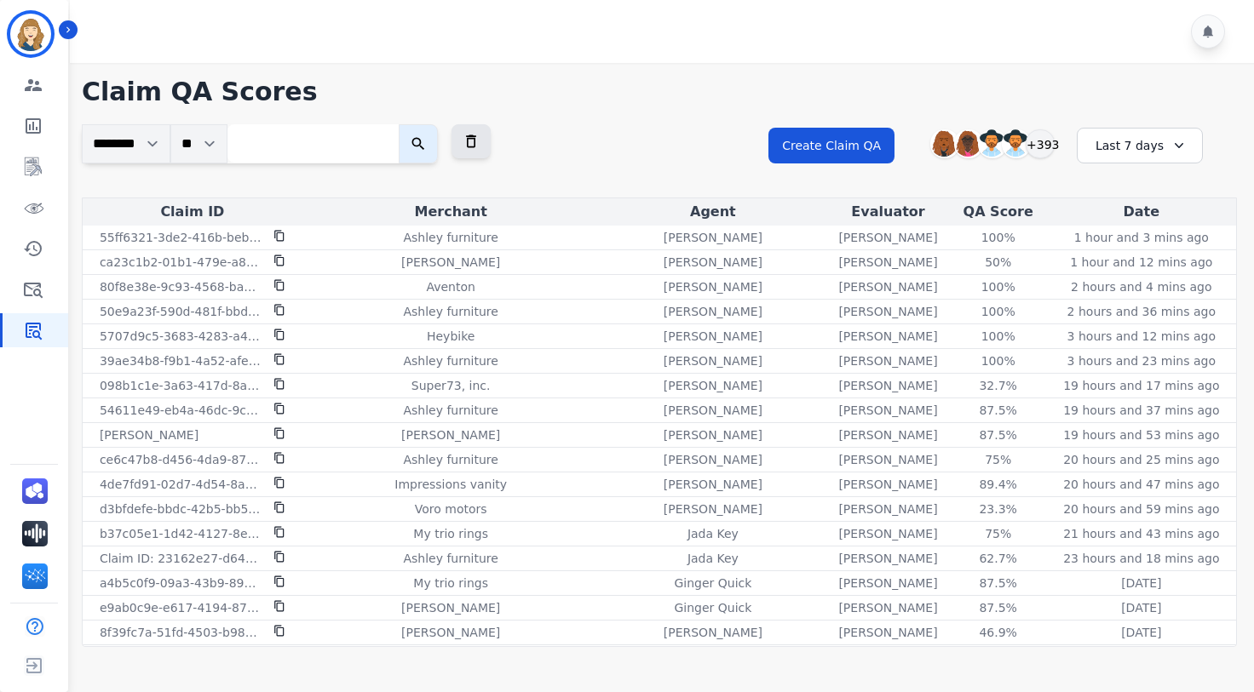
click at [1172, 148] on icon at bounding box center [1178, 145] width 17 height 17
click at [1155, 336] on li "Last 12 months" at bounding box center [1150, 340] width 85 height 34
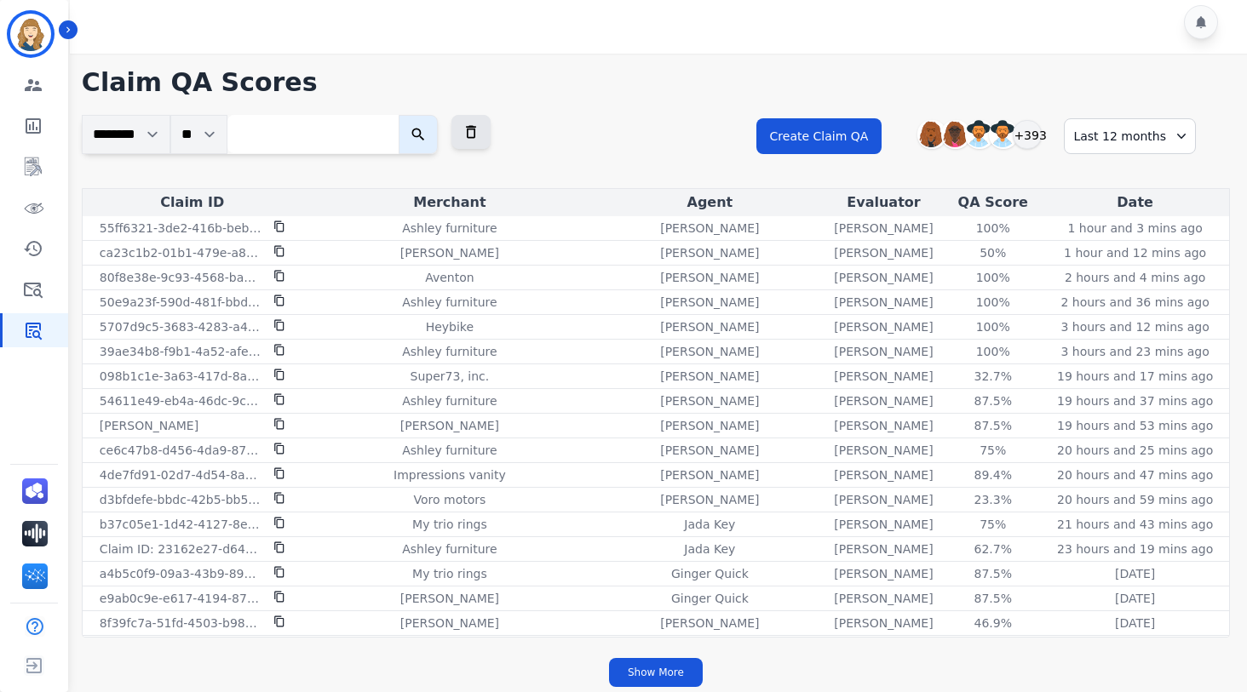
scroll to position [14, 0]
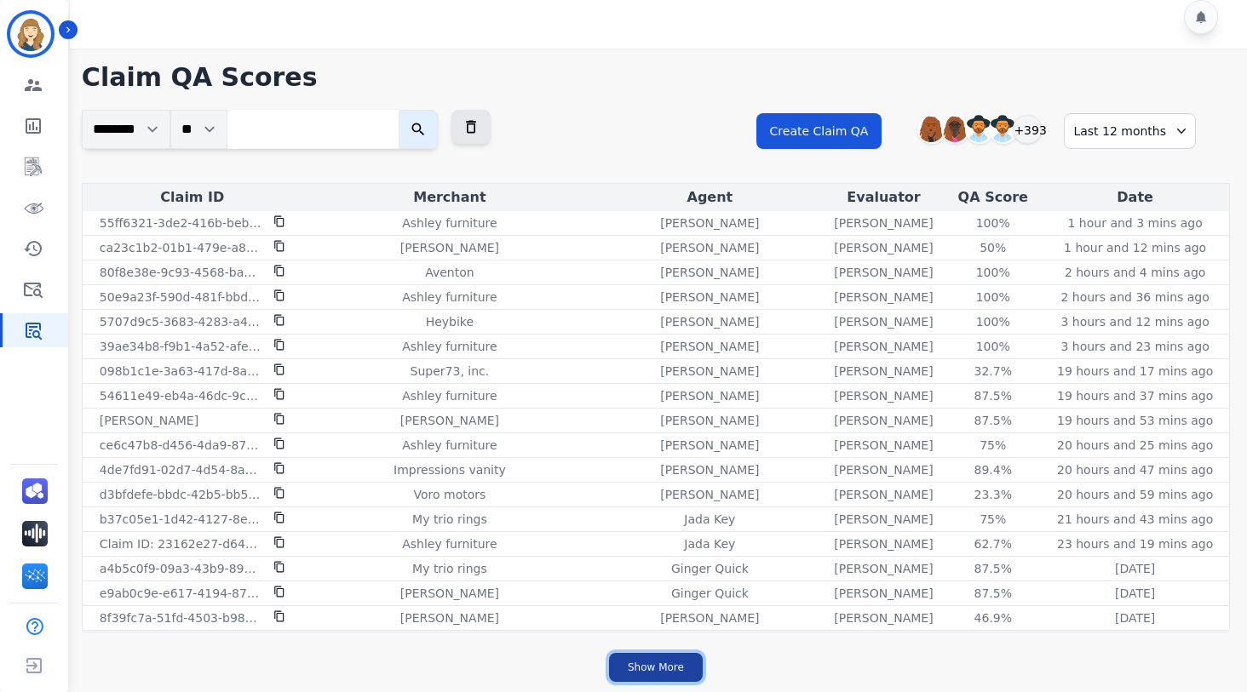
click at [644, 662] on button "Show More" at bounding box center [656, 667] width 94 height 29
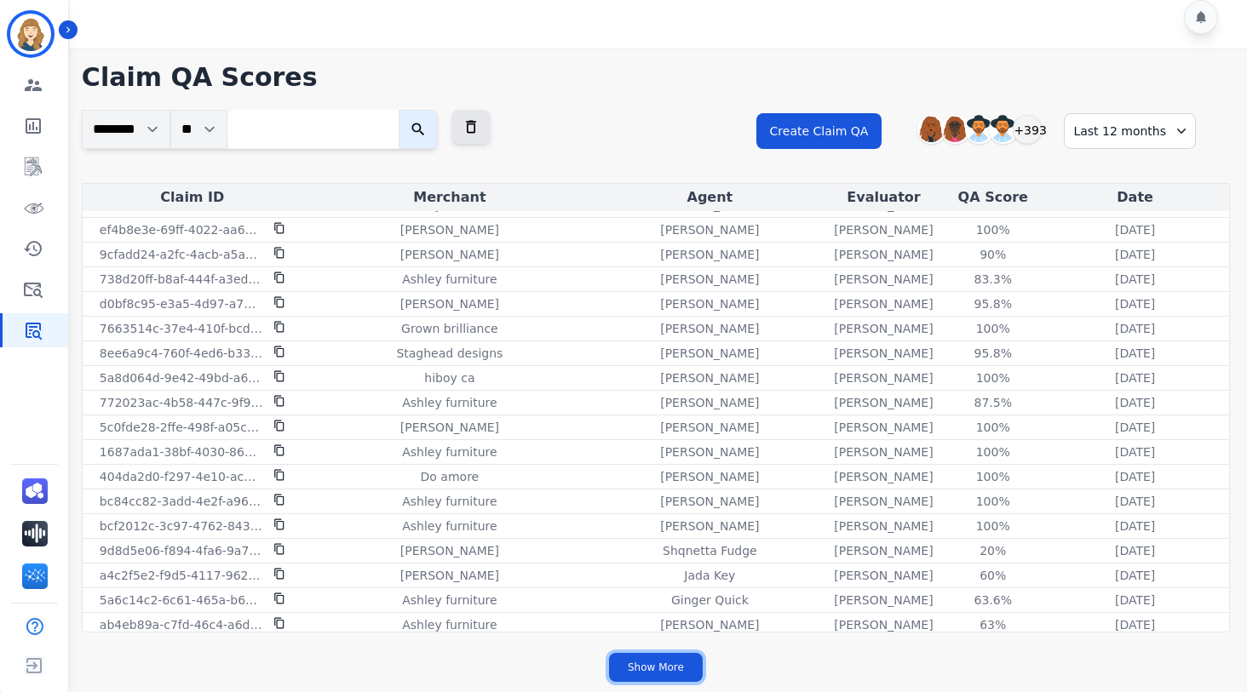
scroll to position [4518, 0]
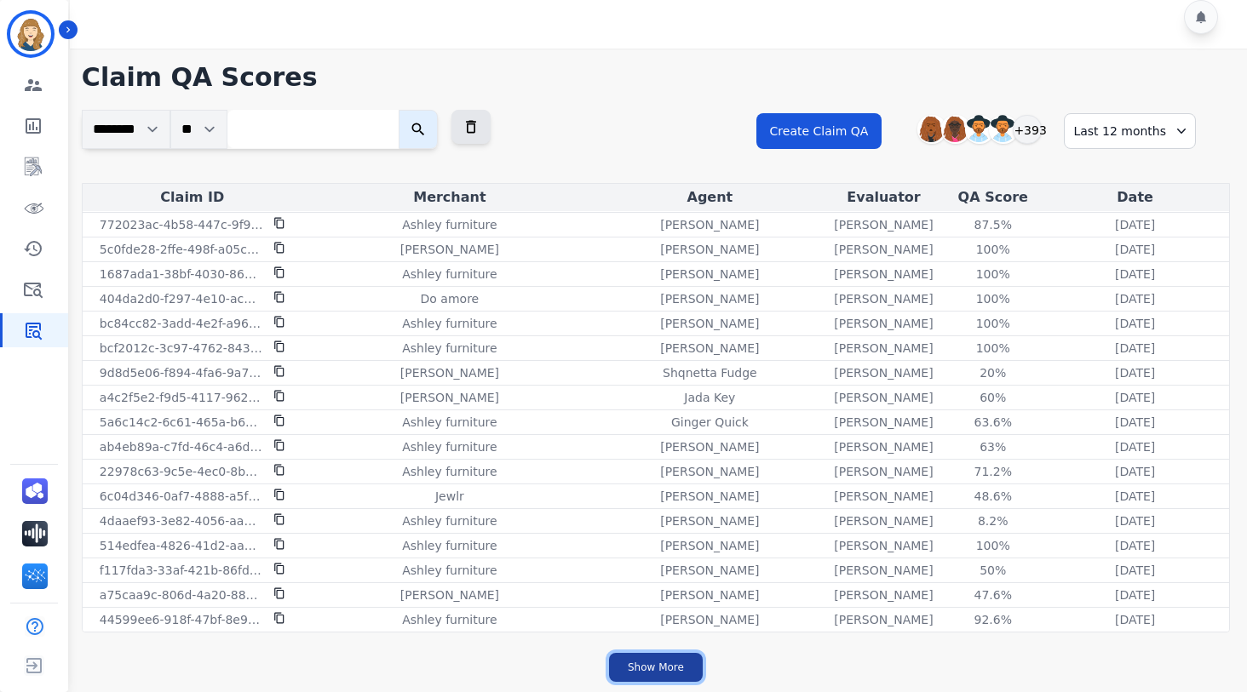
click at [660, 672] on button "Show More" at bounding box center [656, 667] width 94 height 29
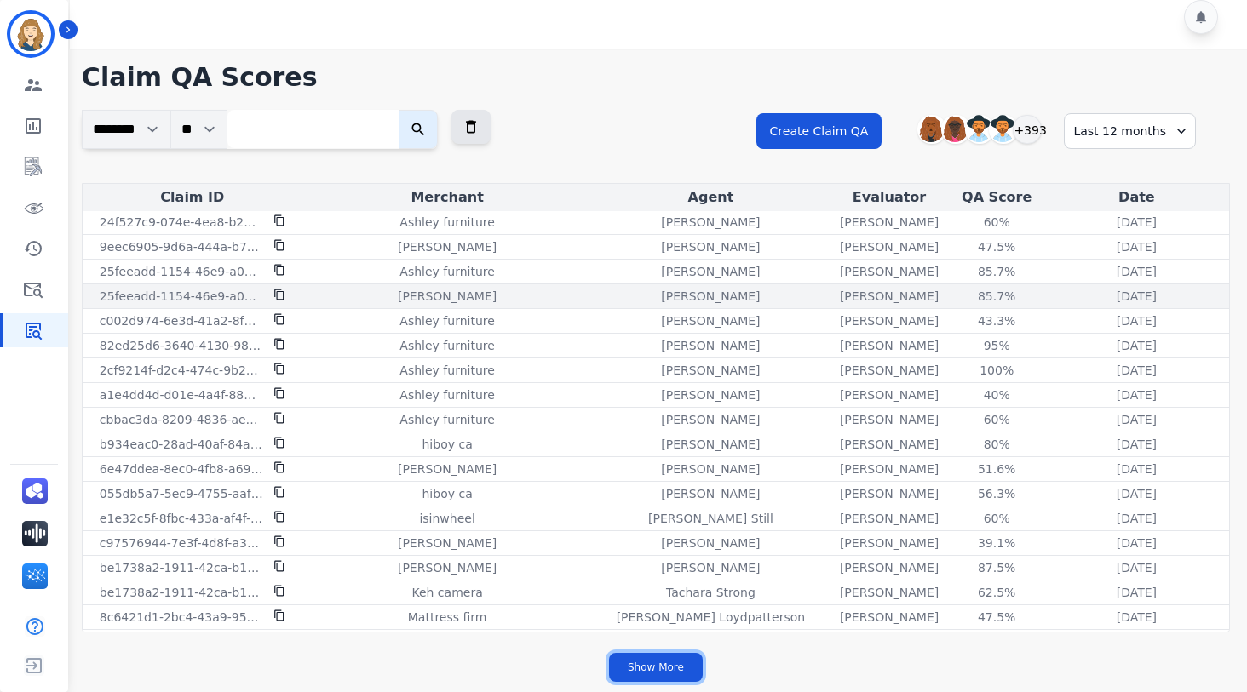
scroll to position [6988, 0]
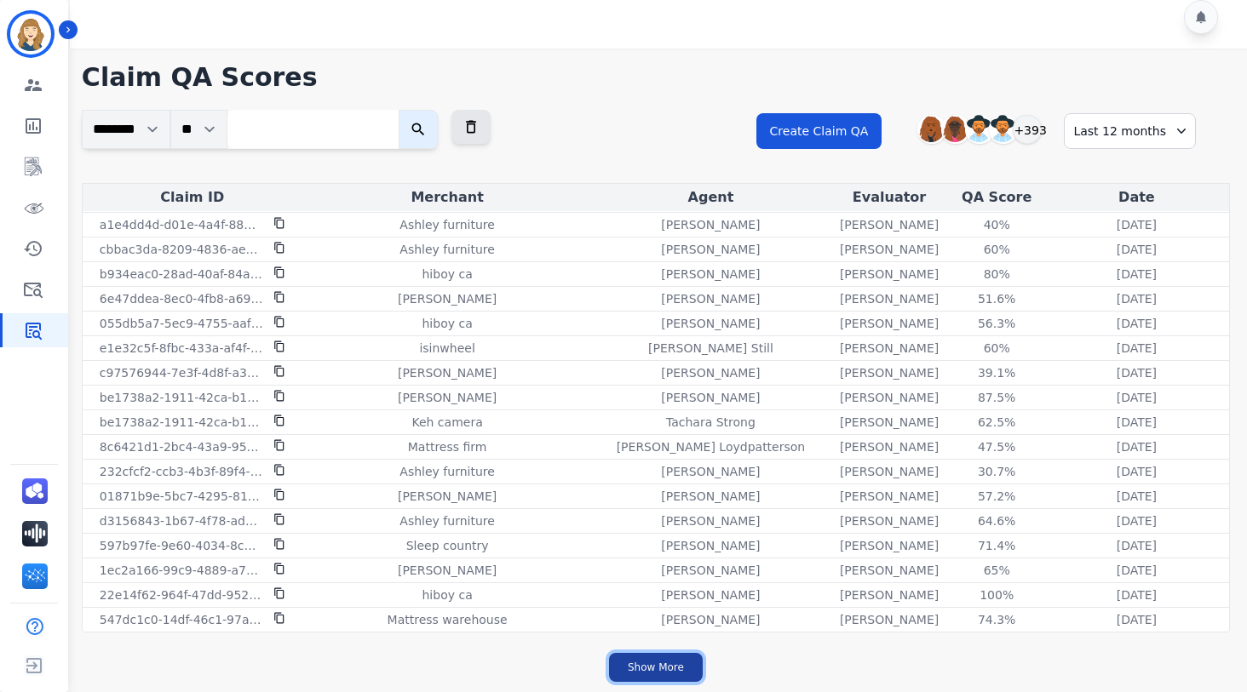
click at [663, 664] on button "Show More" at bounding box center [656, 667] width 94 height 29
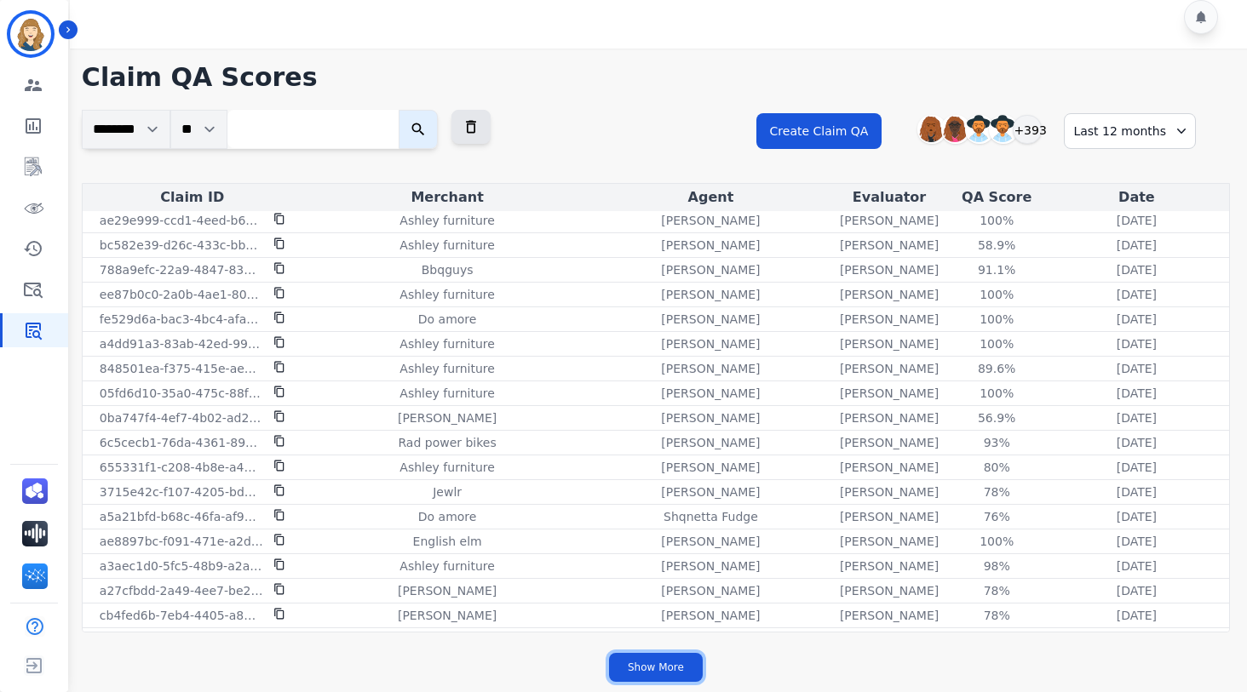
scroll to position [9458, 0]
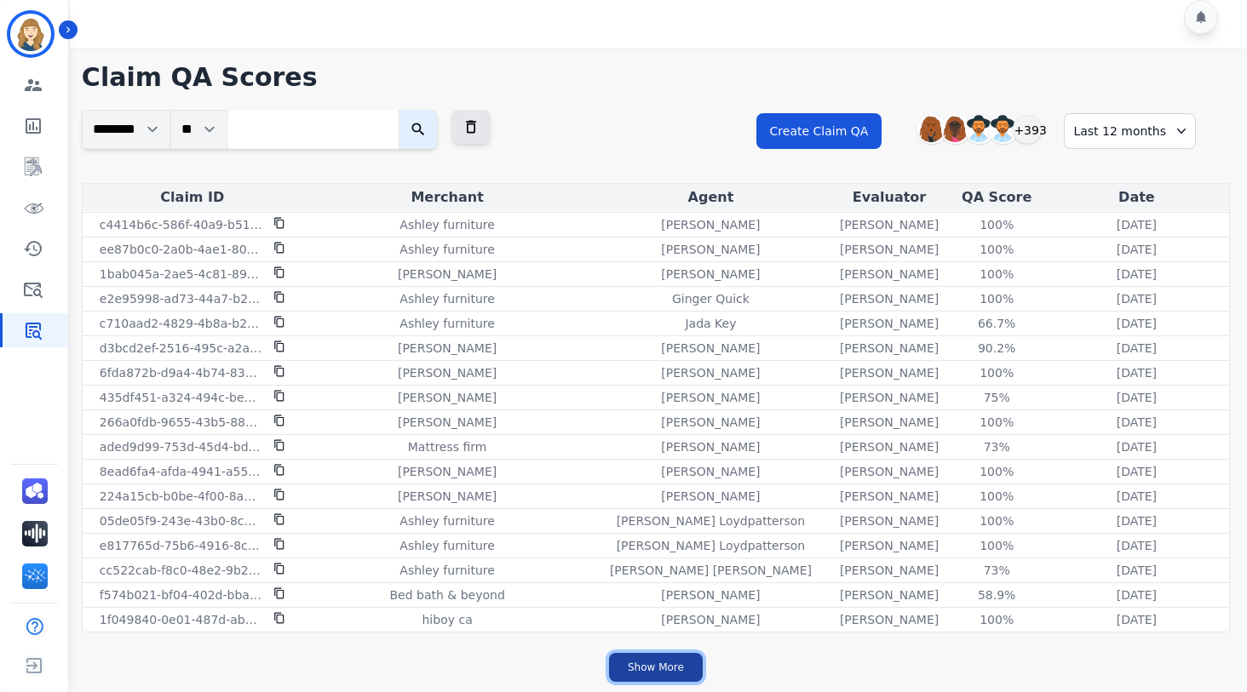
click at [677, 663] on button "Show More" at bounding box center [656, 667] width 94 height 29
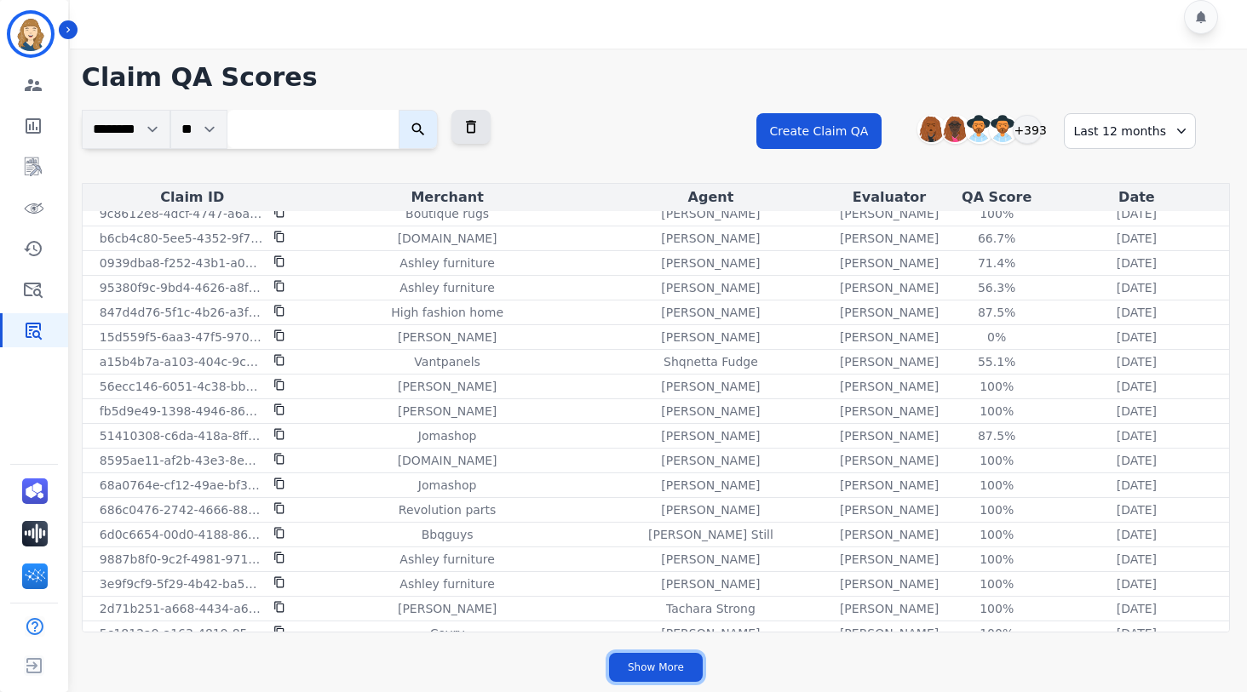
scroll to position [11927, 0]
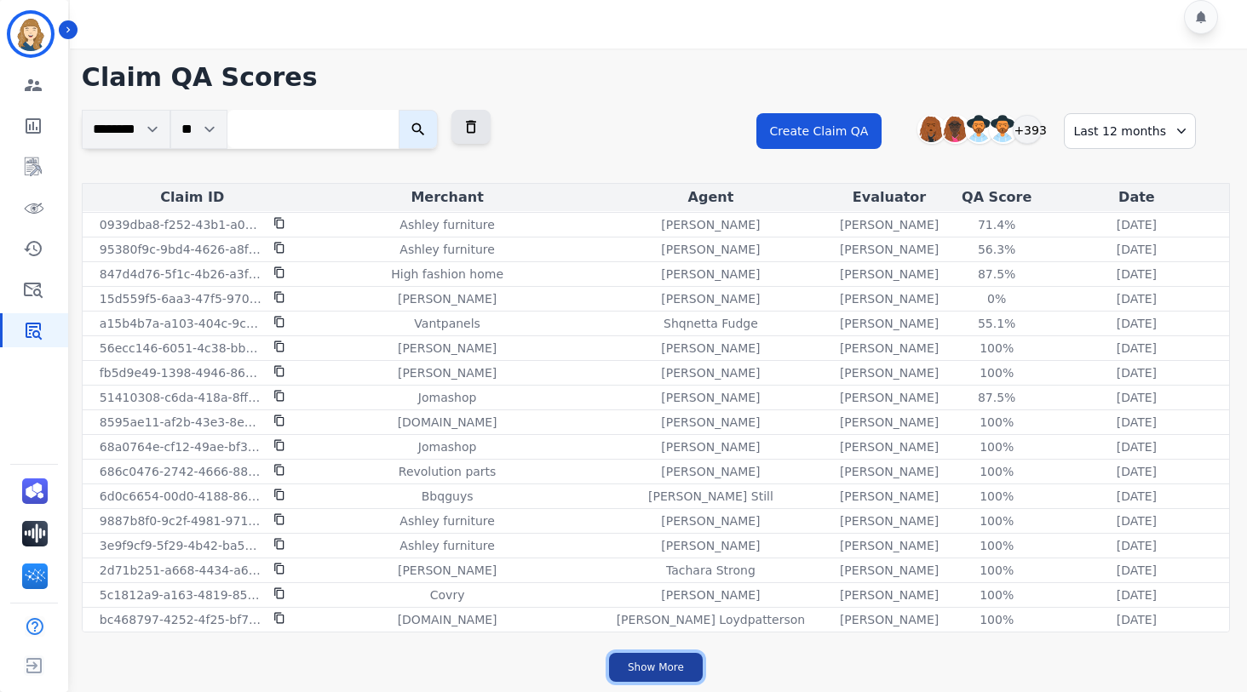
click at [658, 659] on button "Show More" at bounding box center [656, 667] width 94 height 29
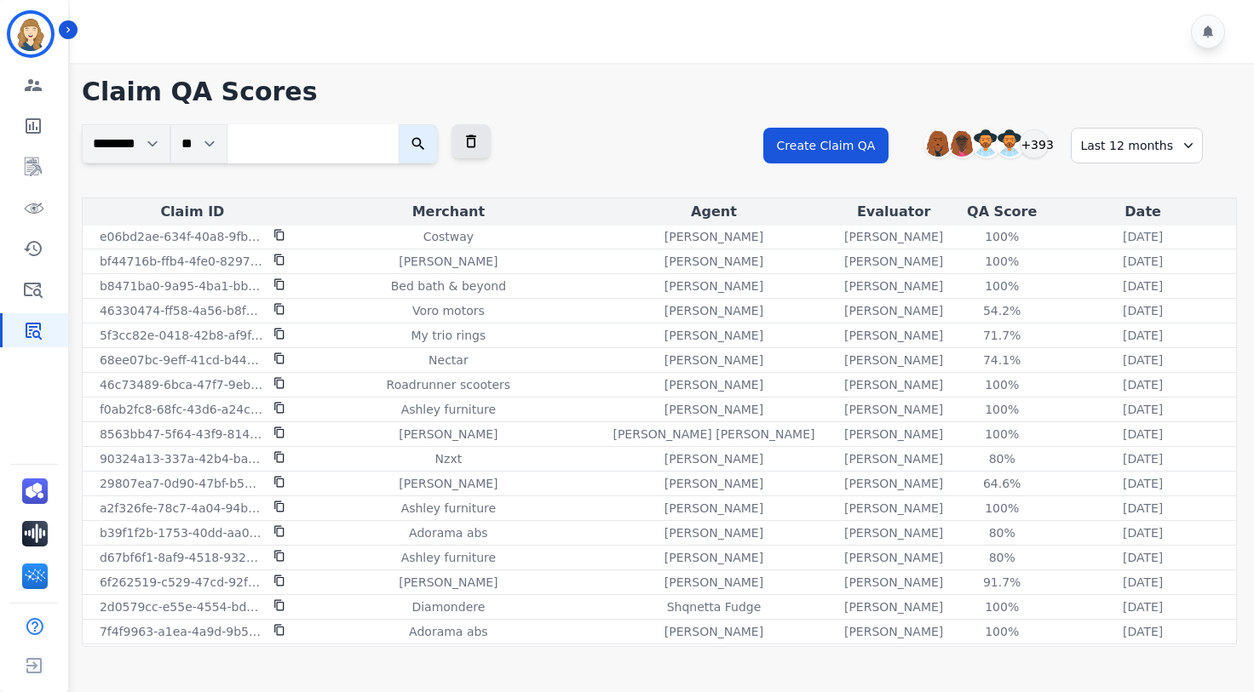
scroll to position [13780, 0]
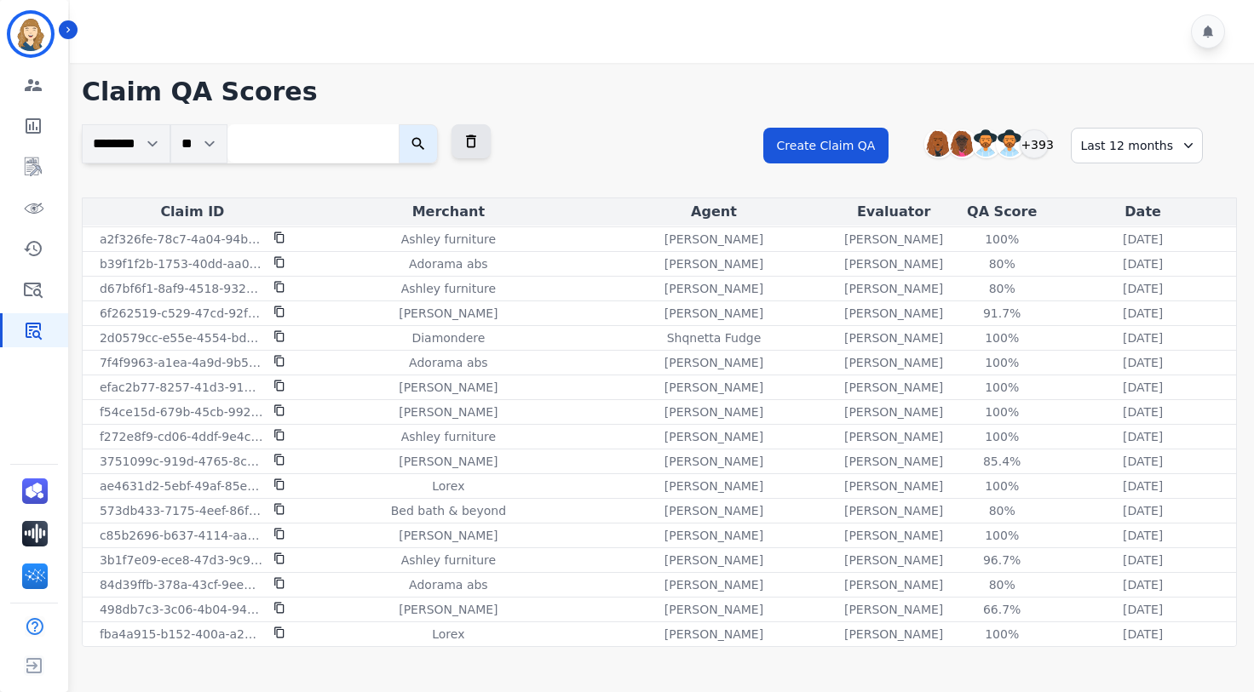
click at [619, 95] on h1 "Claim QA Scores" at bounding box center [659, 92] width 1155 height 31
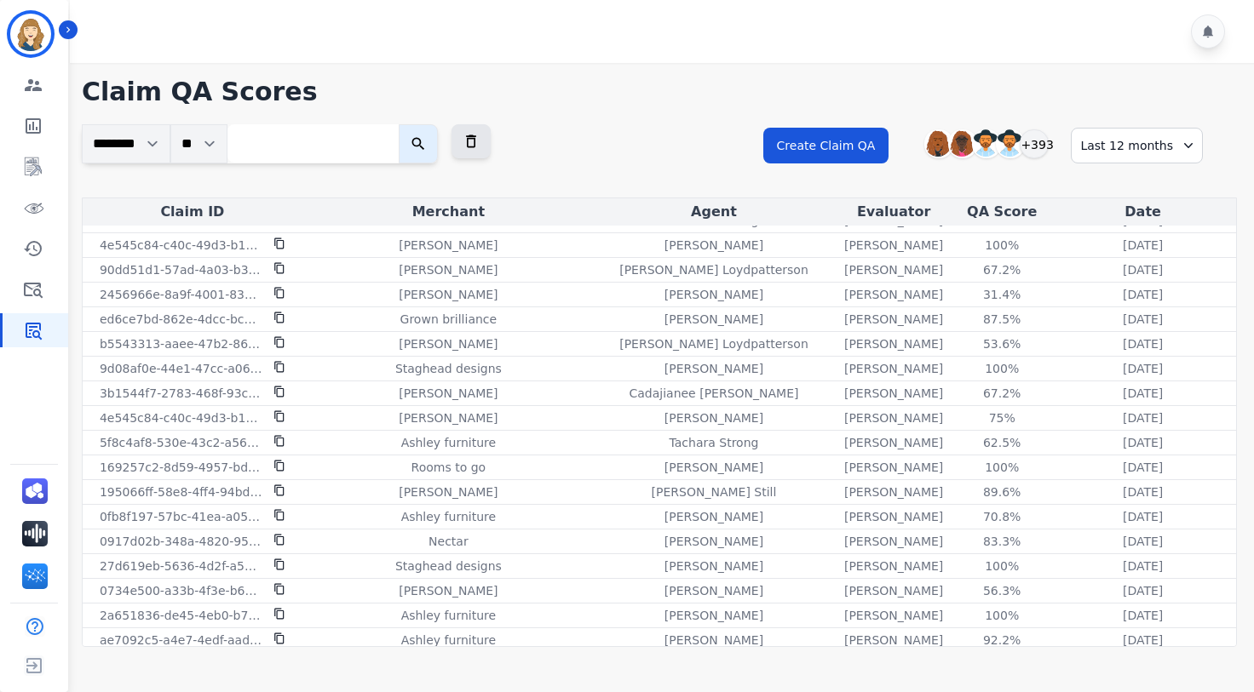
scroll to position [3204, 0]
click at [545, 81] on h1 "Claim QA Scores" at bounding box center [659, 92] width 1155 height 31
click at [567, 124] on div "**********" at bounding box center [659, 160] width 1155 height 73
